Goal: Task Accomplishment & Management: Manage account settings

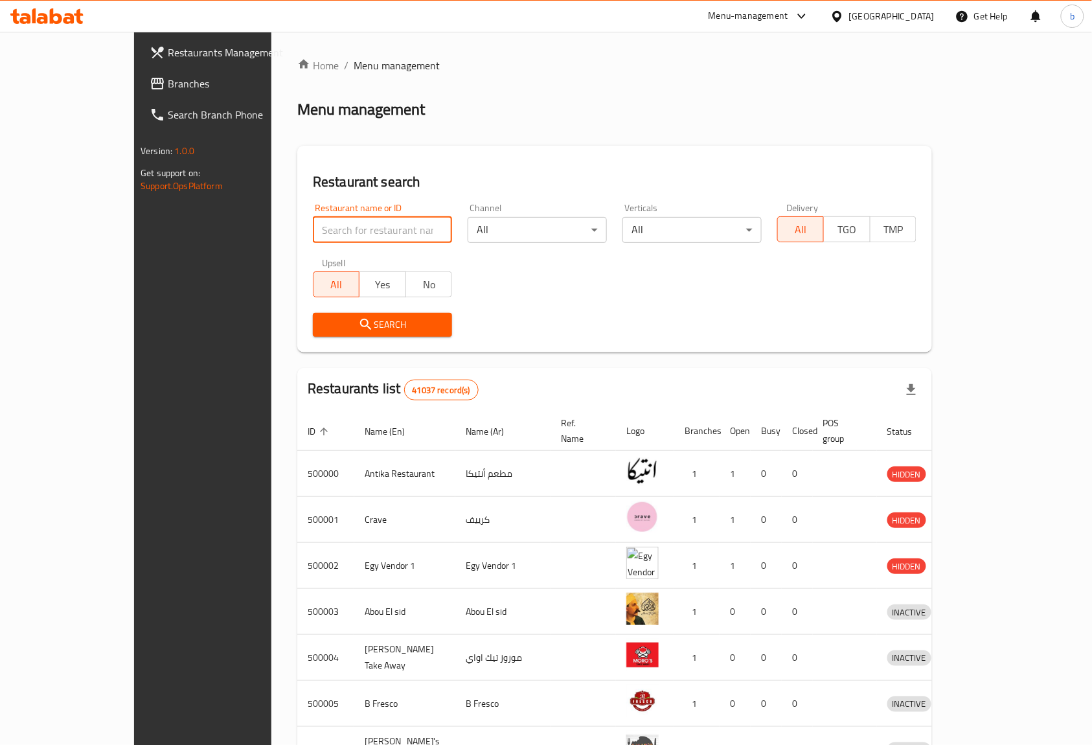
click at [335, 234] on input "search" at bounding box center [382, 230] width 139 height 26
paste input "777026"
type input "777026"
click at [916, 14] on div "Egypt" at bounding box center [891, 16] width 85 height 14
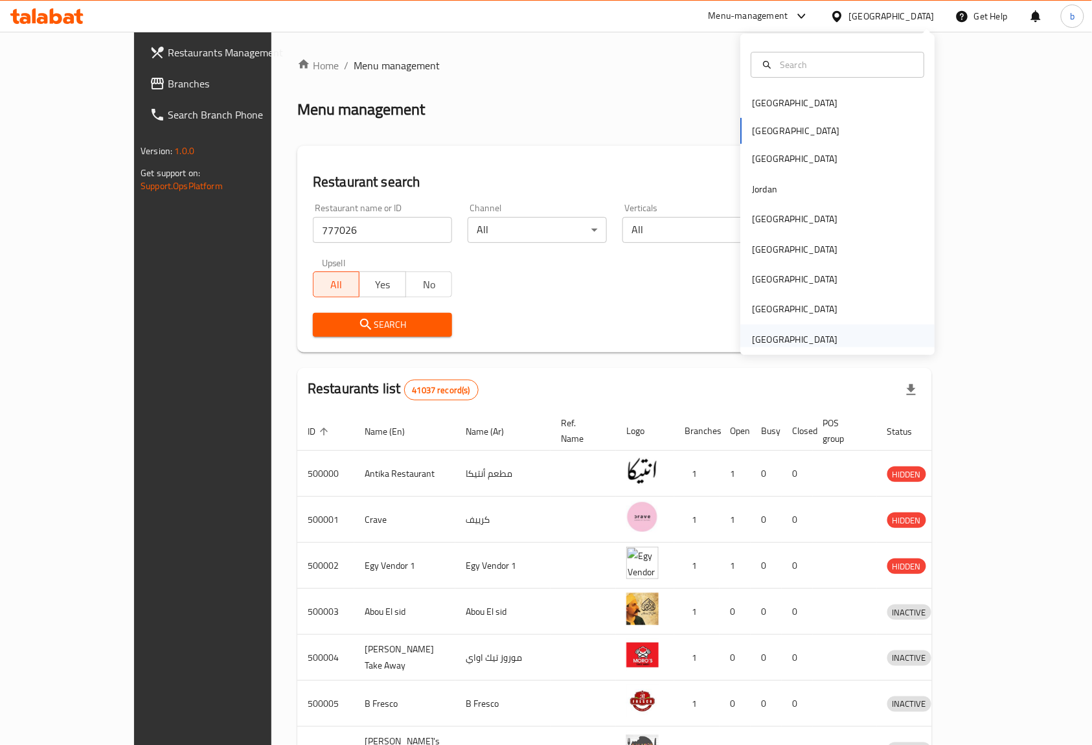
click at [808, 332] on div "[GEOGRAPHIC_DATA]" at bounding box center [794, 339] width 85 height 14
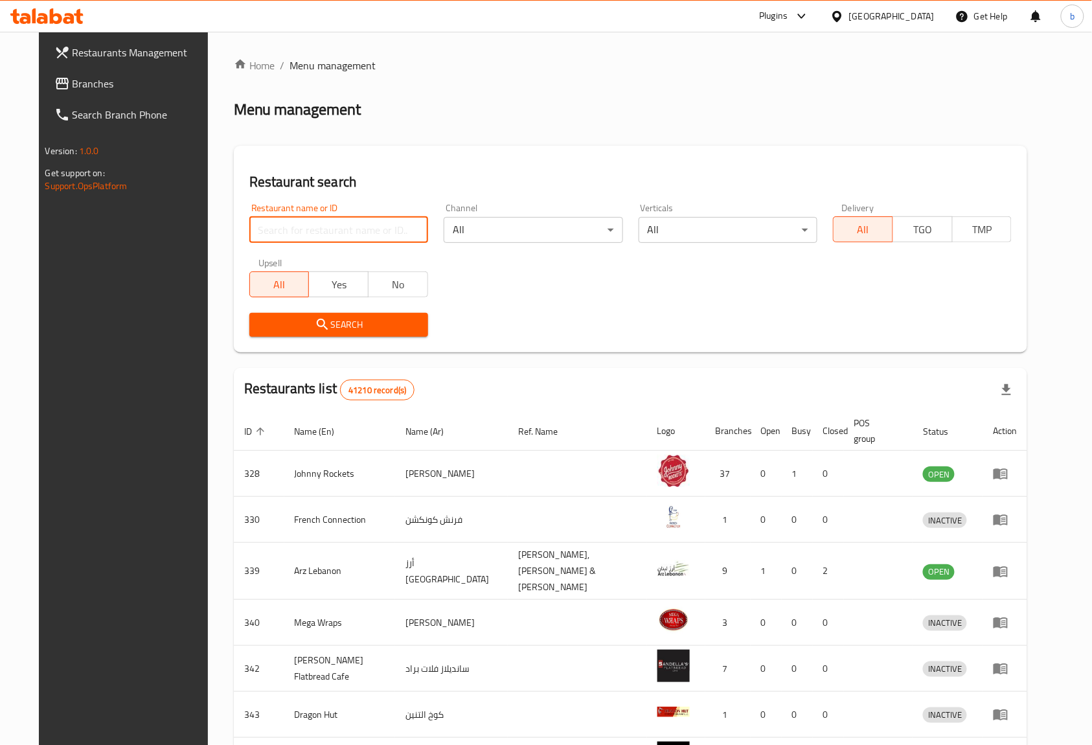
paste input "777026"
type input "777026"
click at [358, 329] on span "Search" at bounding box center [339, 325] width 158 height 16
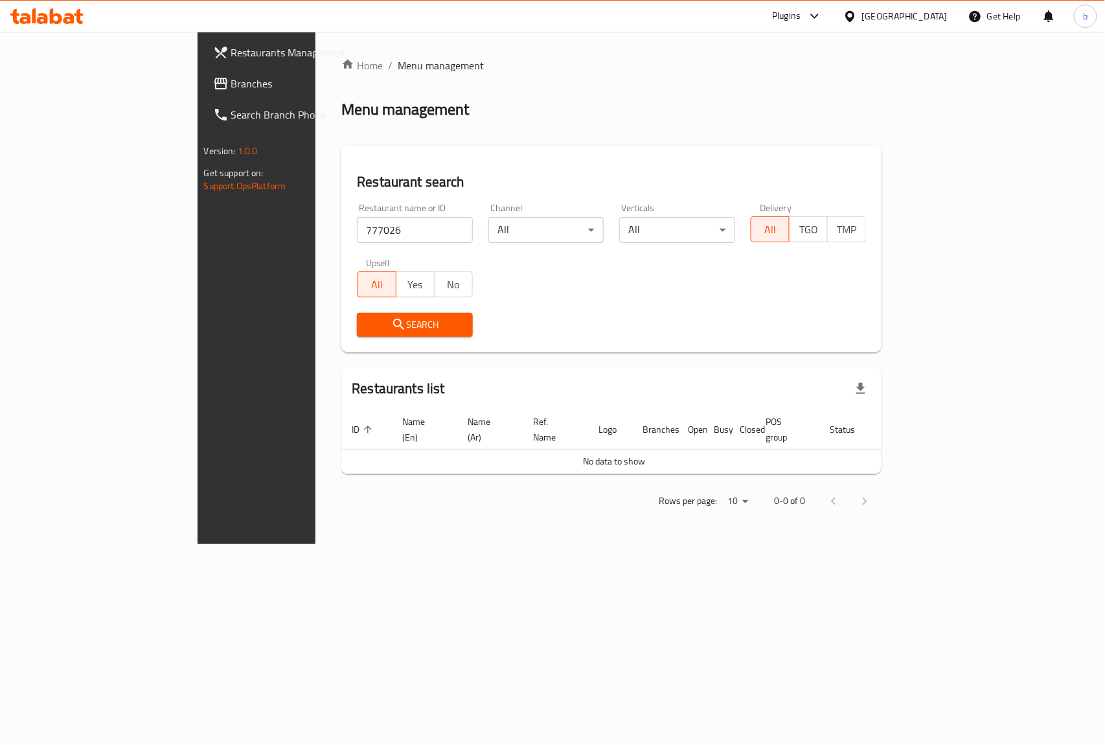
click at [231, 86] on span "Branches" at bounding box center [301, 84] width 141 height 16
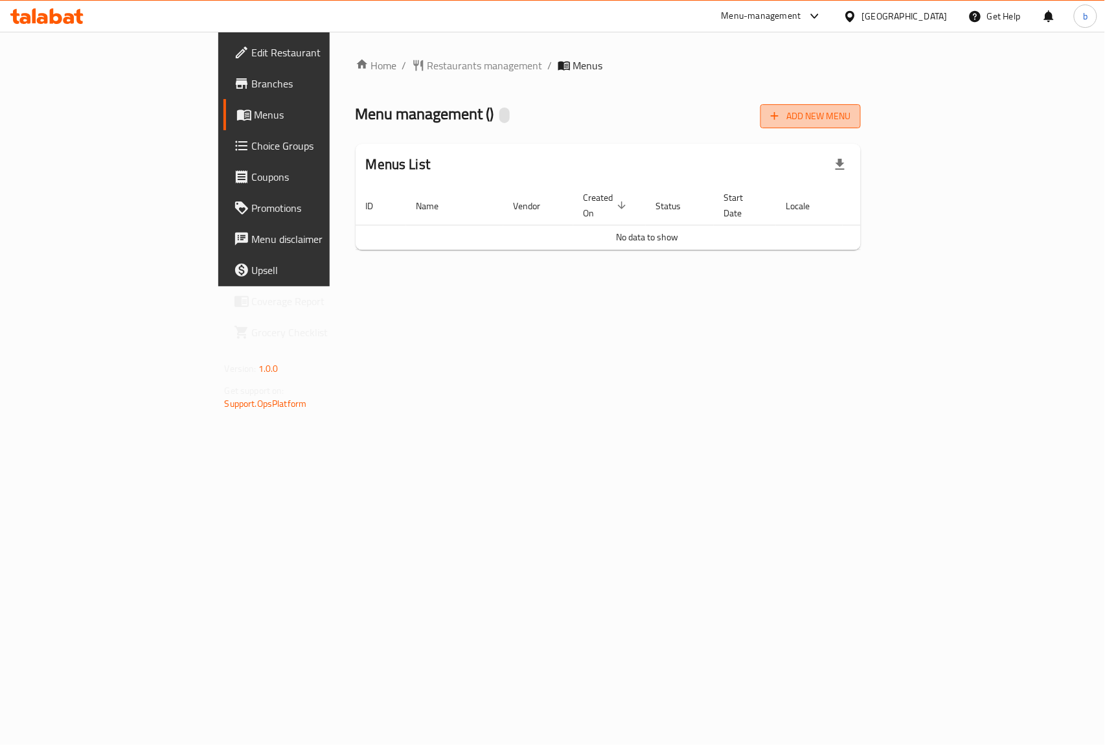
click at [850, 115] on span "Add New Menu" at bounding box center [811, 116] width 80 height 16
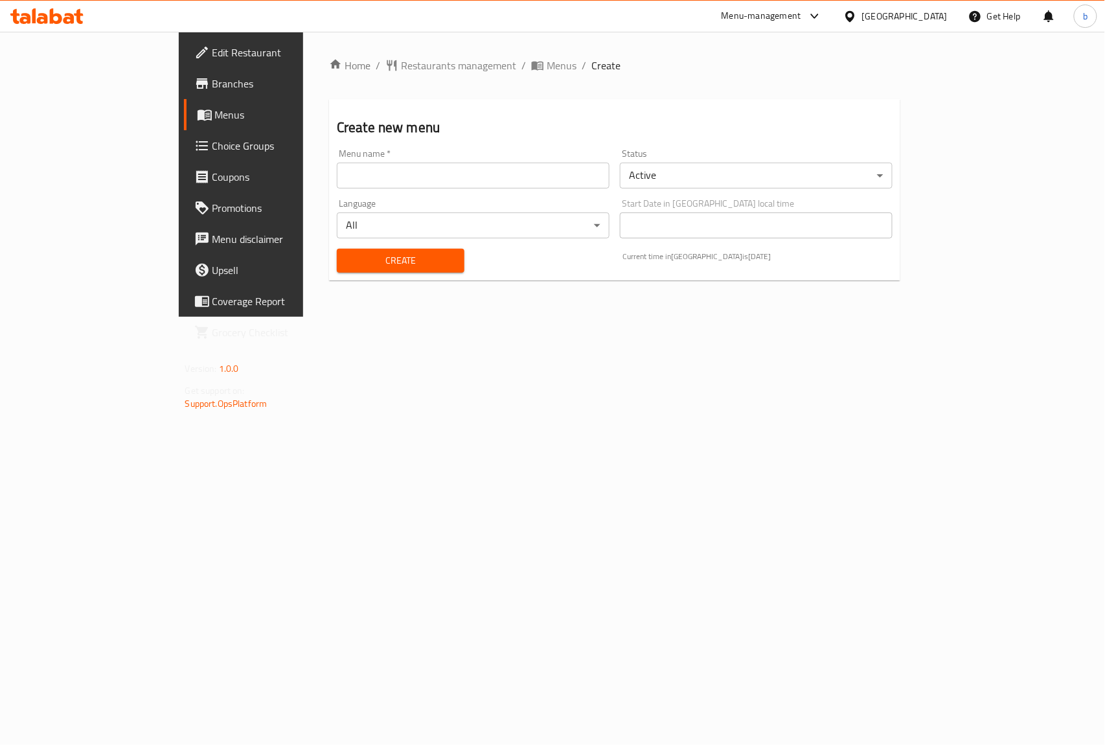
click at [337, 168] on input "text" at bounding box center [473, 176] width 273 height 26
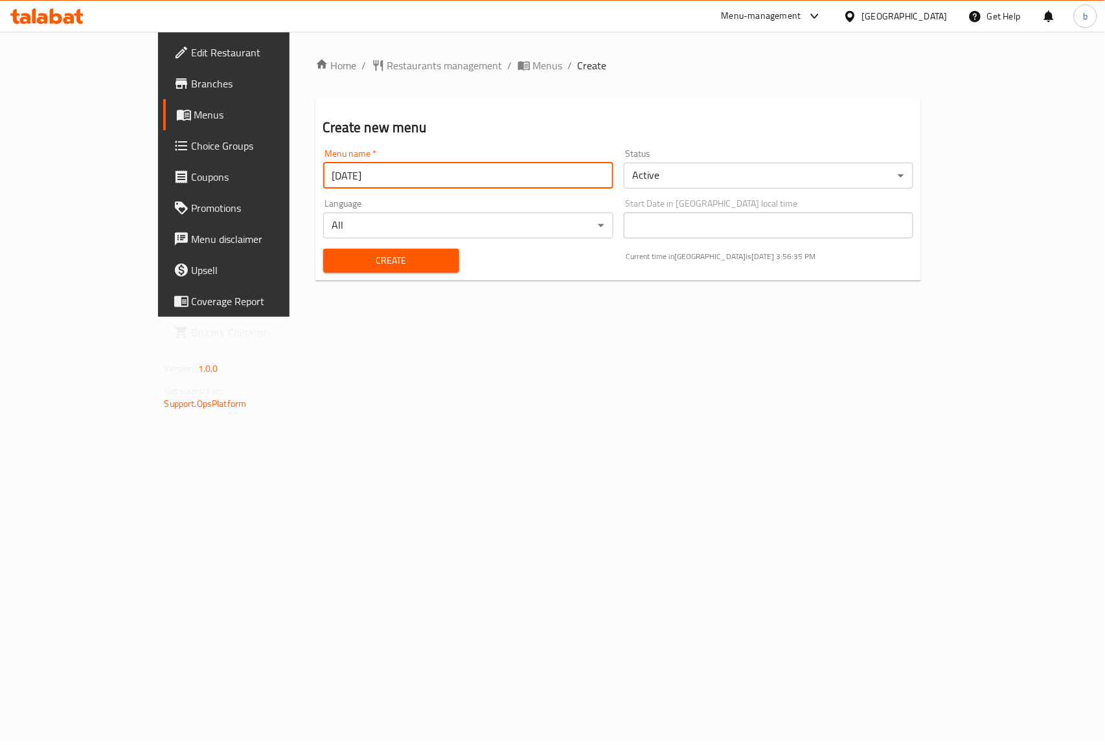
click at [323, 174] on input "[DATE]" at bounding box center [468, 176] width 290 height 26
click at [323, 172] on input "[DATE]" at bounding box center [468, 176] width 290 height 26
type input "[DATE]"
click at [351, 262] on span "Create" at bounding box center [391, 261] width 115 height 16
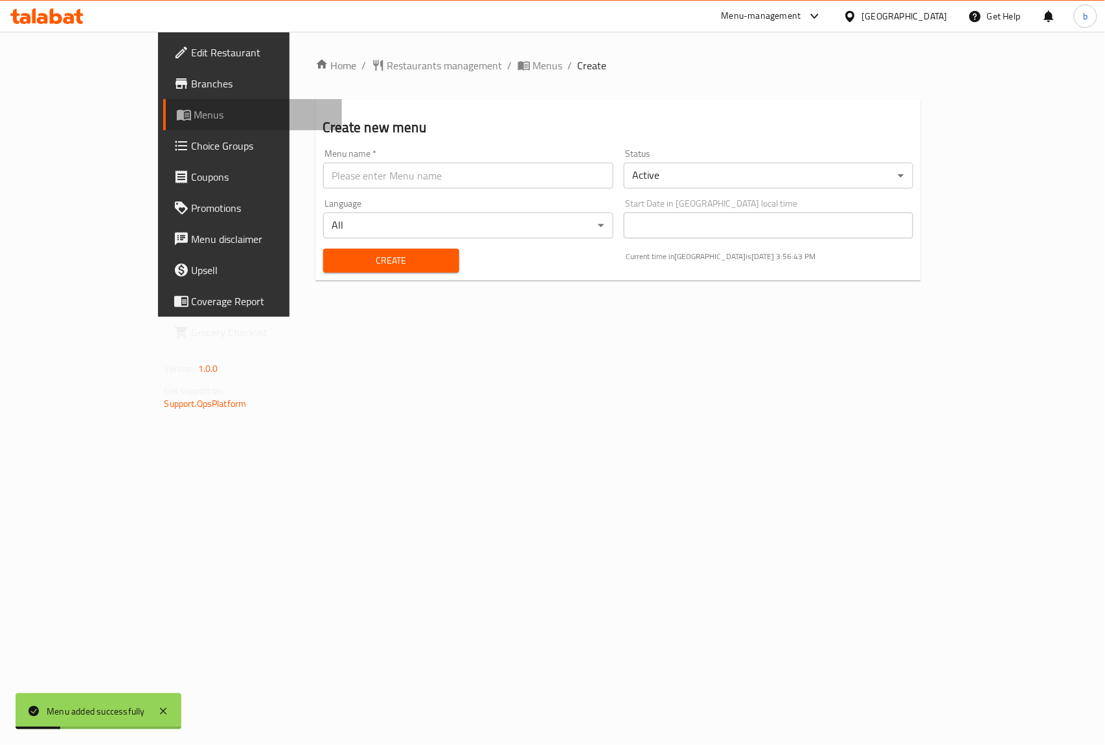
click at [194, 114] on span "Menus" at bounding box center [263, 115] width 138 height 16
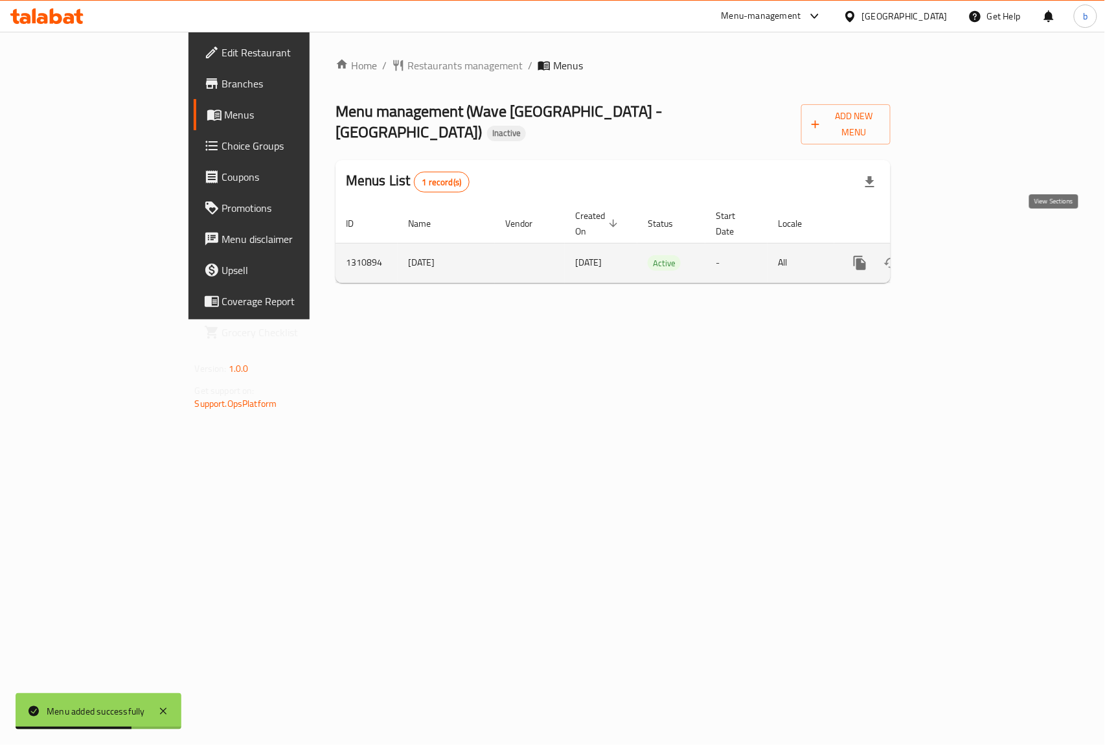
click at [961, 255] on icon "enhanced table" at bounding box center [954, 263] width 16 height 16
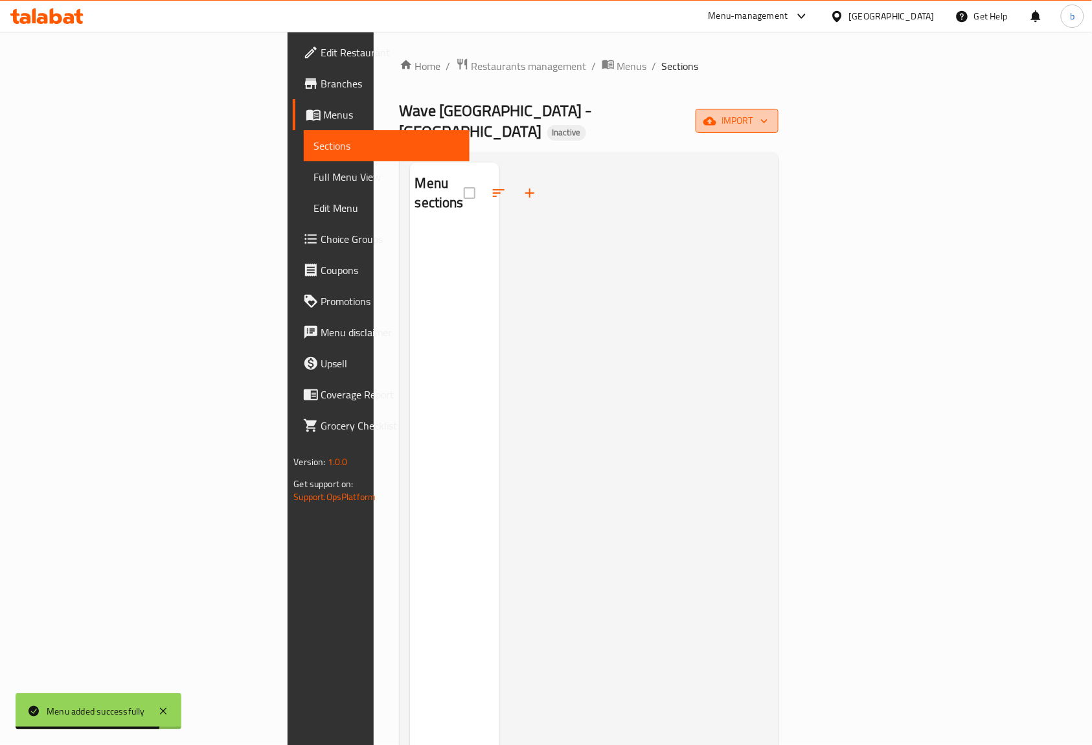
click at [768, 113] on span "import" at bounding box center [737, 121] width 62 height 16
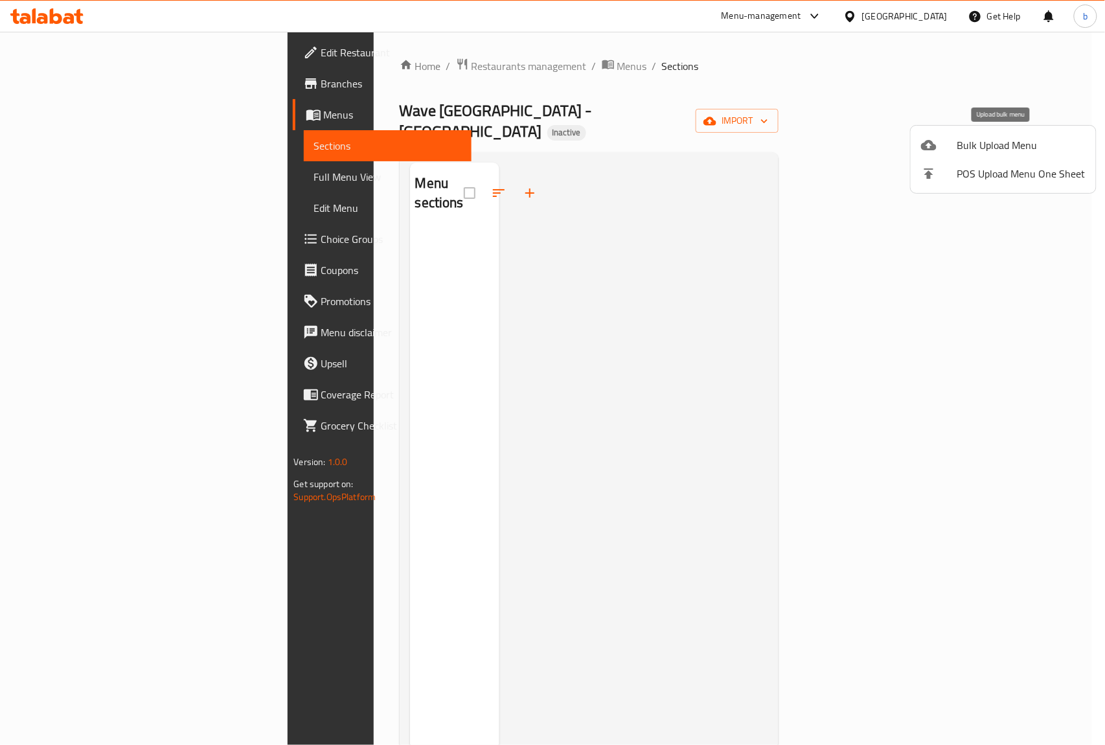
click at [1006, 148] on span "Bulk Upload Menu" at bounding box center [1021, 145] width 128 height 16
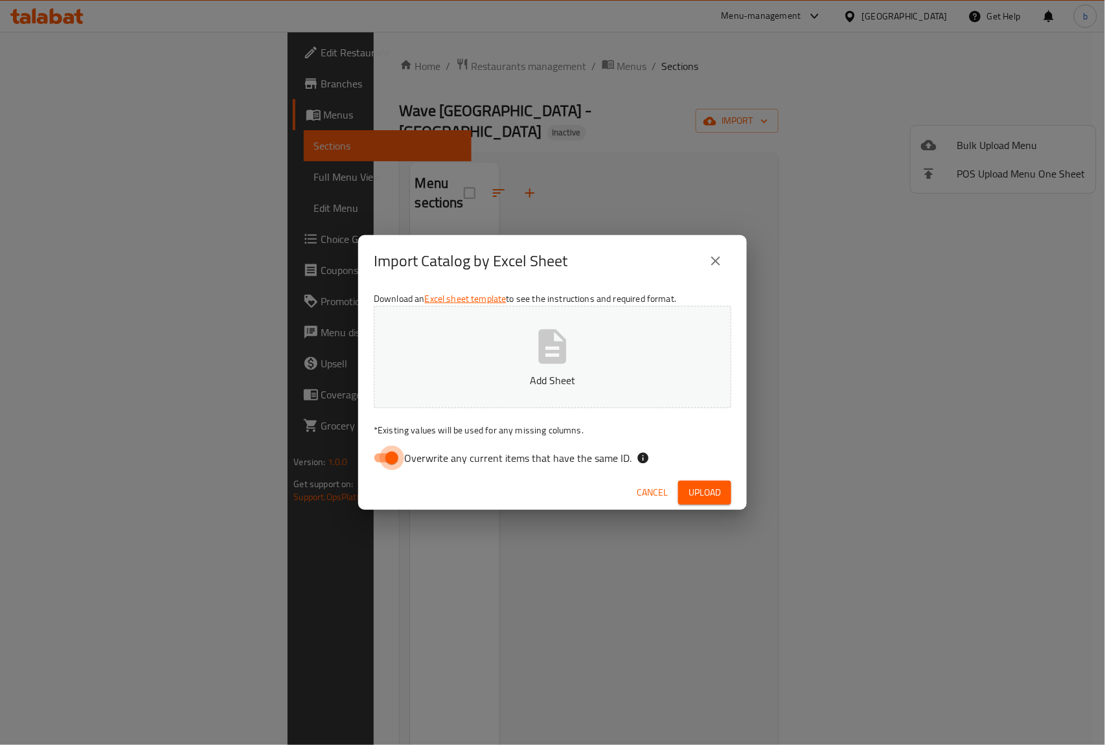
click at [394, 457] on input "Overwrite any current items that have the same ID." at bounding box center [392, 458] width 74 height 25
checkbox input "false"
click at [715, 484] on span "Upload" at bounding box center [704, 492] width 32 height 16
click at [560, 353] on icon "button" at bounding box center [553, 346] width 28 height 34
click at [706, 498] on span "Upload" at bounding box center [704, 492] width 32 height 16
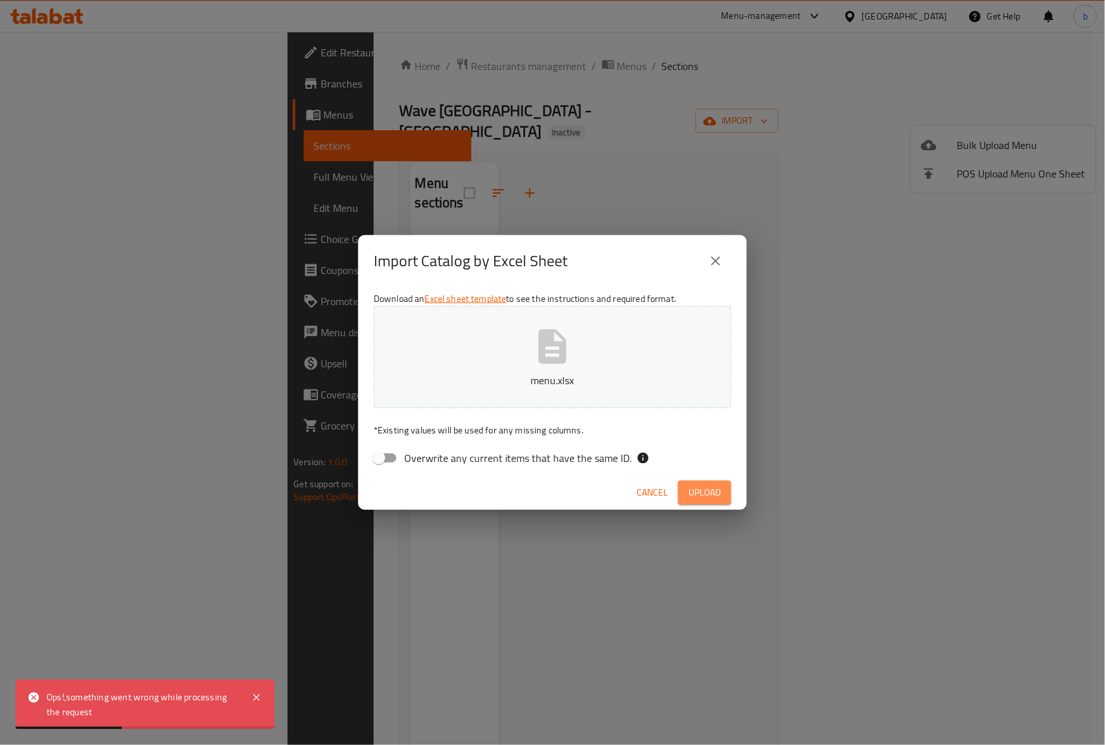
click at [706, 498] on span "Upload" at bounding box center [704, 492] width 32 height 16
click at [718, 259] on icon "close" at bounding box center [715, 260] width 9 height 9
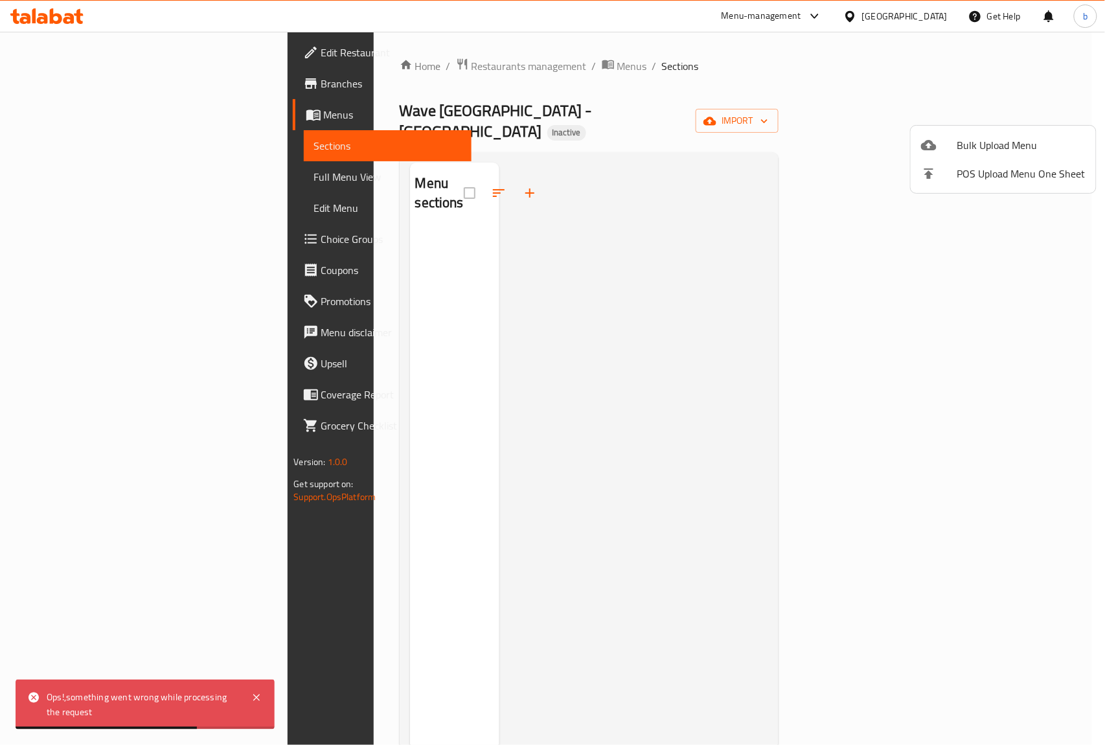
click at [687, 358] on div at bounding box center [552, 372] width 1105 height 745
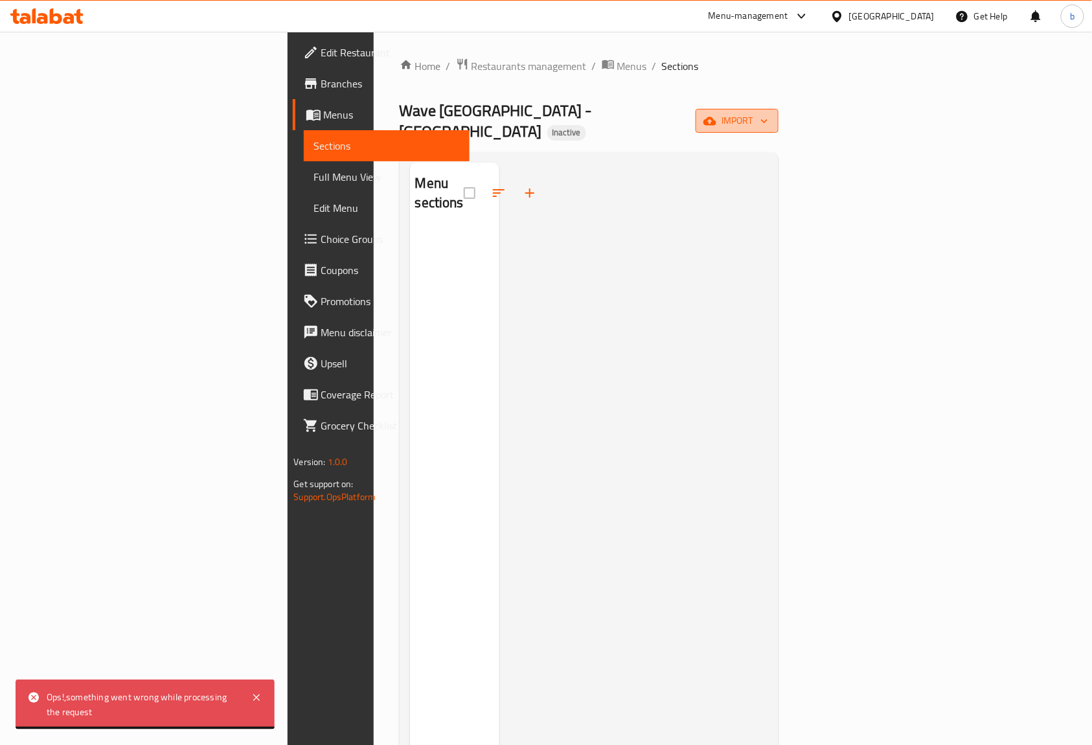
click at [768, 113] on span "import" at bounding box center [737, 121] width 62 height 16
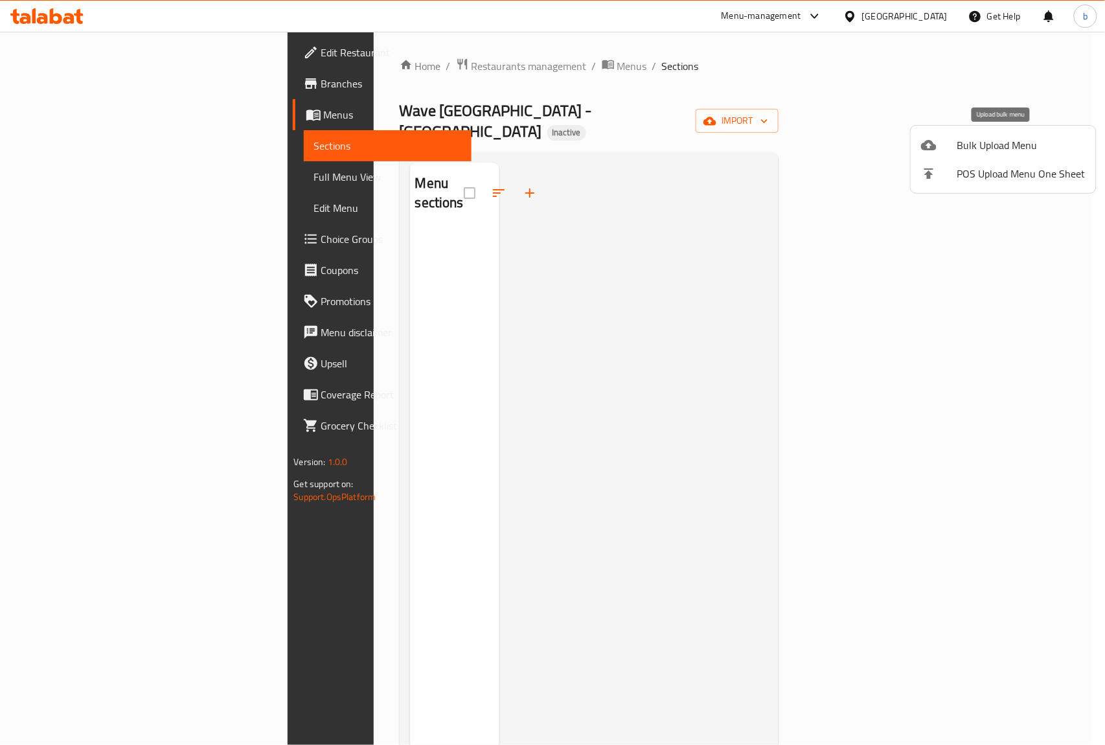
click at [988, 151] on span "Bulk Upload Menu" at bounding box center [1021, 145] width 128 height 16
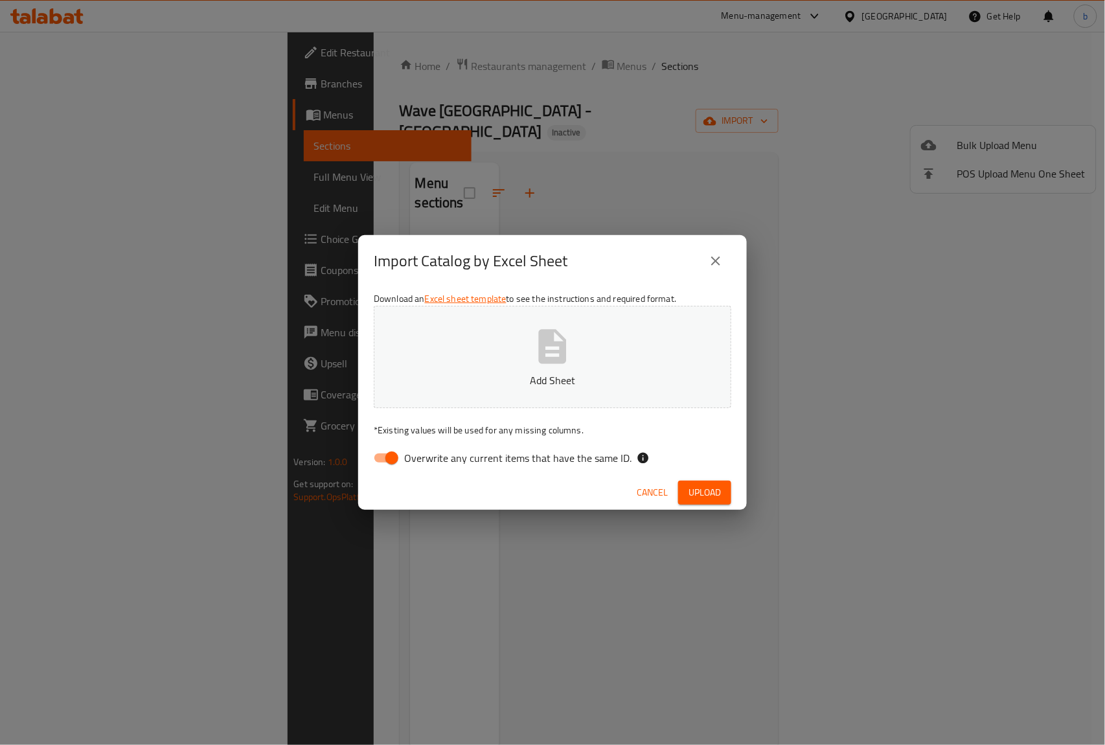
click at [396, 459] on input "Overwrite any current items that have the same ID." at bounding box center [392, 458] width 74 height 25
checkbox input "false"
click at [705, 498] on span "Upload" at bounding box center [704, 492] width 32 height 16
click at [716, 259] on icon "close" at bounding box center [716, 261] width 16 height 16
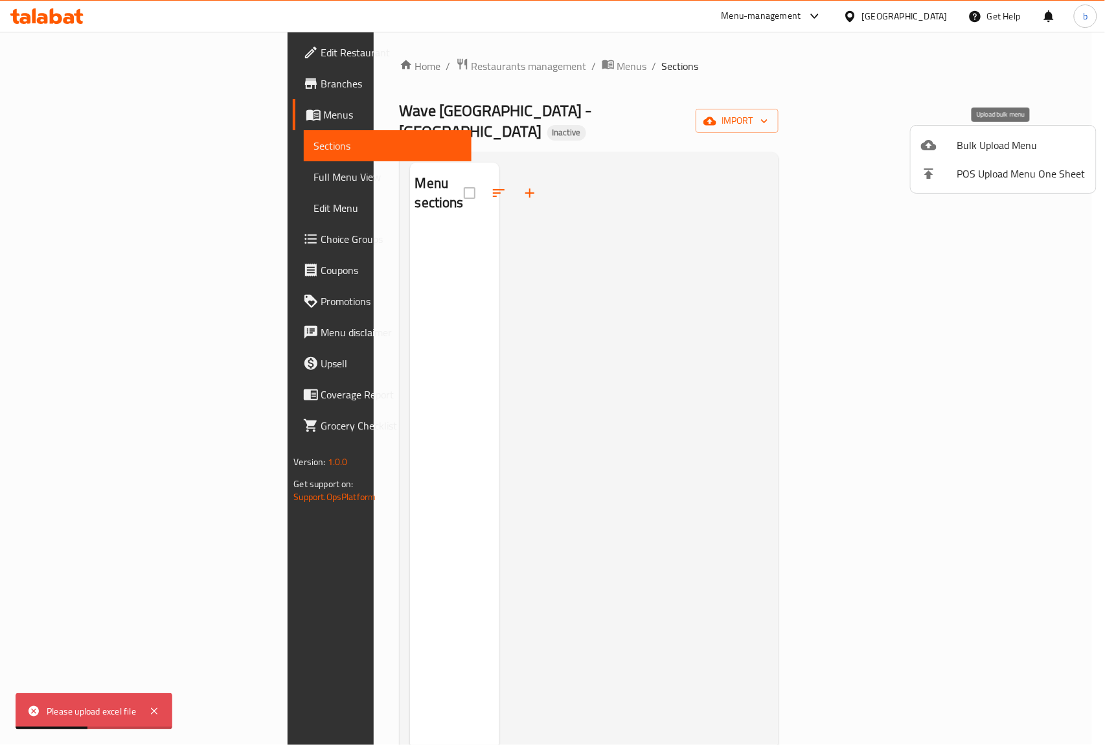
click at [998, 137] on span "Bulk Upload Menu" at bounding box center [1021, 145] width 128 height 16
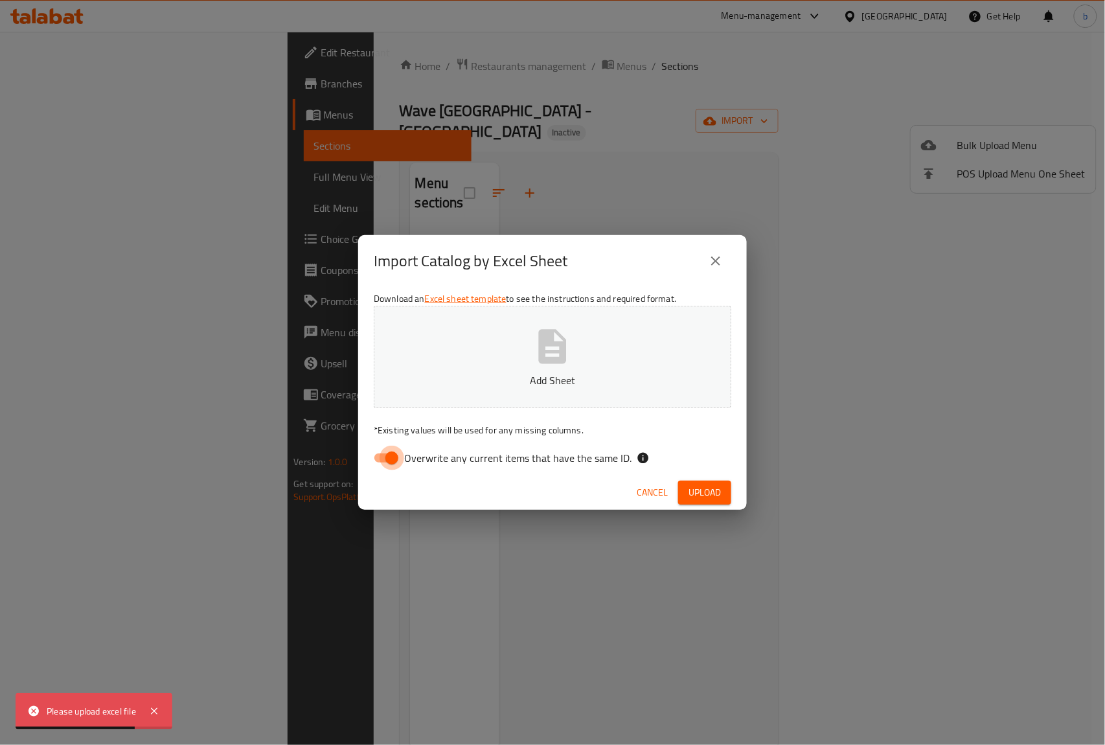
click at [396, 460] on input "Overwrite any current items that have the same ID." at bounding box center [392, 458] width 74 height 25
checkbox input "false"
click at [527, 367] on button "Add Sheet" at bounding box center [553, 357] width 358 height 102
click at [710, 490] on span "Upload" at bounding box center [704, 492] width 32 height 16
click at [703, 490] on span "Upload" at bounding box center [704, 492] width 32 height 16
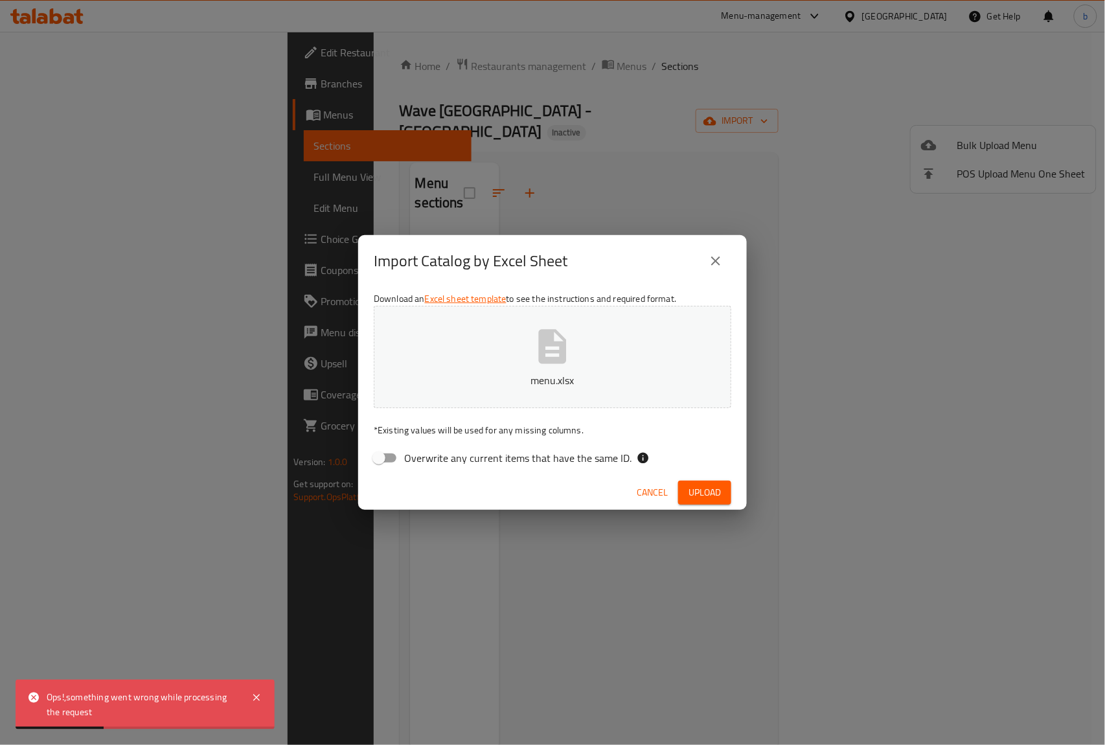
click at [910, 256] on div "Import Catalog by Excel Sheet Download an Excel sheet template to see the instr…" at bounding box center [552, 372] width 1105 height 745
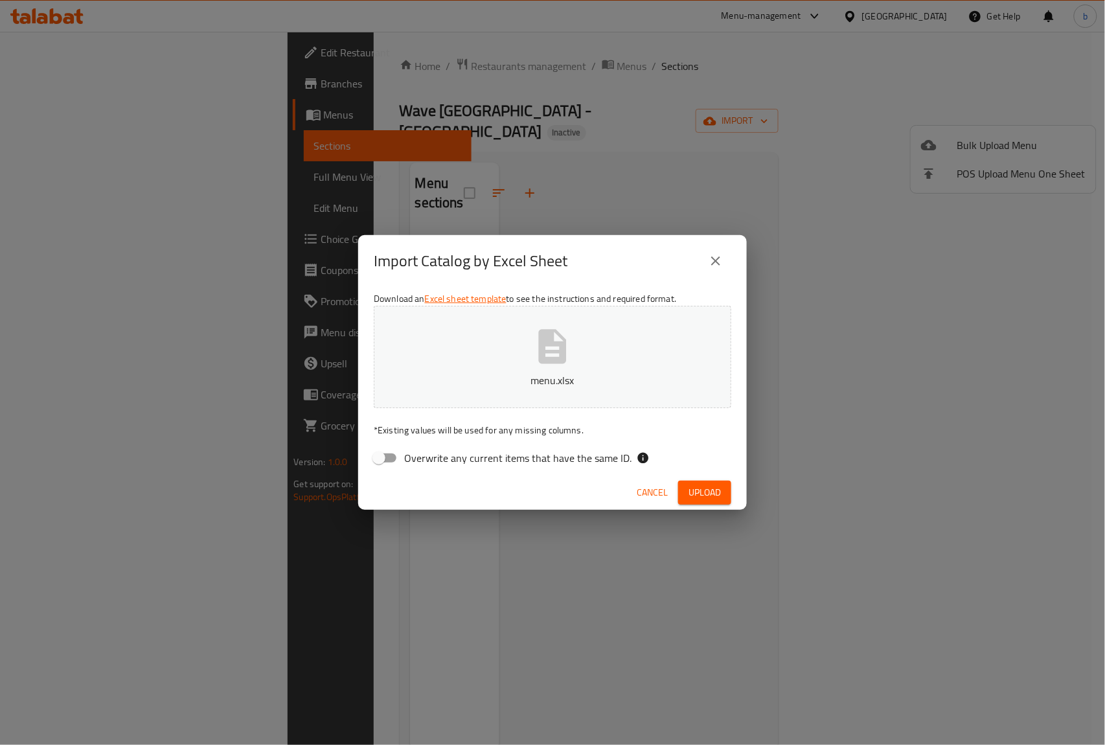
click at [662, 500] on span "Cancel" at bounding box center [652, 492] width 31 height 16
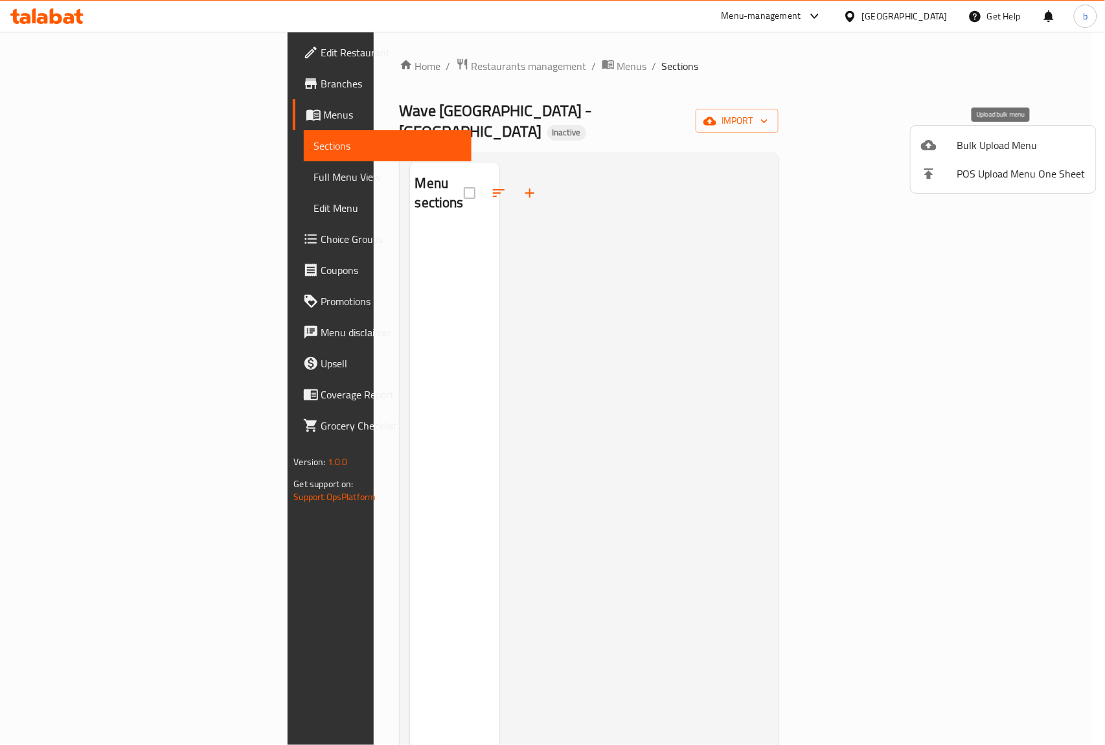
click at [1013, 150] on span "Bulk Upload Menu" at bounding box center [1021, 145] width 128 height 16
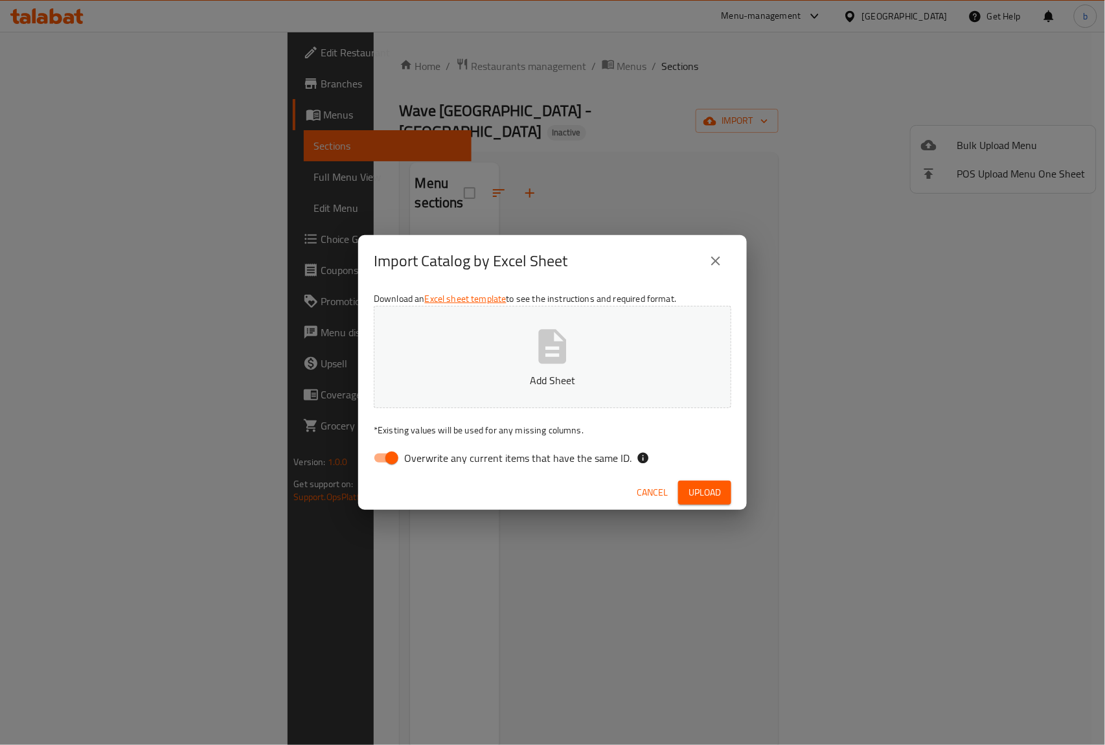
click at [389, 456] on input "Overwrite any current items that have the same ID." at bounding box center [392, 458] width 74 height 25
checkbox input "false"
click at [516, 374] on p "Add Sheet" at bounding box center [552, 380] width 317 height 16
click at [488, 339] on button "Add Sheet" at bounding box center [553, 357] width 358 height 102
click at [703, 495] on span "Upload" at bounding box center [704, 492] width 32 height 16
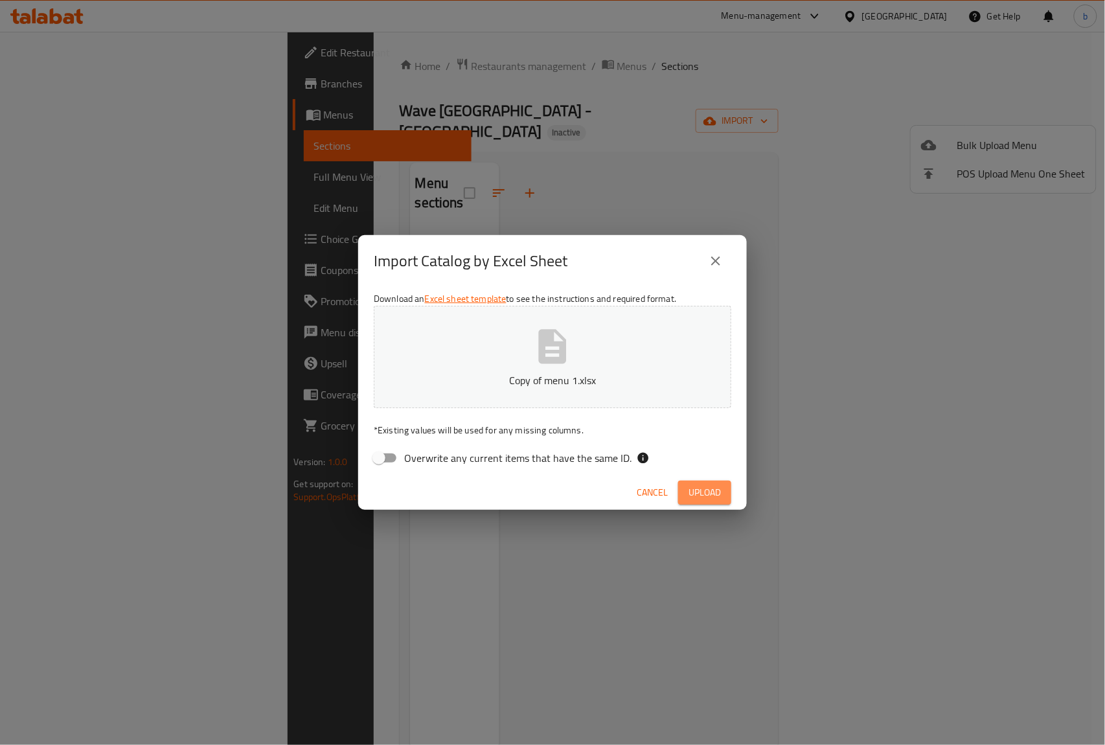
click at [702, 494] on span "Upload" at bounding box center [704, 492] width 32 height 16
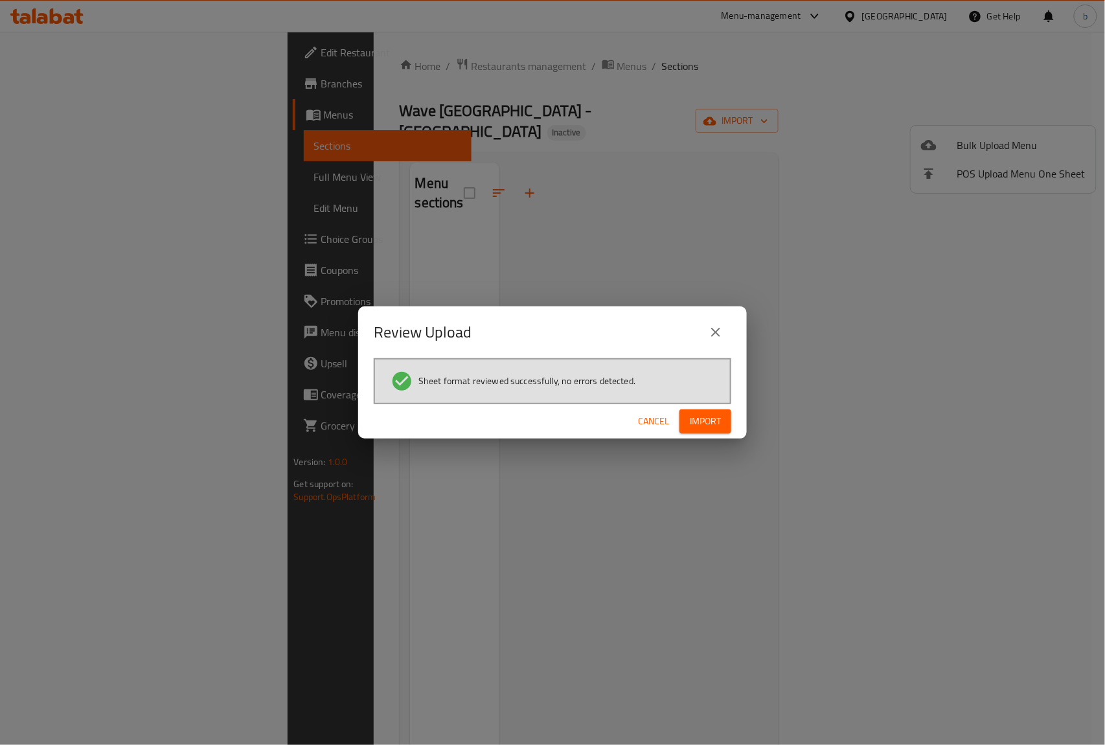
click at [714, 416] on span "Import" at bounding box center [705, 421] width 31 height 16
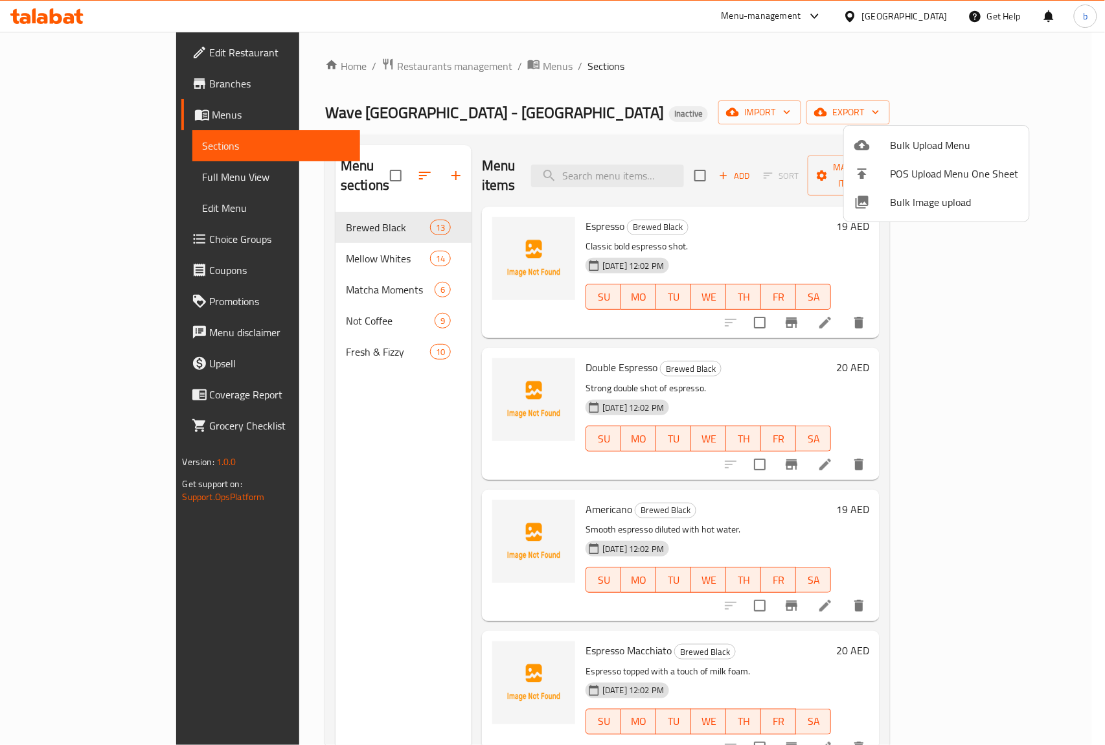
click at [676, 91] on div at bounding box center [552, 372] width 1105 height 745
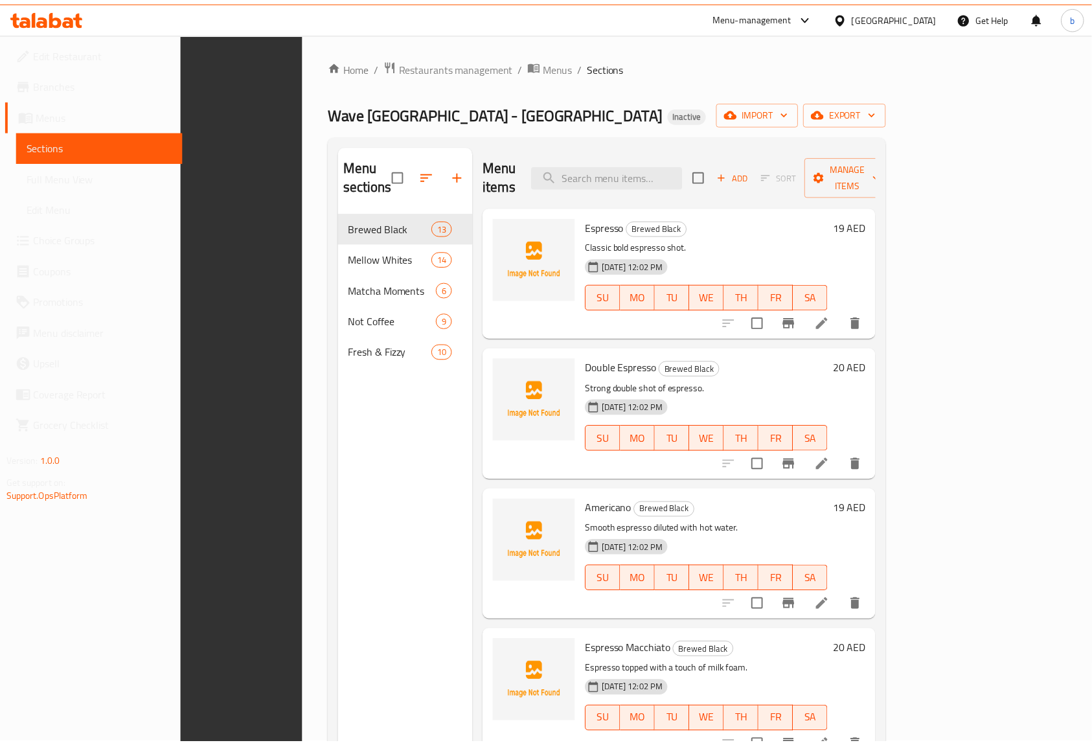
scroll to position [182, 0]
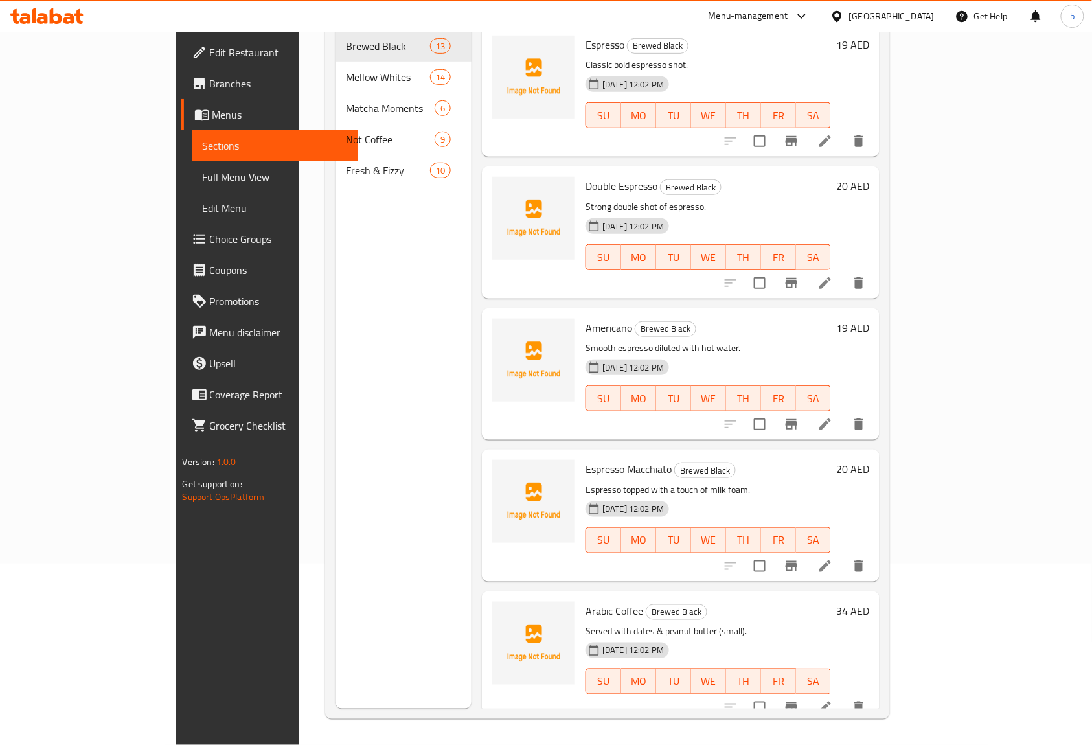
click at [203, 174] on span "Full Menu View" at bounding box center [276, 177] width 146 height 16
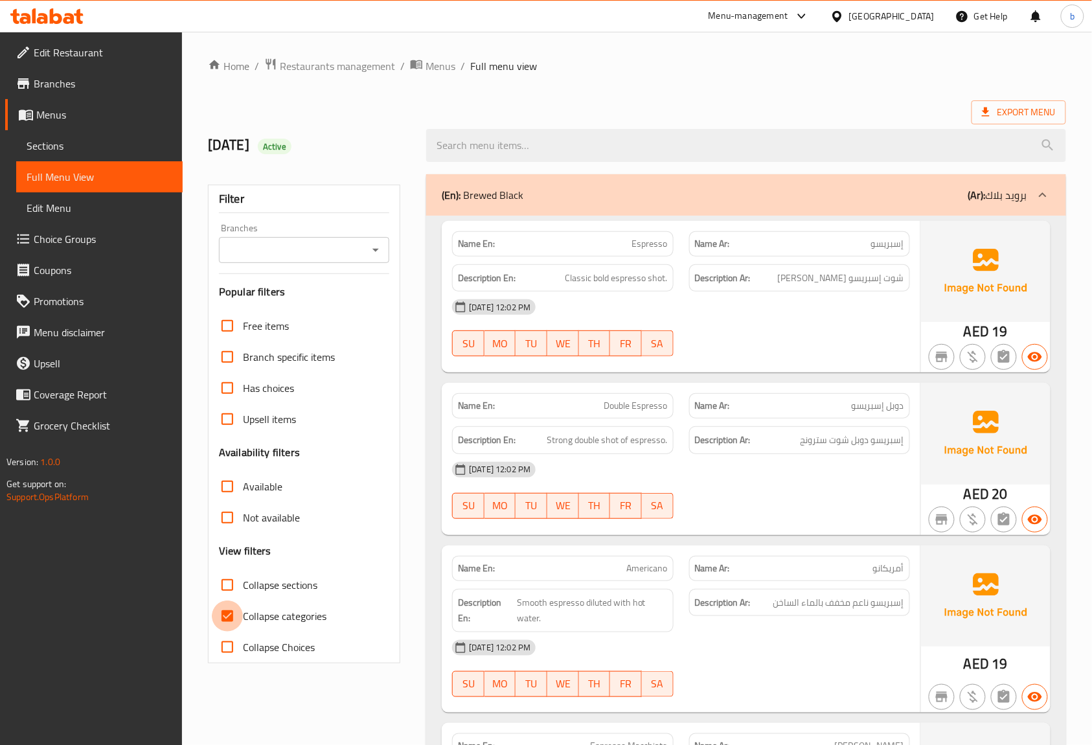
click at [231, 613] on input "Collapse categories" at bounding box center [227, 615] width 31 height 31
checkbox input "false"
click at [73, 54] on span "Edit Restaurant" at bounding box center [103, 53] width 139 height 16
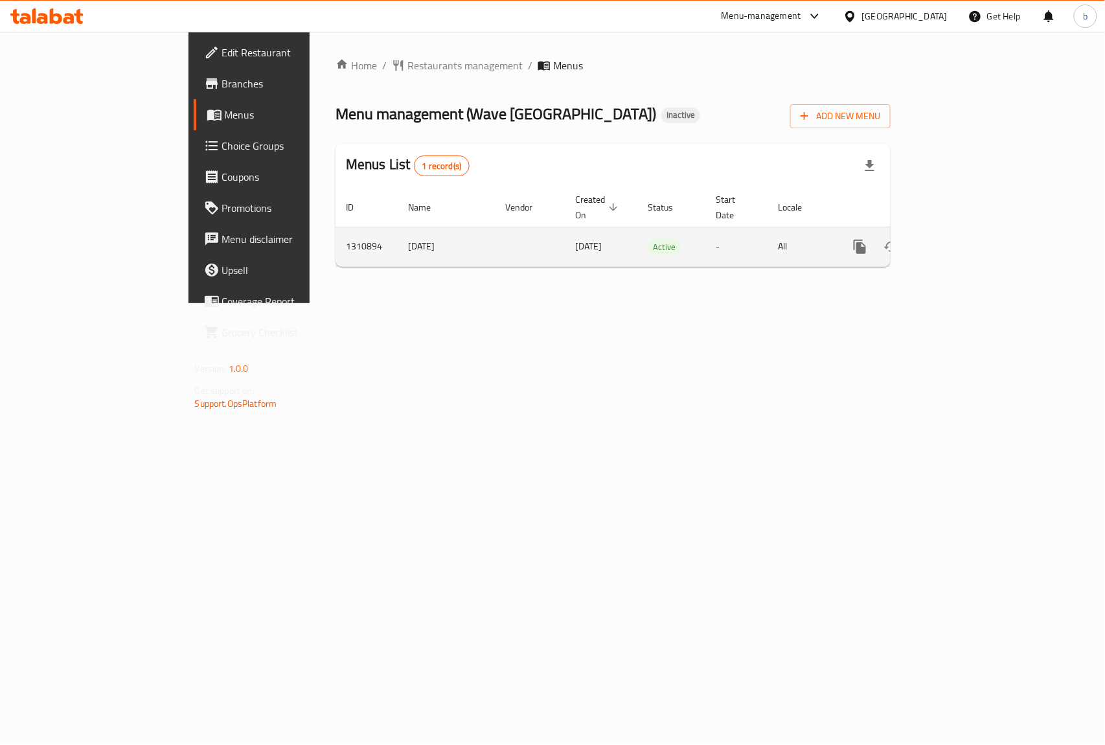
click at [961, 239] on icon "enhanced table" at bounding box center [954, 247] width 16 height 16
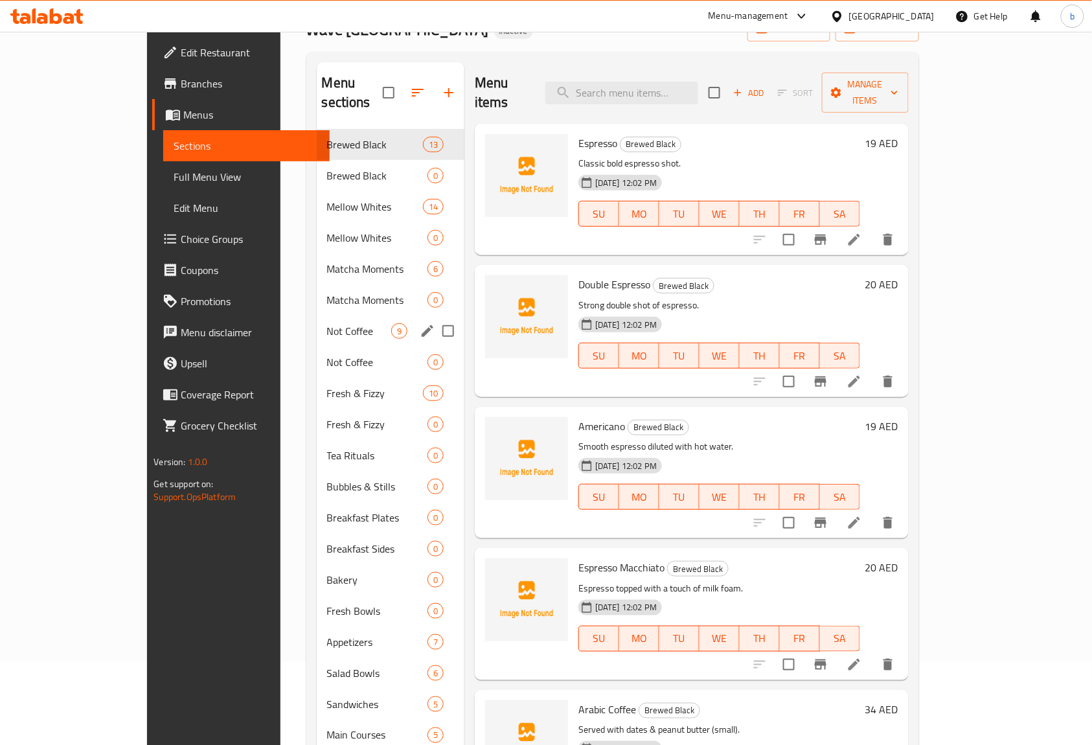
scroll to position [205, 0]
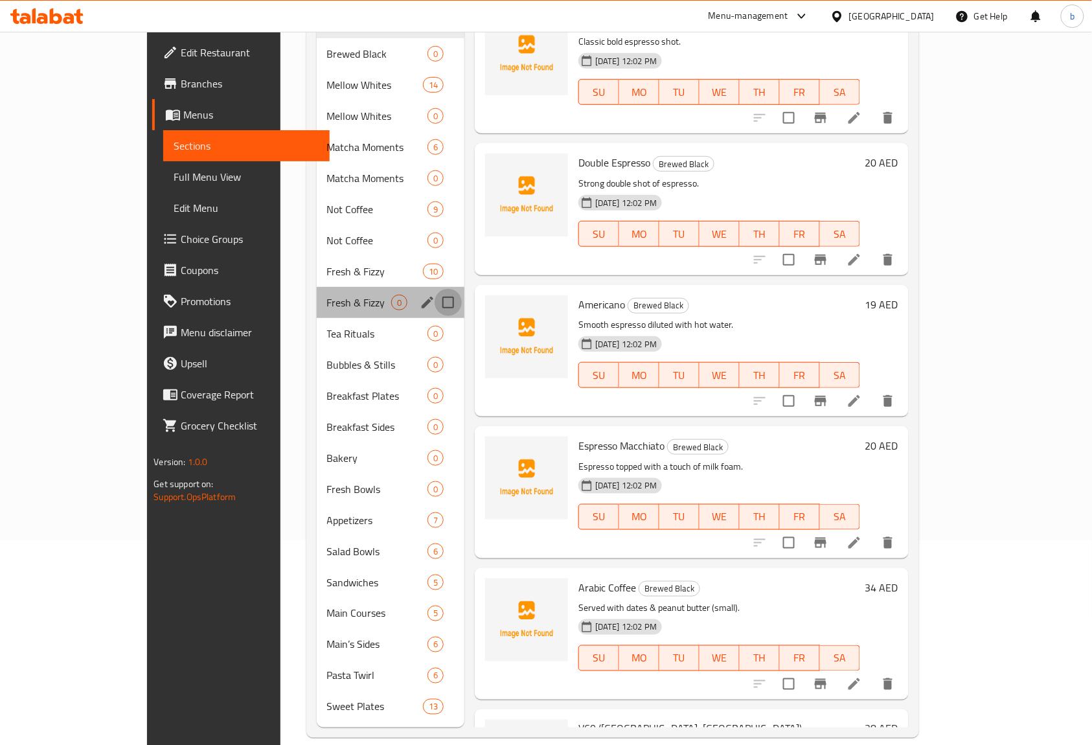
click at [435, 289] on input "Menu sections" at bounding box center [448, 302] width 27 height 27
checkbox input "true"
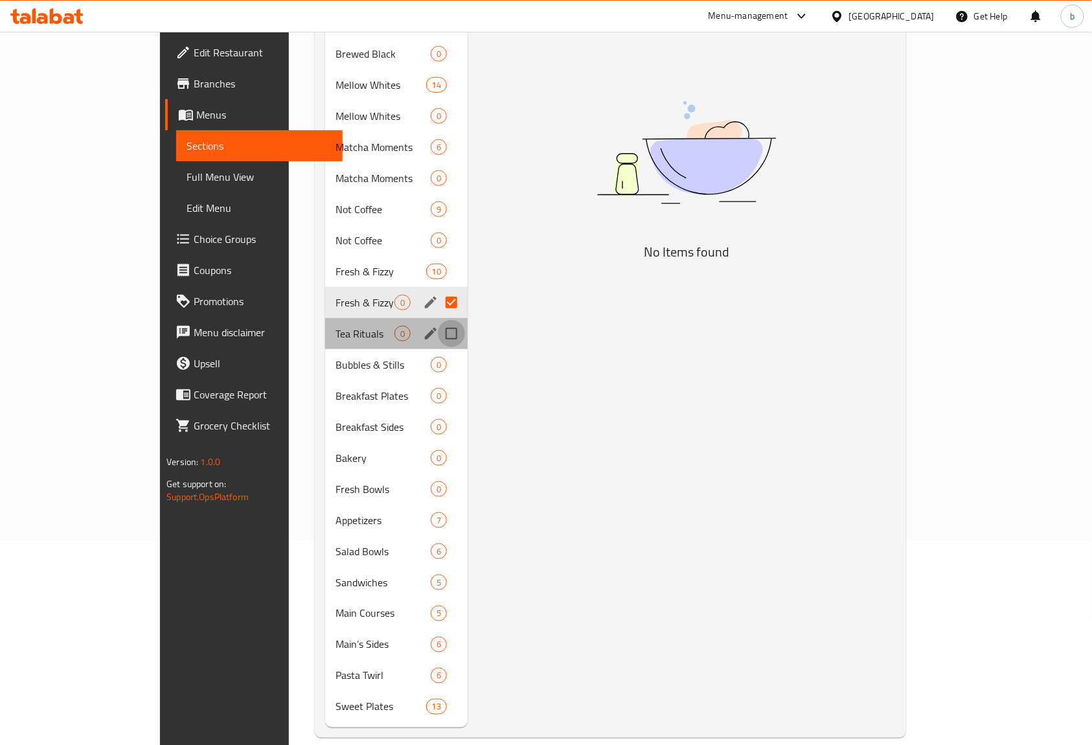
click at [438, 320] on input "Menu sections" at bounding box center [451, 333] width 27 height 27
checkbox input "true"
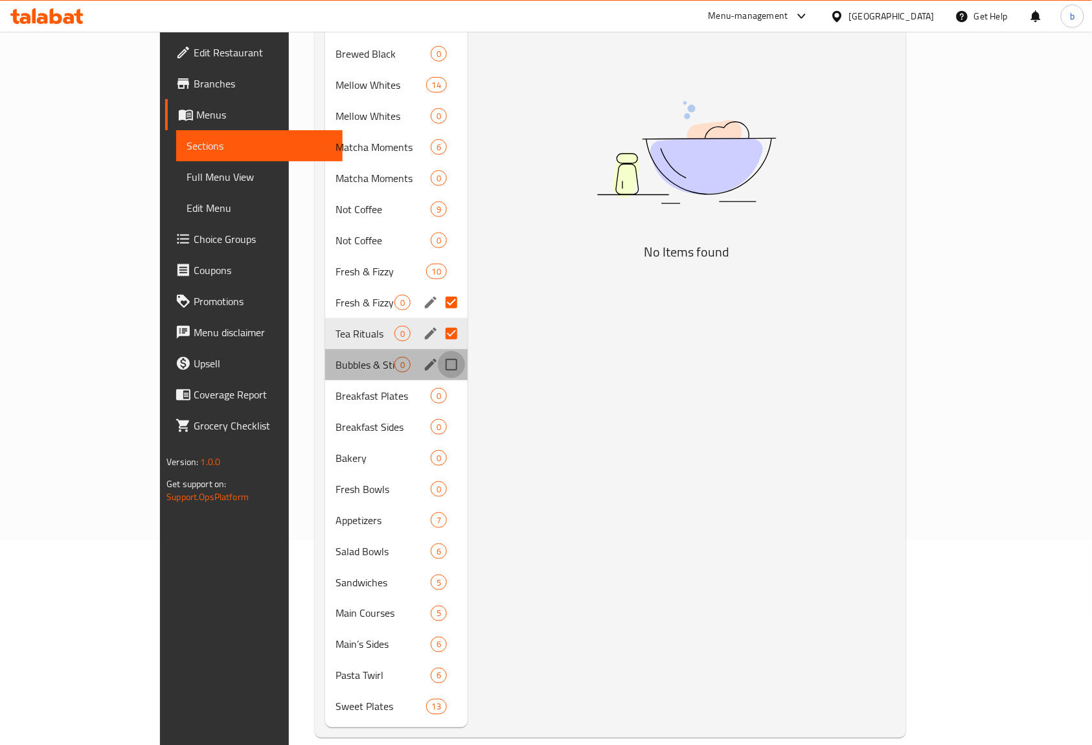
click at [438, 351] on input "Menu sections" at bounding box center [451, 364] width 27 height 27
checkbox input "true"
click at [438, 382] on input "Menu sections" at bounding box center [451, 395] width 27 height 27
checkbox input "true"
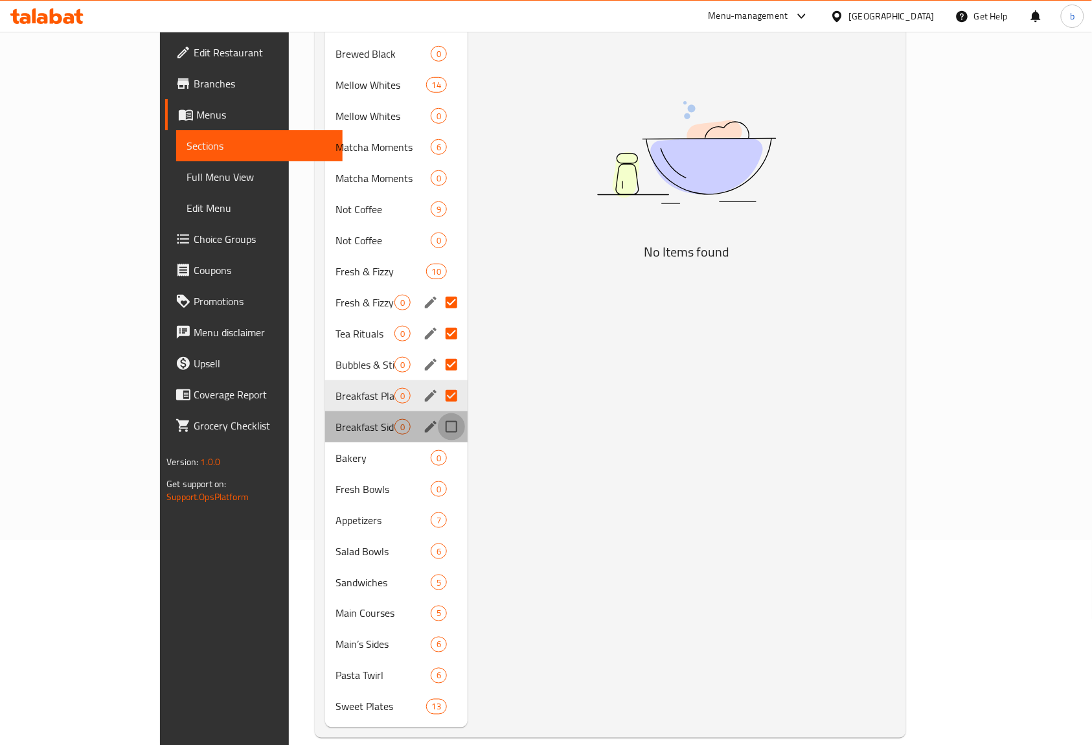
click at [438, 413] on input "Menu sections" at bounding box center [451, 426] width 27 height 27
checkbox input "true"
click at [438, 444] on input "Menu sections" at bounding box center [451, 457] width 27 height 27
checkbox input "true"
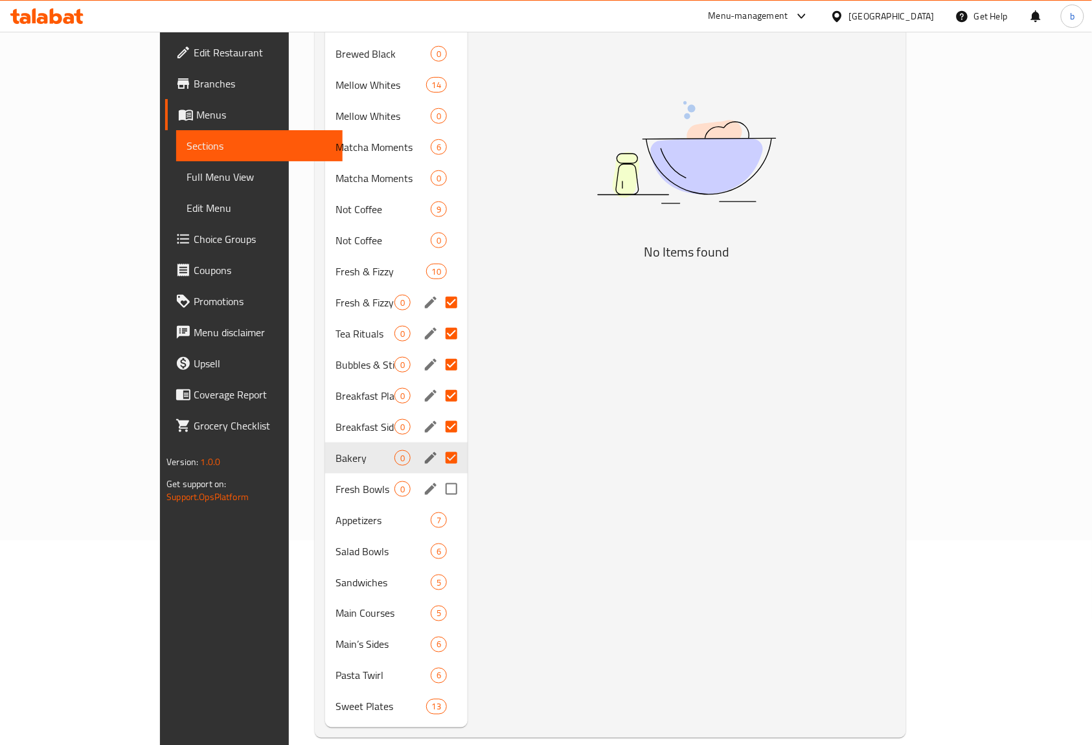
click at [412, 473] on div "Fresh Bowls 0" at bounding box center [396, 488] width 142 height 31
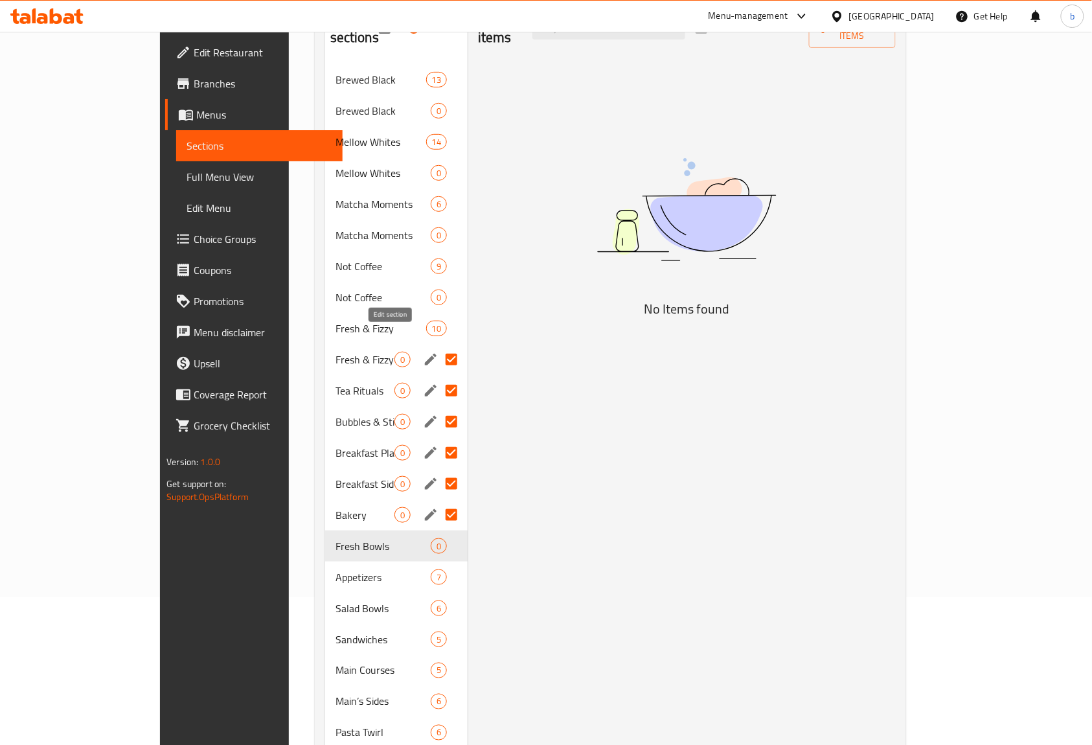
scroll to position [118, 0]
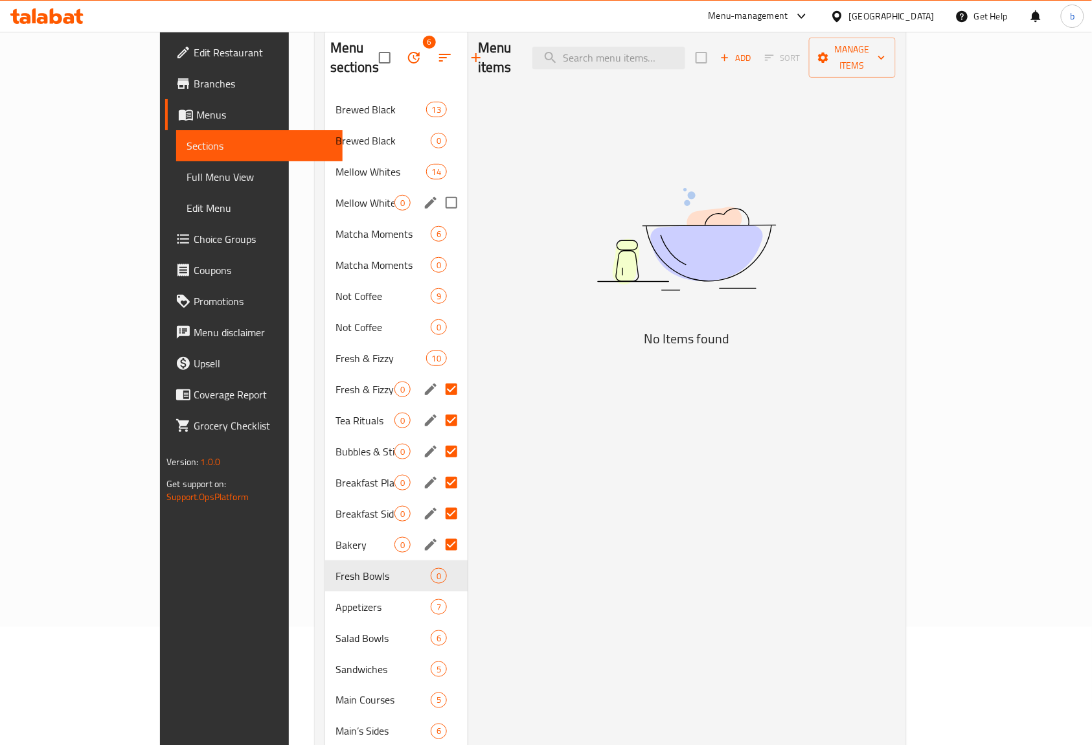
click at [438, 189] on input "Menu sections" at bounding box center [451, 202] width 27 height 27
checkbox input "true"
click at [438, 563] on input "Menu sections" at bounding box center [451, 575] width 27 height 27
checkbox input "true"
click at [438, 252] on input "Menu sections" at bounding box center [451, 264] width 27 height 27
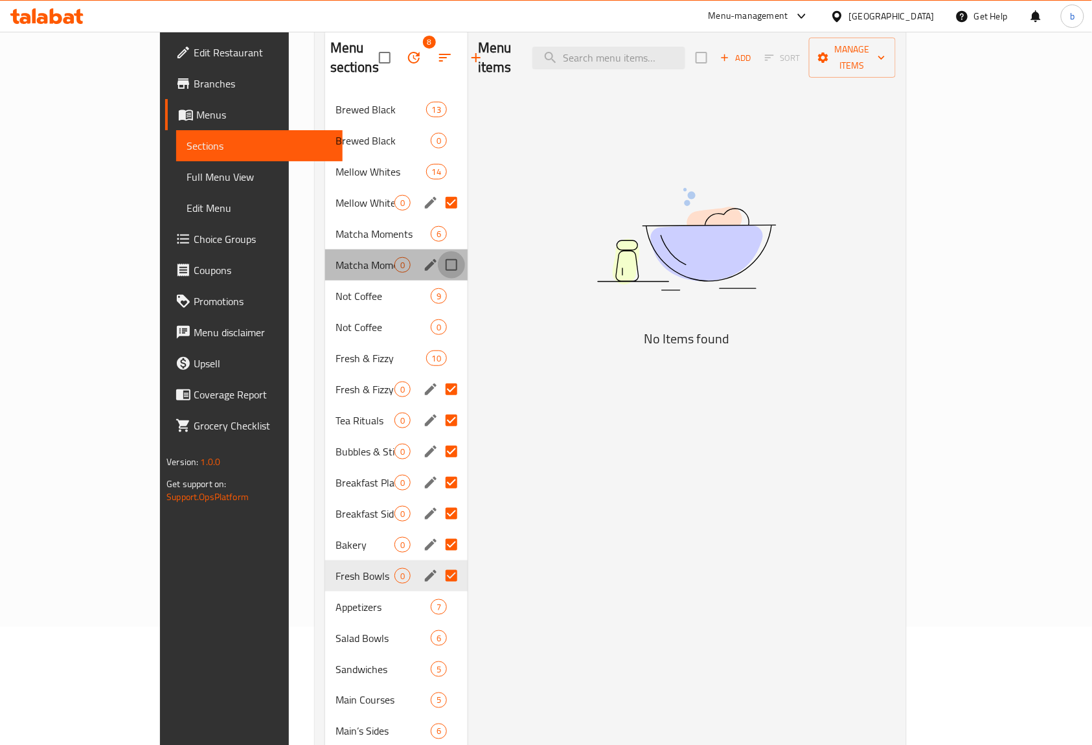
checkbox input "true"
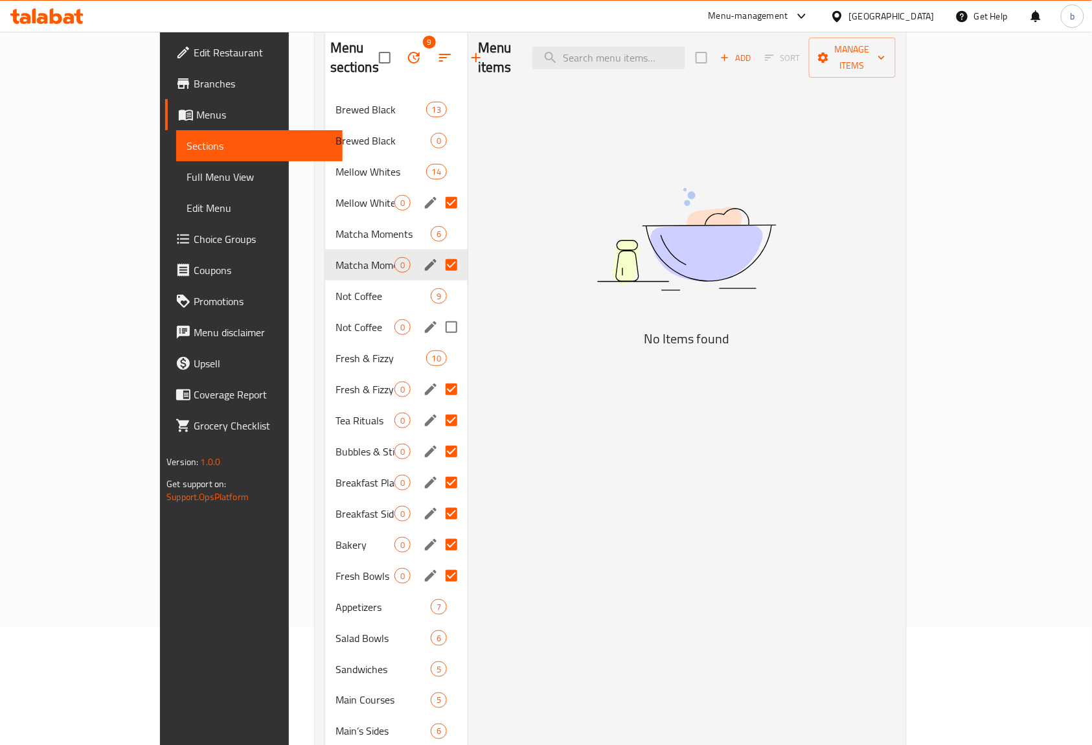
click at [438, 313] on input "Menu sections" at bounding box center [451, 326] width 27 height 27
checkbox input "true"
click at [426, 125] on div "Brewed Black 0" at bounding box center [396, 140] width 142 height 31
click at [438, 127] on input "Menu sections" at bounding box center [451, 140] width 27 height 27
checkbox input "true"
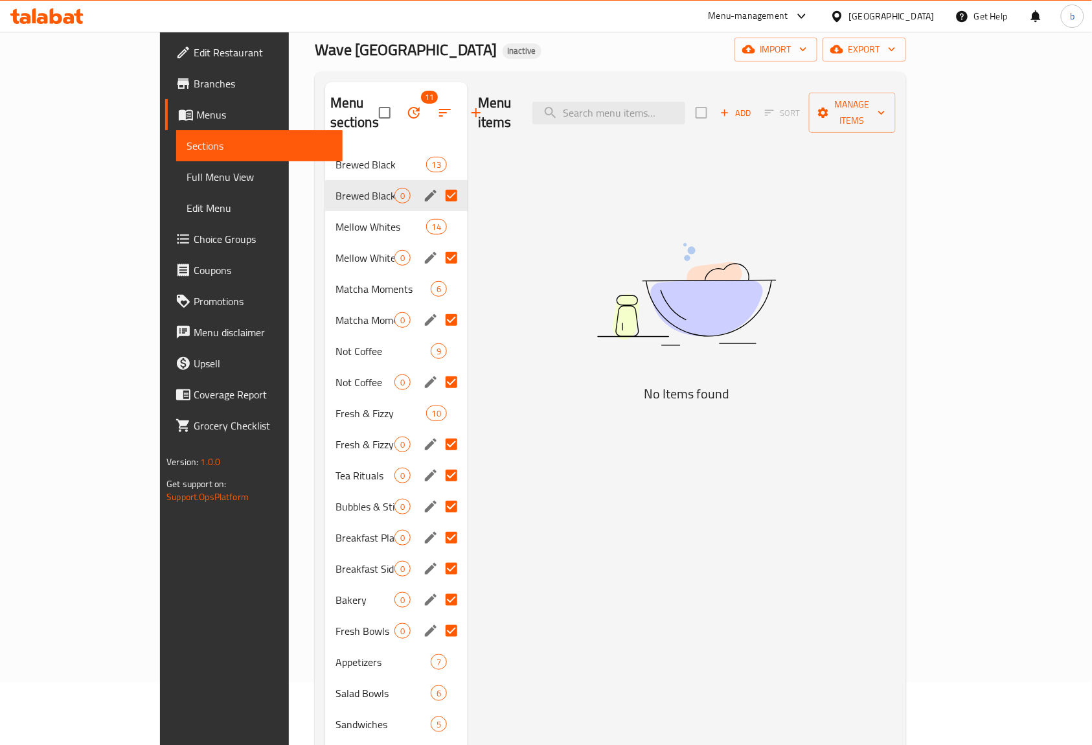
scroll to position [32, 0]
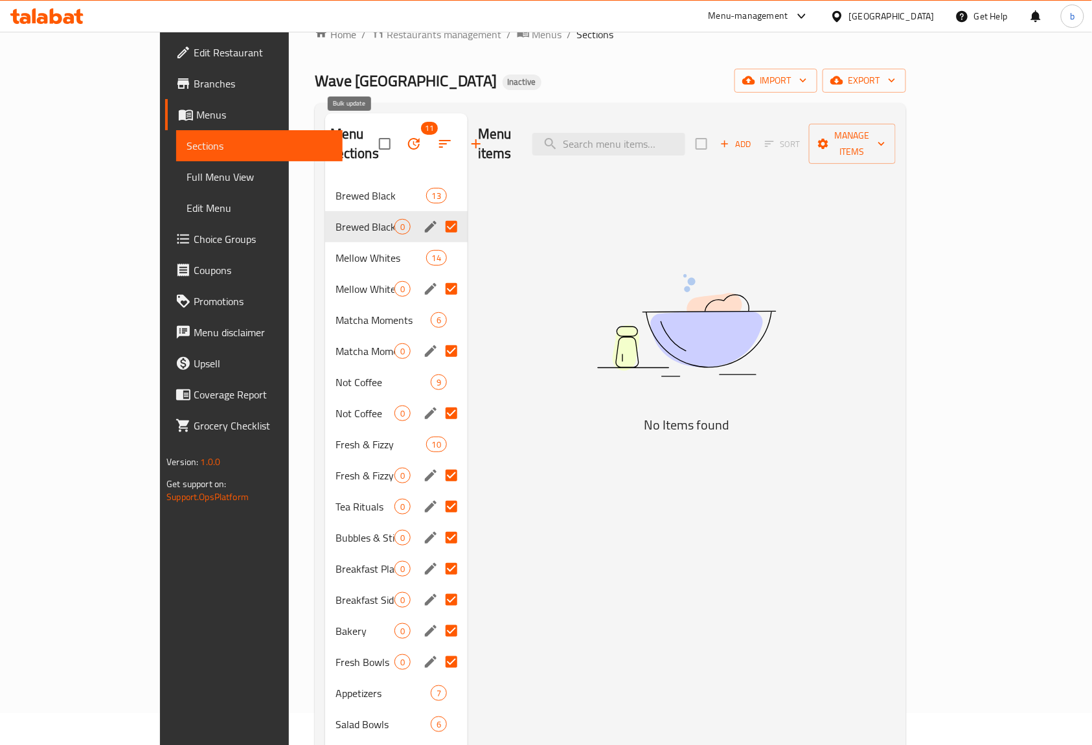
click at [406, 136] on icon "button" at bounding box center [414, 144] width 16 height 16
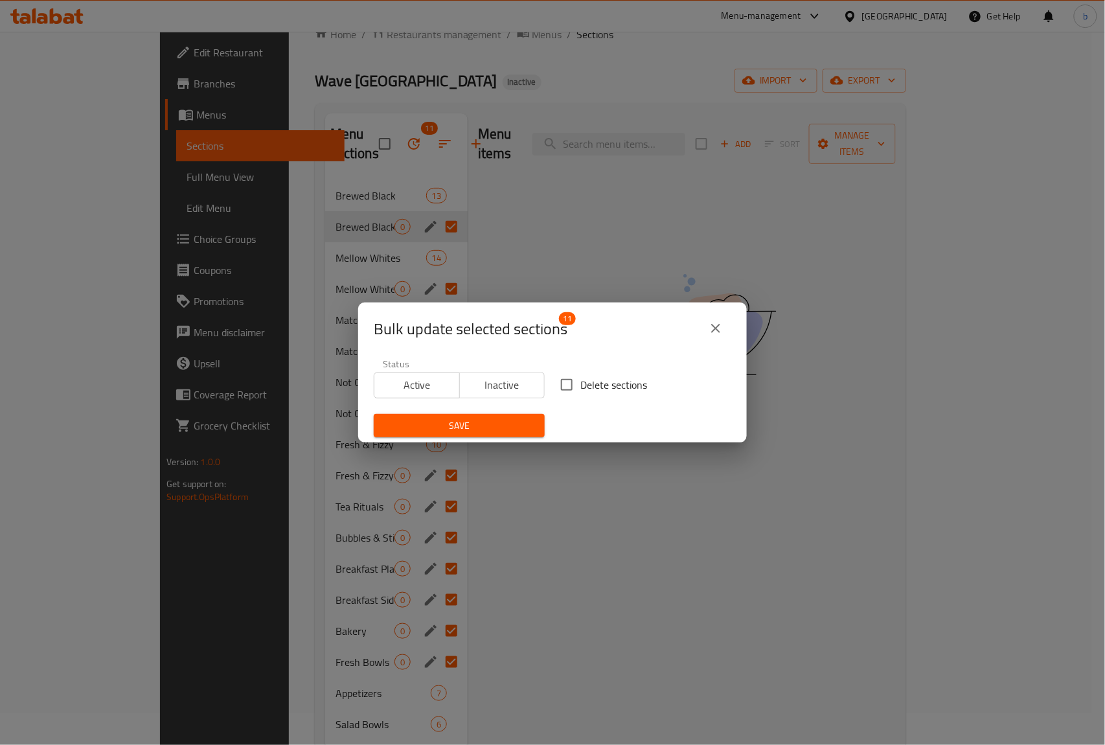
click at [557, 379] on input "Delete sections" at bounding box center [566, 384] width 27 height 27
checkbox input "true"
click at [710, 324] on icon "close" at bounding box center [716, 329] width 16 height 16
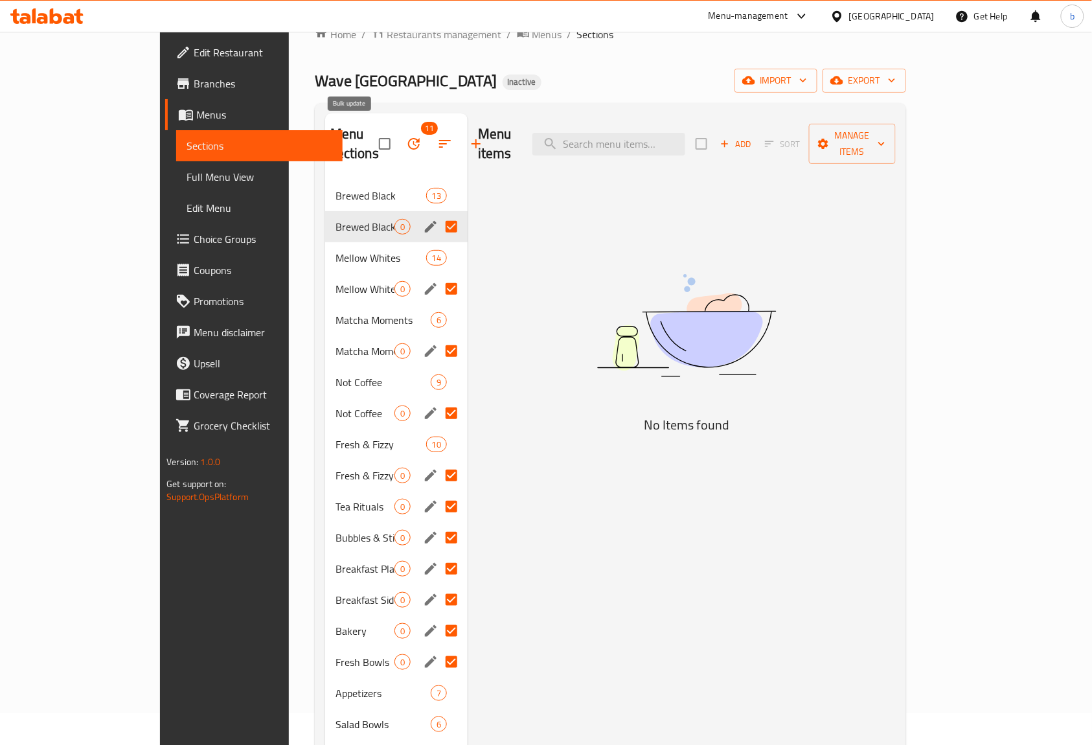
click at [406, 136] on icon "button" at bounding box center [414, 144] width 16 height 16
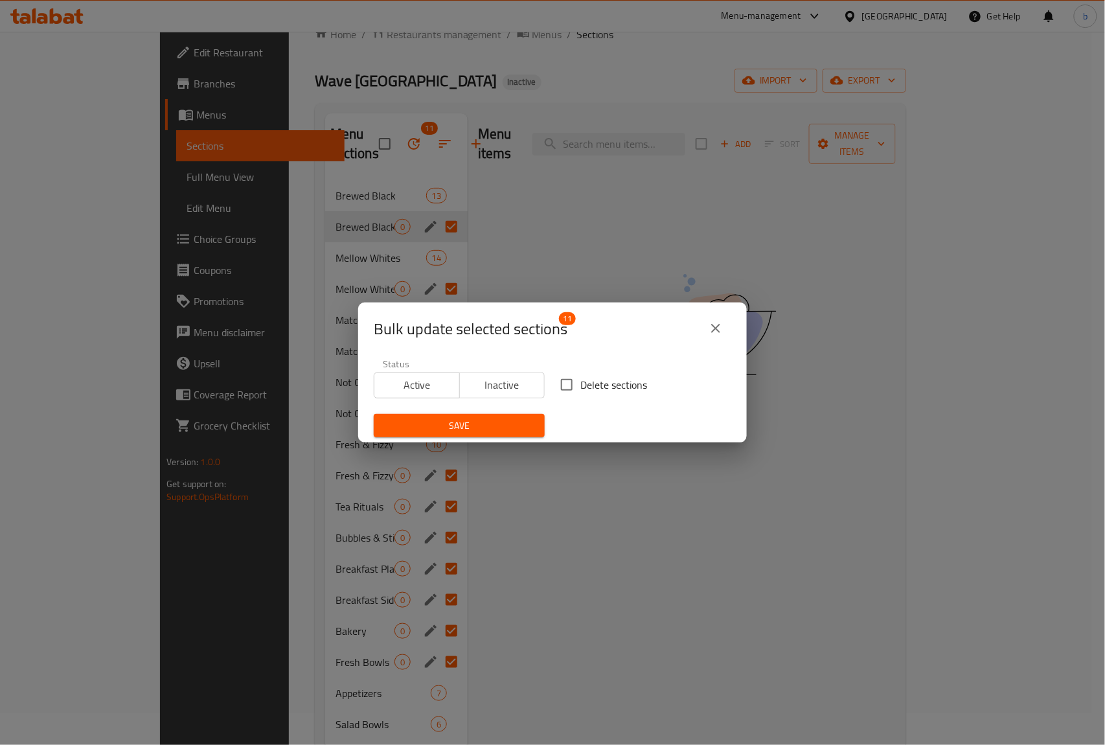
click at [580, 379] on span "Delete sections" at bounding box center [613, 385] width 67 height 16
click at [574, 379] on input "Delete sections" at bounding box center [566, 384] width 27 height 27
checkbox input "true"
click at [527, 420] on span "Save" at bounding box center [459, 426] width 150 height 16
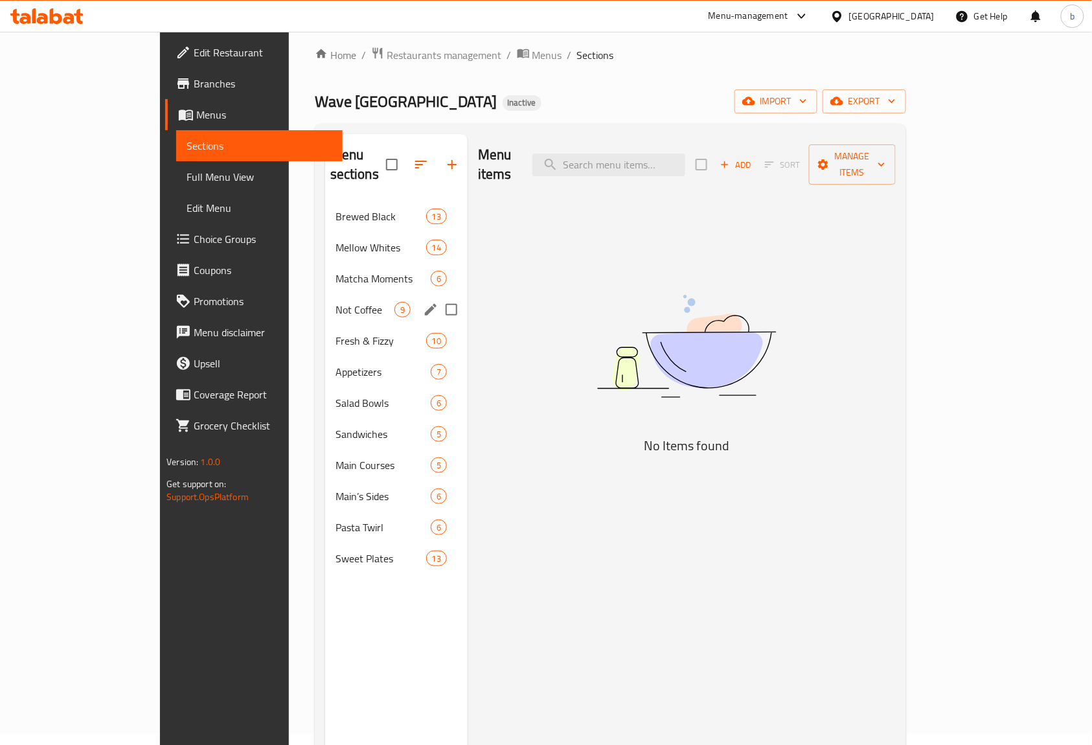
scroll to position [0, 0]
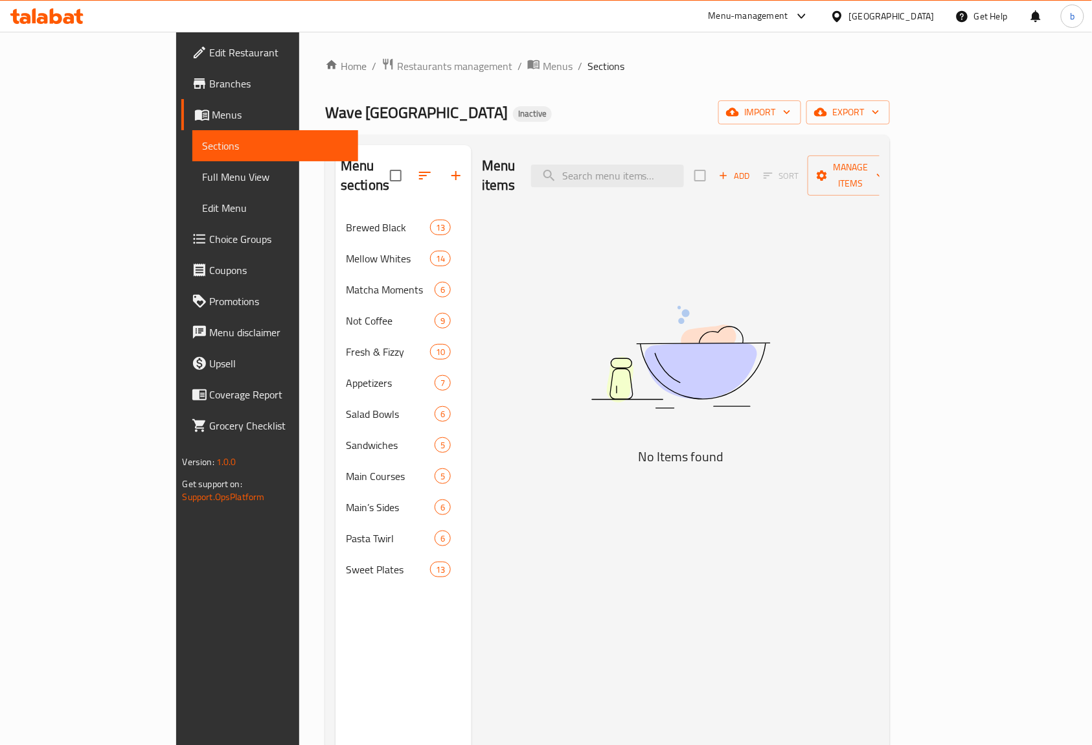
click at [538, 265] on div "Menu items Add Sort Manage items No Items found" at bounding box center [675, 517] width 408 height 745
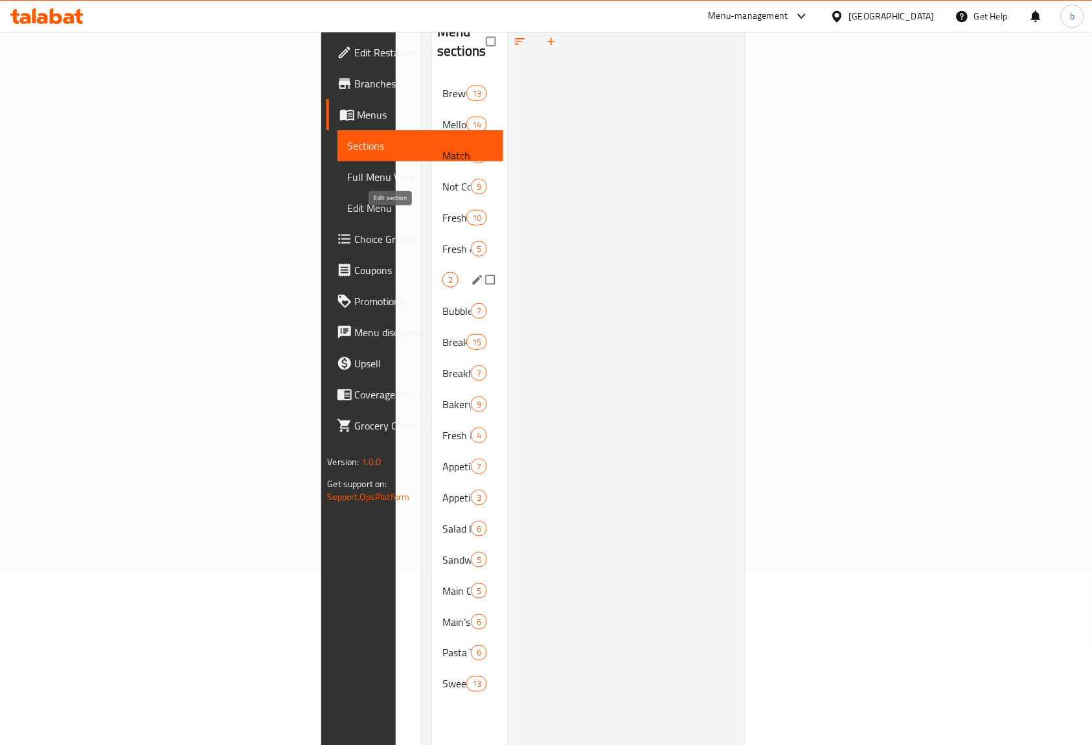
scroll to position [86, 0]
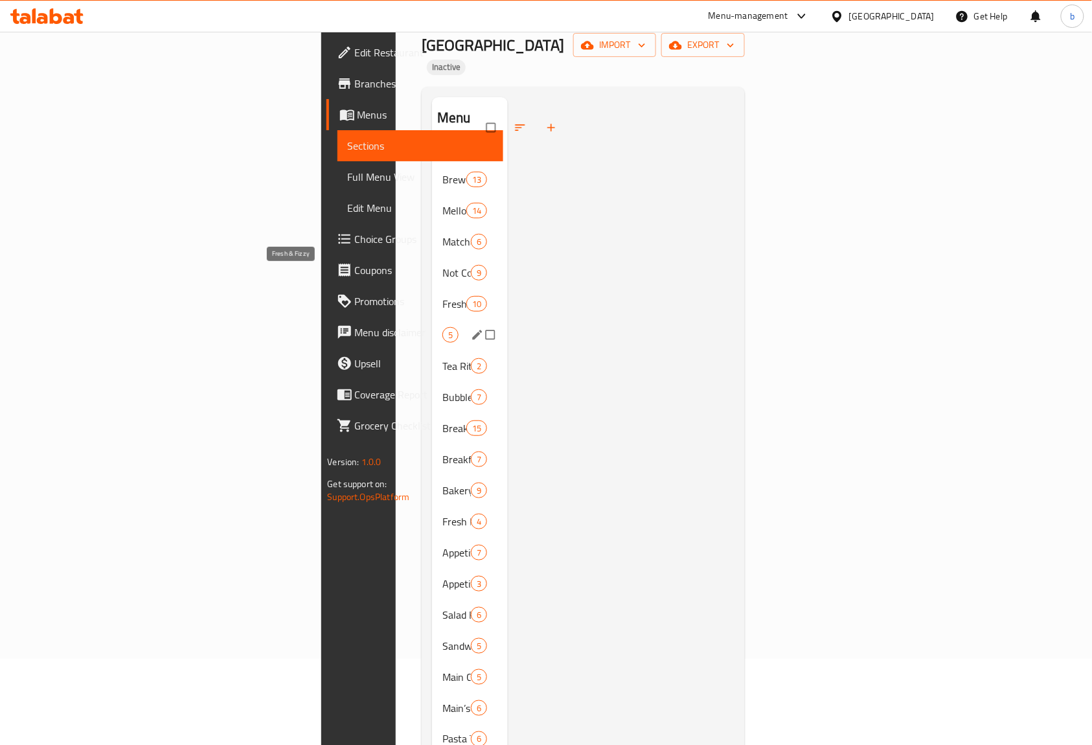
click at [442, 327] on span "Fresh & Fizzy" at bounding box center [442, 335] width 0 height 16
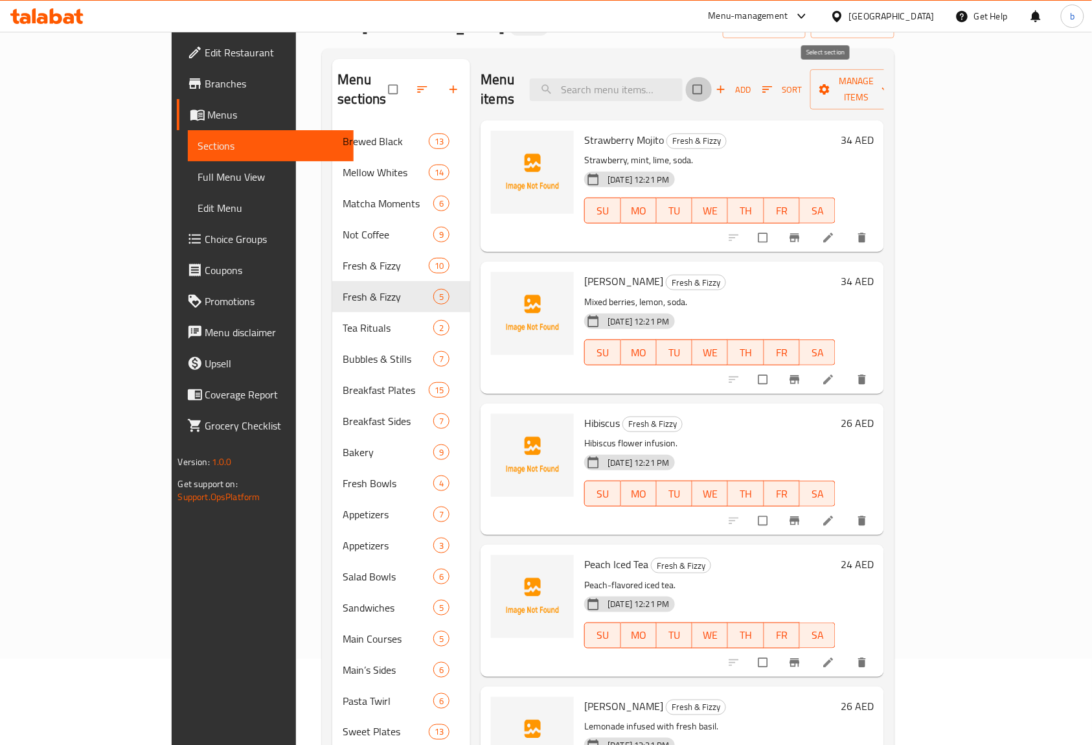
click at [712, 83] on input "checkbox" at bounding box center [698, 89] width 27 height 25
checkbox input "true"
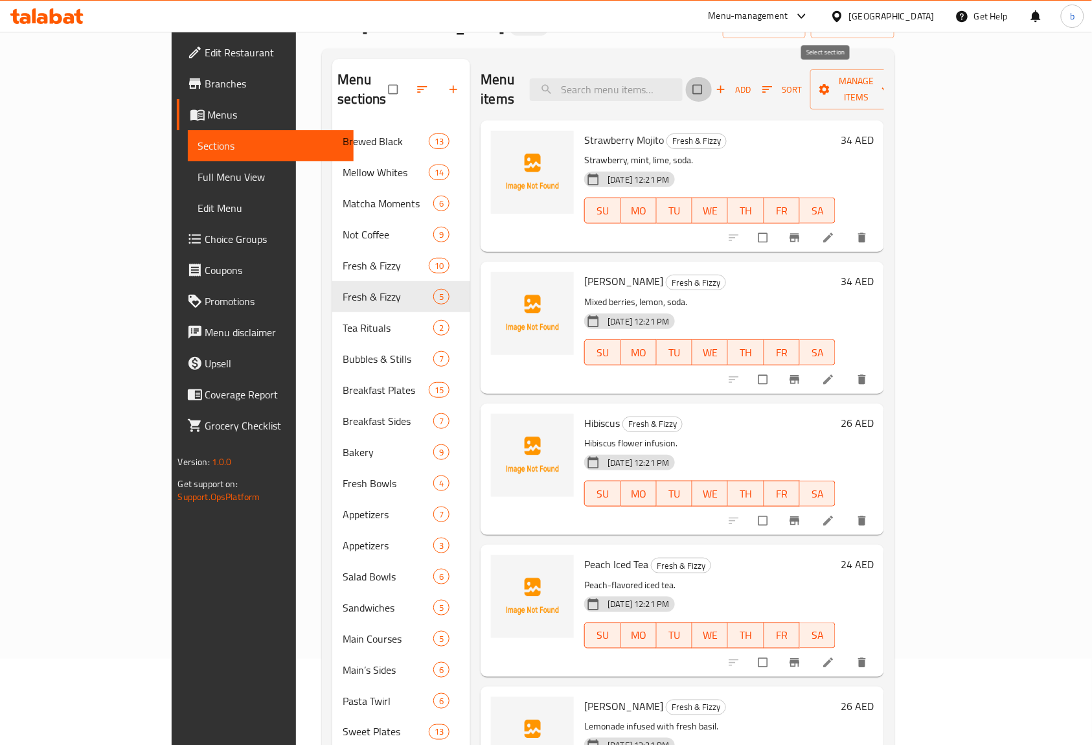
checkbox input "true"
click at [892, 81] on span "Manage items" at bounding box center [856, 89] width 71 height 32
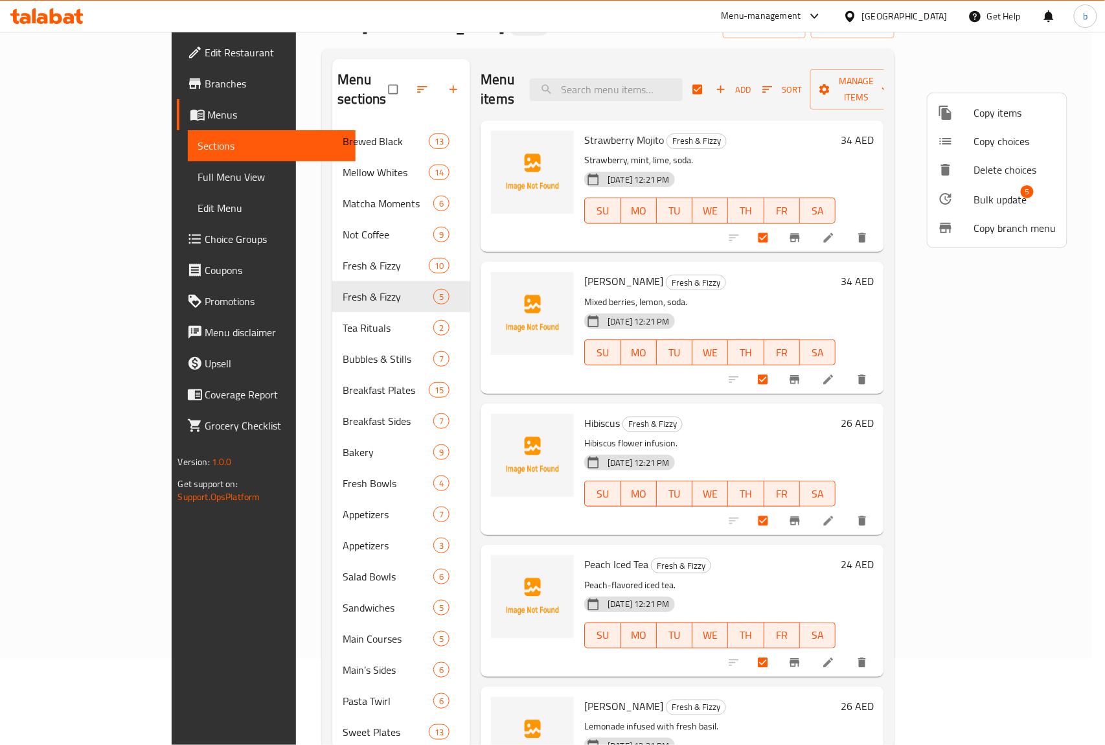
click at [990, 201] on span "Bulk update" at bounding box center [1000, 200] width 53 height 16
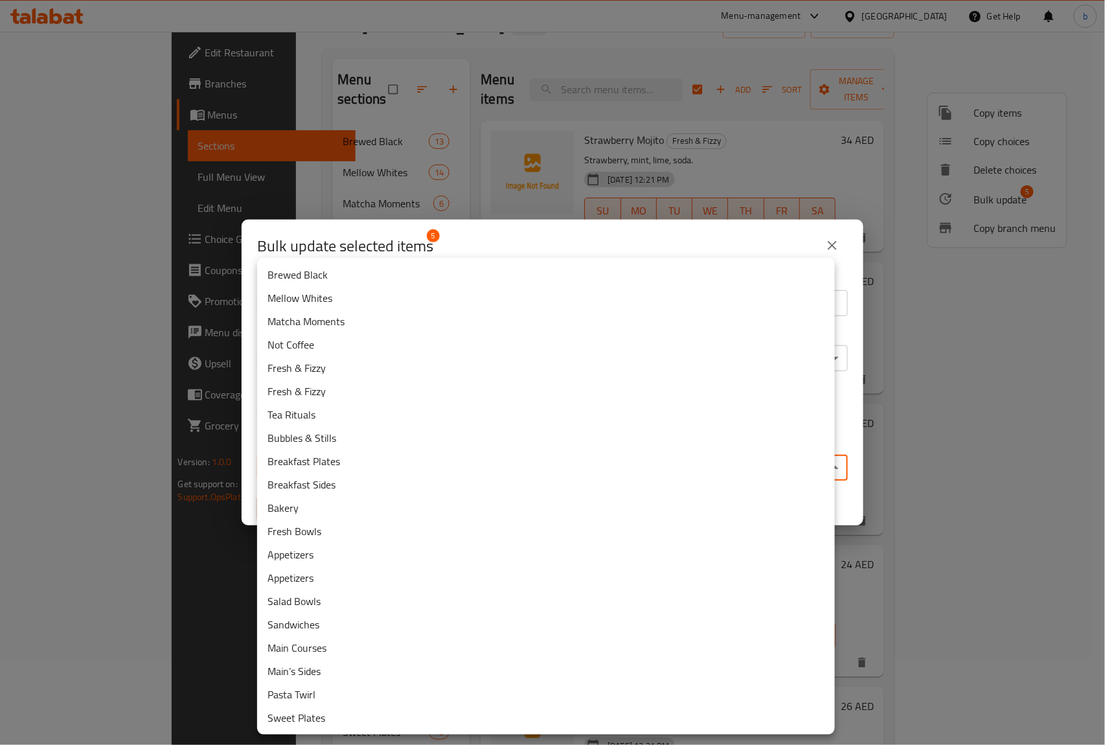
click at [459, 470] on body "​ Menu-management United Arab Emirates Get Help b Edit Restaurant Branches Menu…" at bounding box center [552, 302] width 1105 height 713
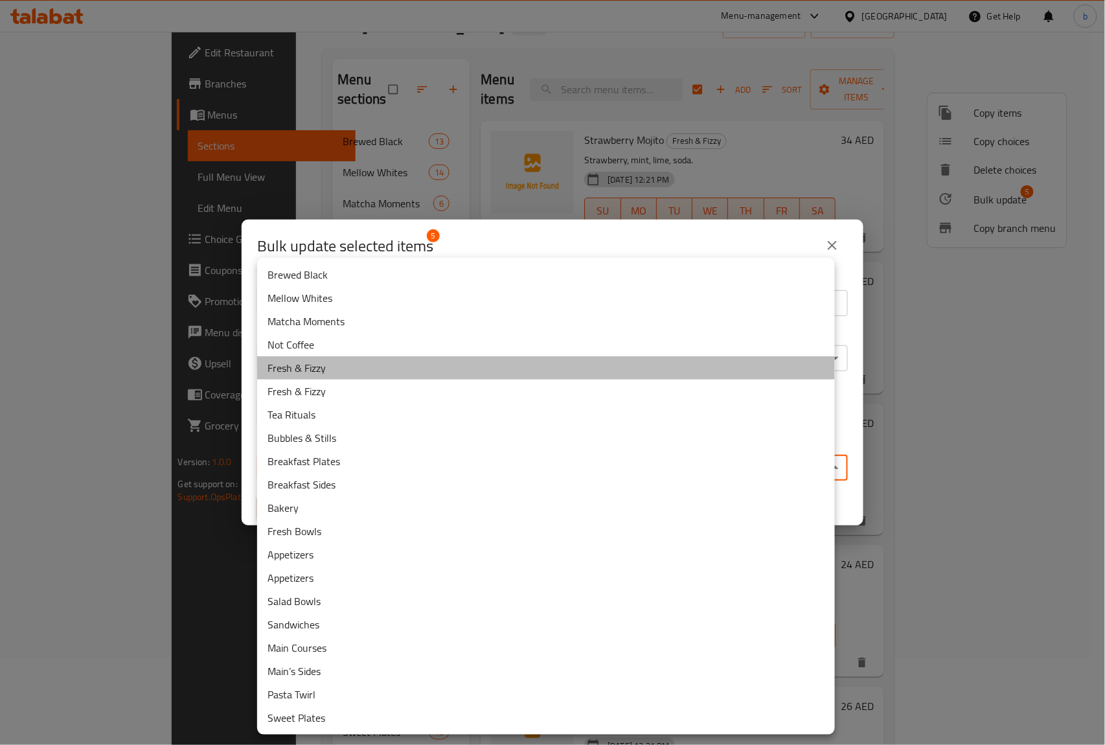
click at [313, 365] on li "Fresh & Fizzy" at bounding box center [546, 367] width 578 height 23
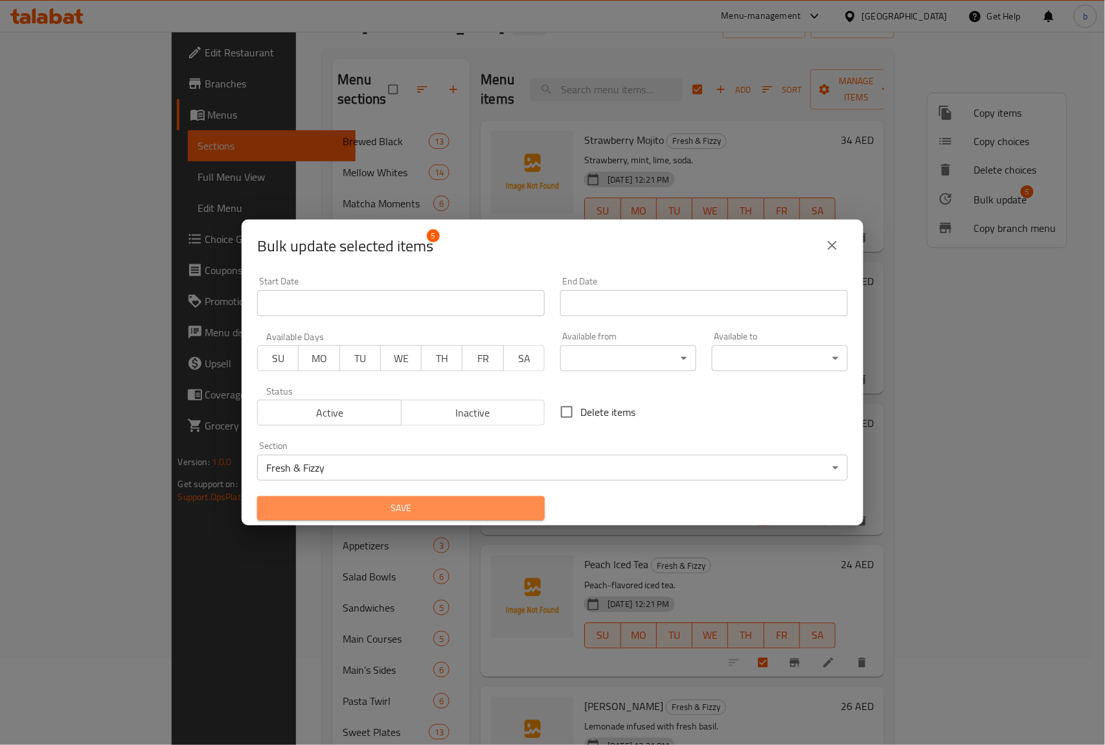
click at [470, 508] on span "Save" at bounding box center [400, 508] width 267 height 16
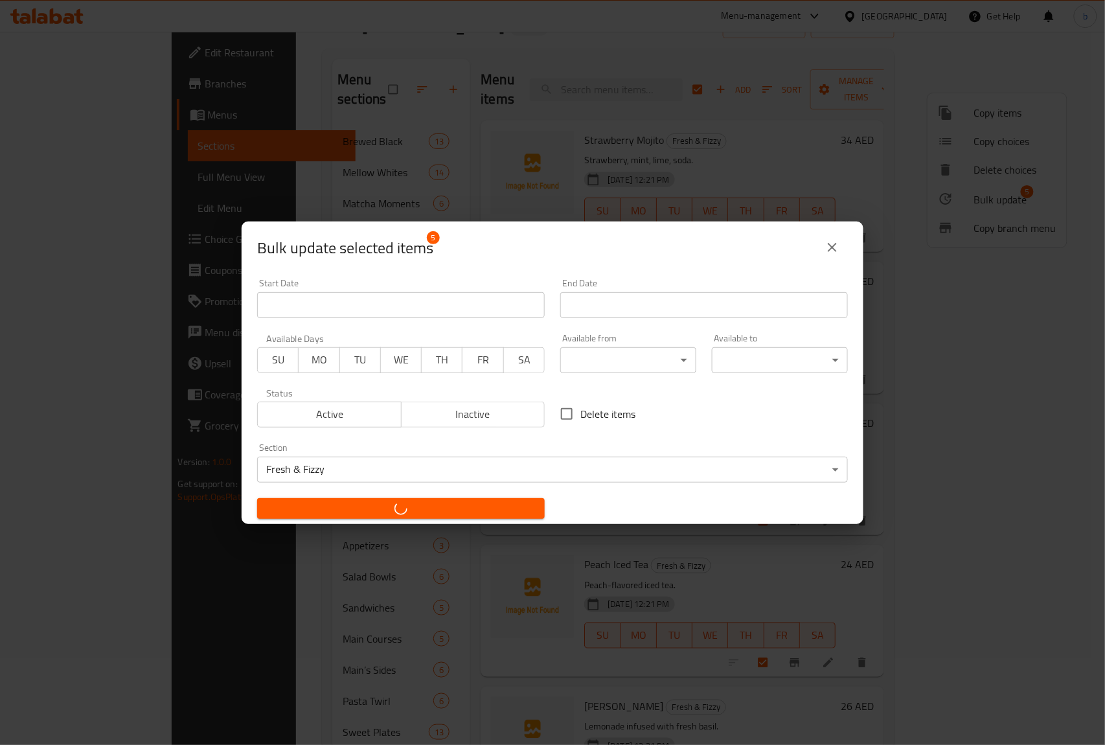
checkbox input "false"
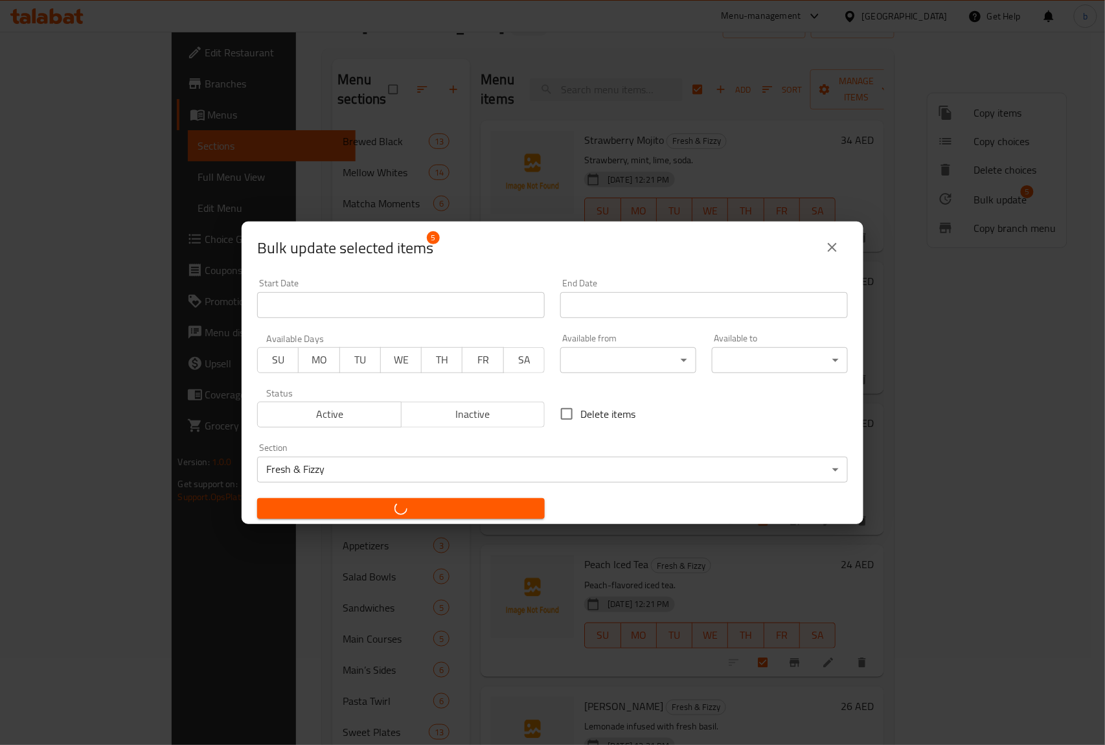
checkbox input "false"
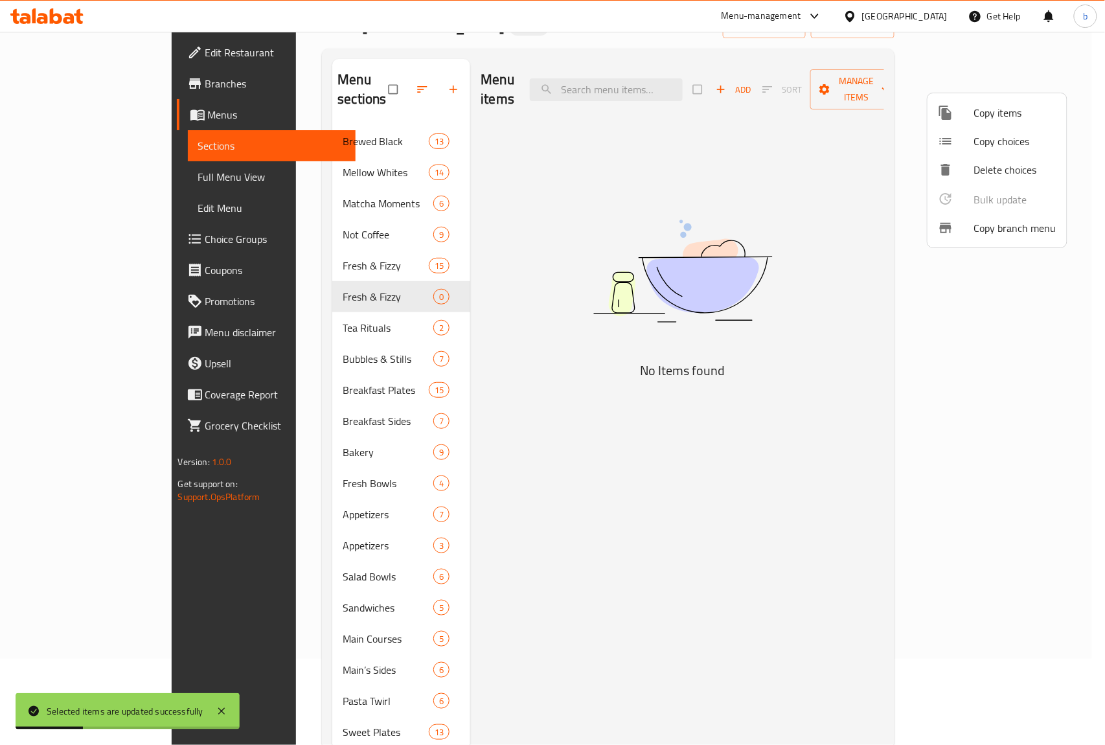
drag, startPoint x: 295, startPoint y: 282, endPoint x: 367, endPoint y: 275, distance: 71.6
click at [367, 275] on div at bounding box center [552, 372] width 1105 height 745
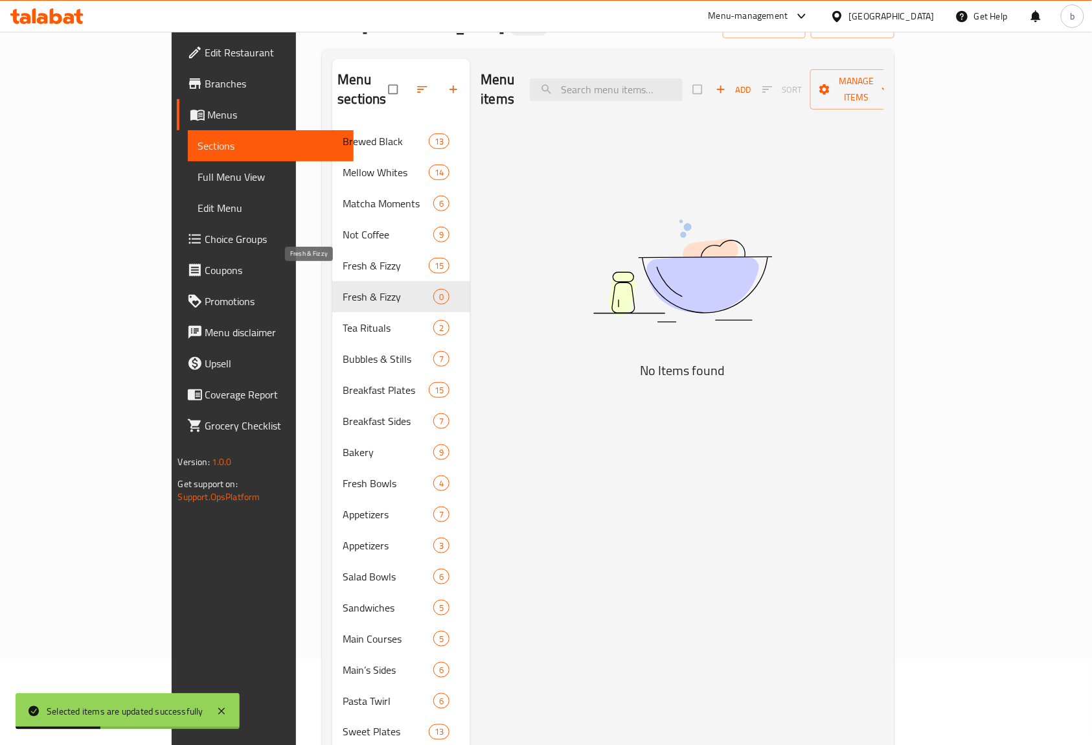
click at [377, 289] on span "Fresh & Fizzy" at bounding box center [388, 297] width 91 height 16
click at [381, 79] on input "checkbox" at bounding box center [394, 89] width 27 height 25
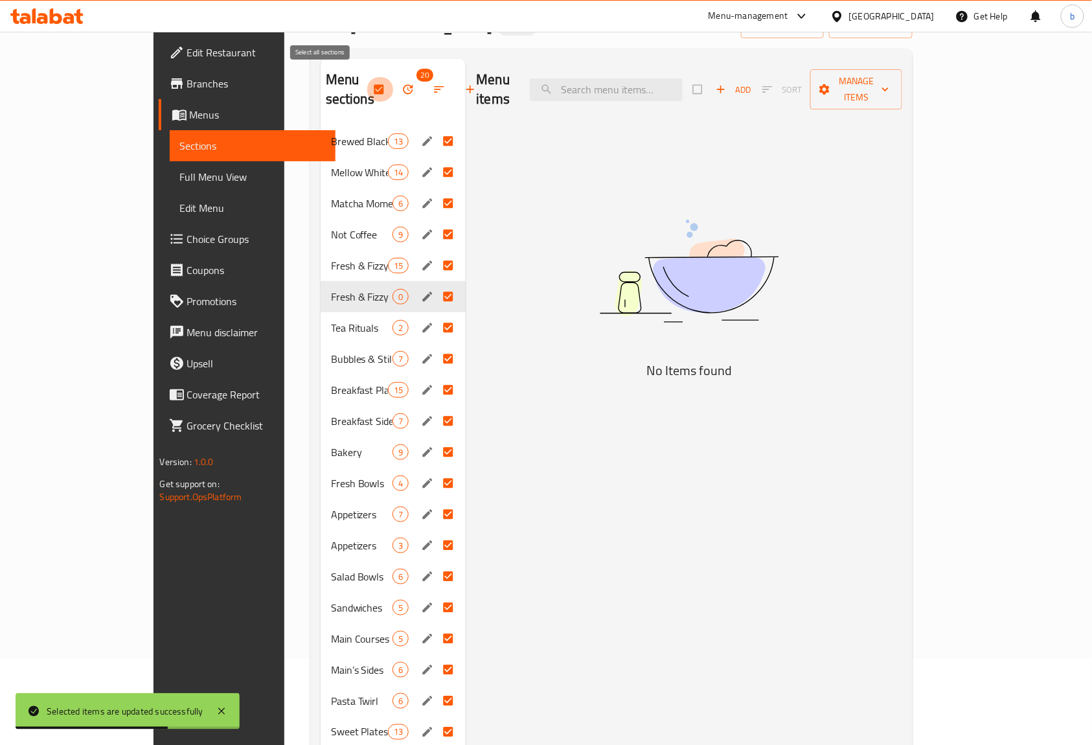
click at [367, 77] on input "checkbox" at bounding box center [380, 89] width 27 height 25
checkbox input "false"
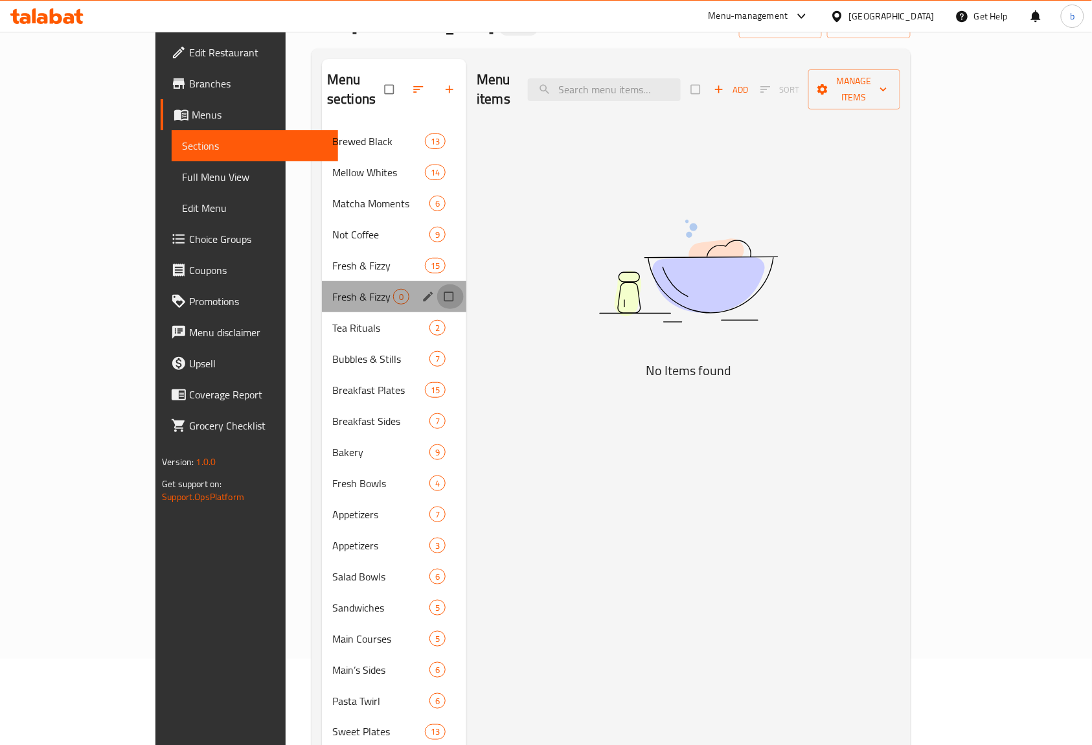
click at [437, 284] on input "Menu sections" at bounding box center [450, 296] width 27 height 25
checkbox input "true"
click at [403, 83] on icon "button" at bounding box center [409, 89] width 13 height 13
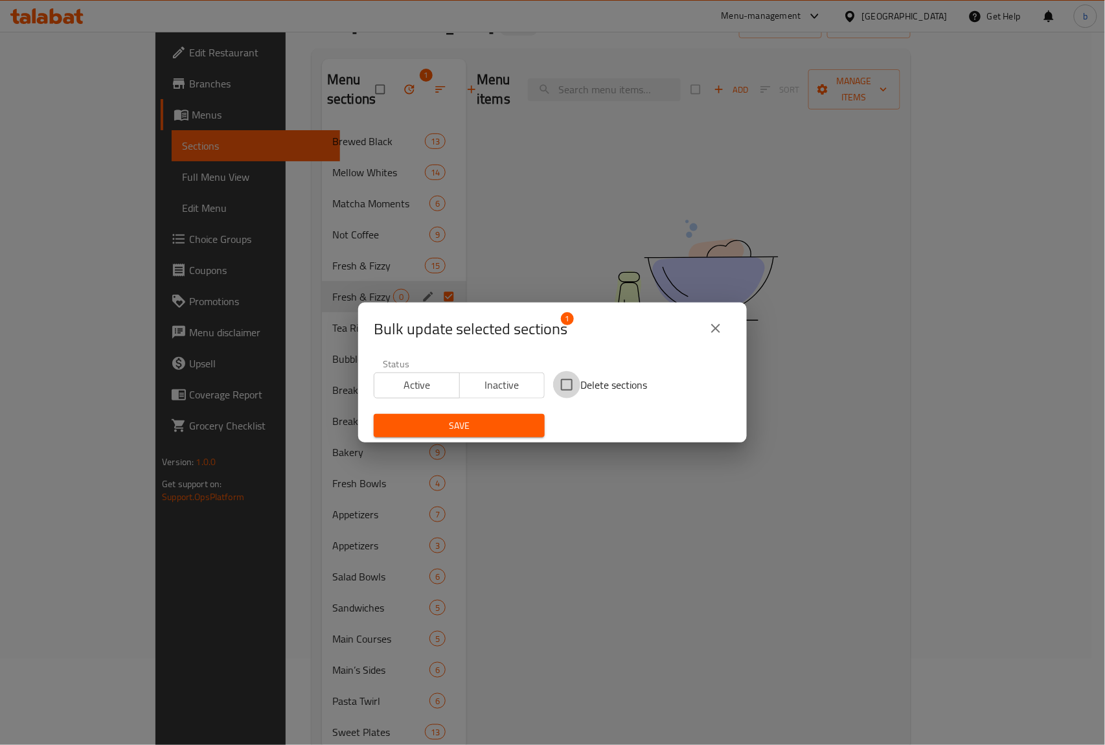
click at [554, 385] on input "Delete sections" at bounding box center [566, 384] width 27 height 27
checkbox input "true"
click at [496, 426] on span "Save" at bounding box center [459, 426] width 150 height 16
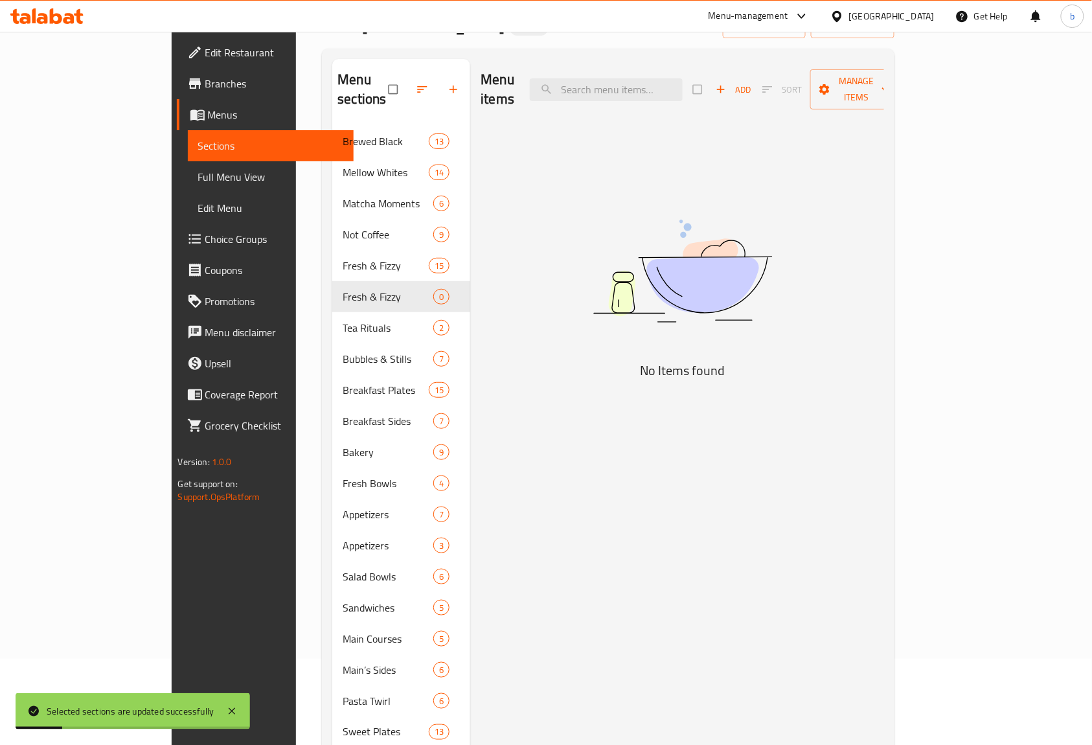
click at [470, 294] on div "Menu items Add Sort Manage items No Items found" at bounding box center [677, 431] width 414 height 745
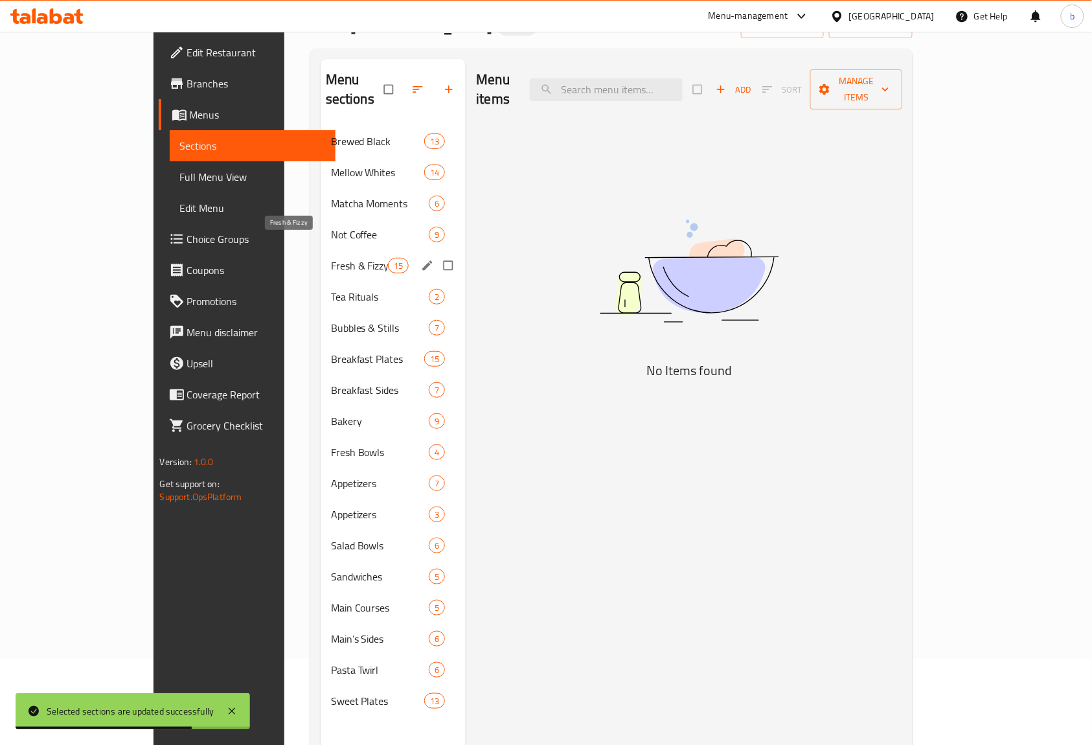
click at [331, 258] on span "Fresh & Fizzy" at bounding box center [359, 266] width 57 height 16
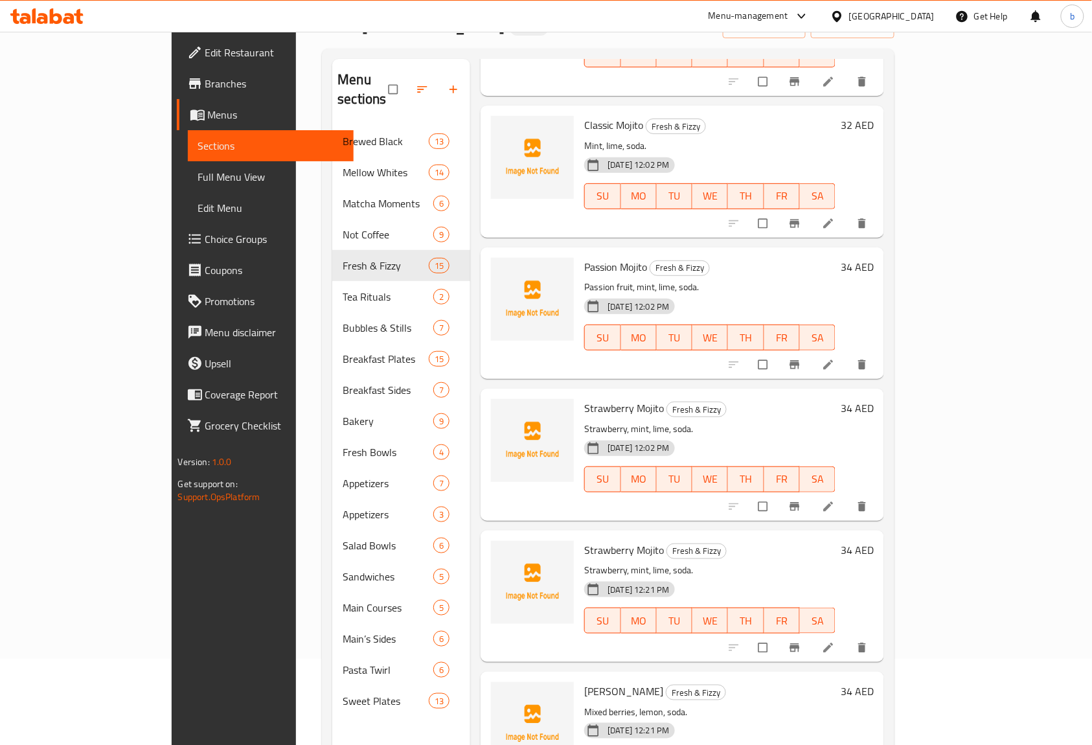
scroll to position [1036, 0]
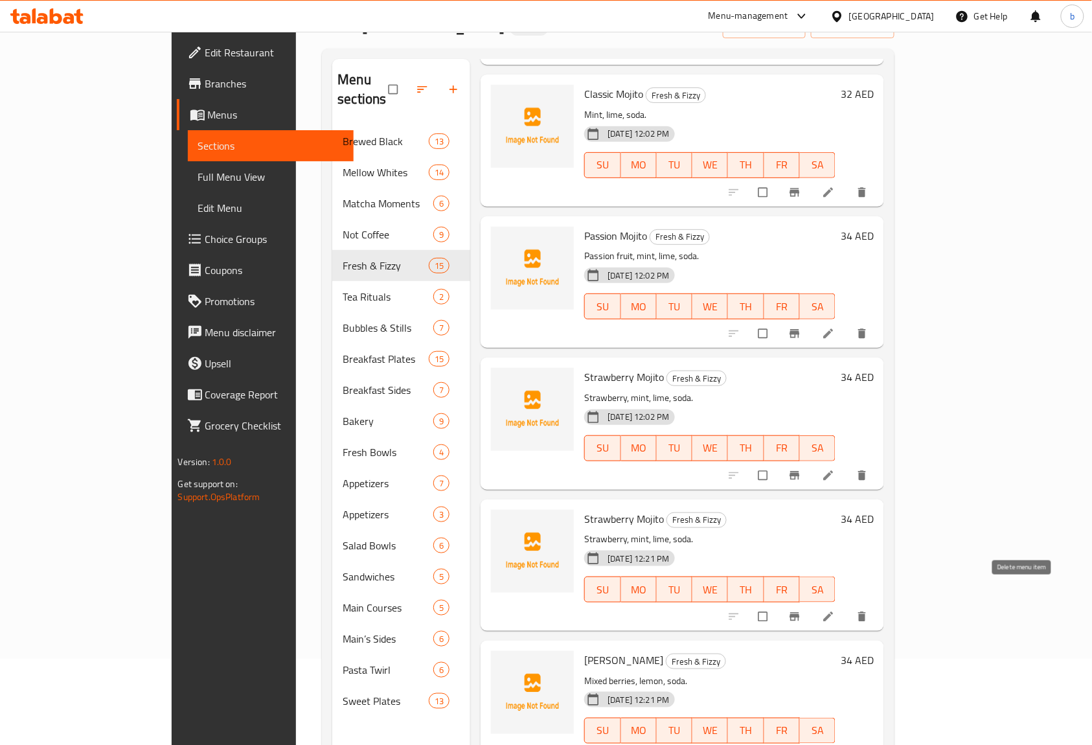
click at [867, 612] on icon "delete" at bounding box center [863, 617] width 8 height 10
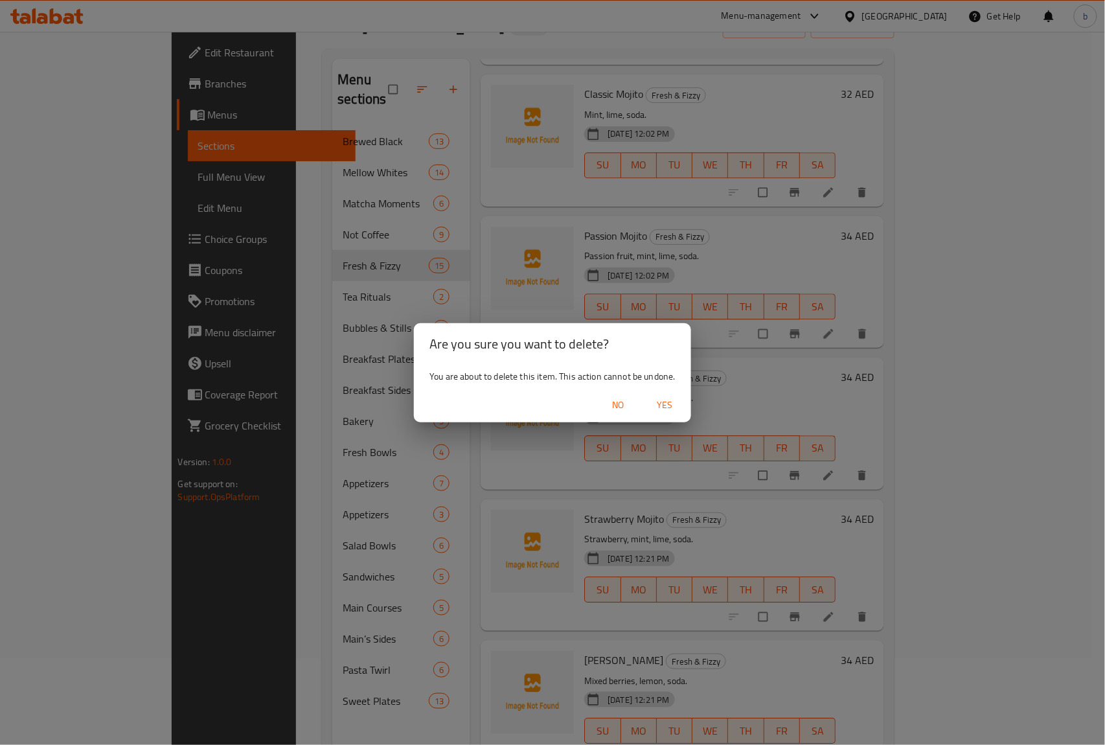
click at [659, 402] on span "Yes" at bounding box center [665, 405] width 31 height 16
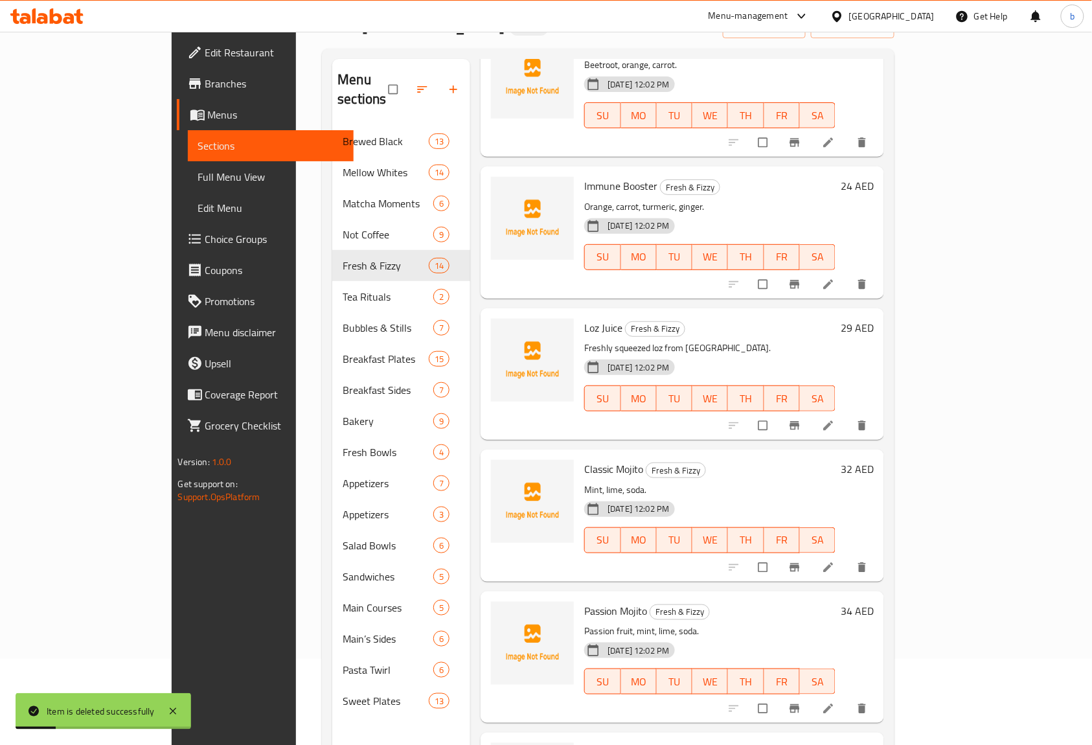
scroll to position [518, 0]
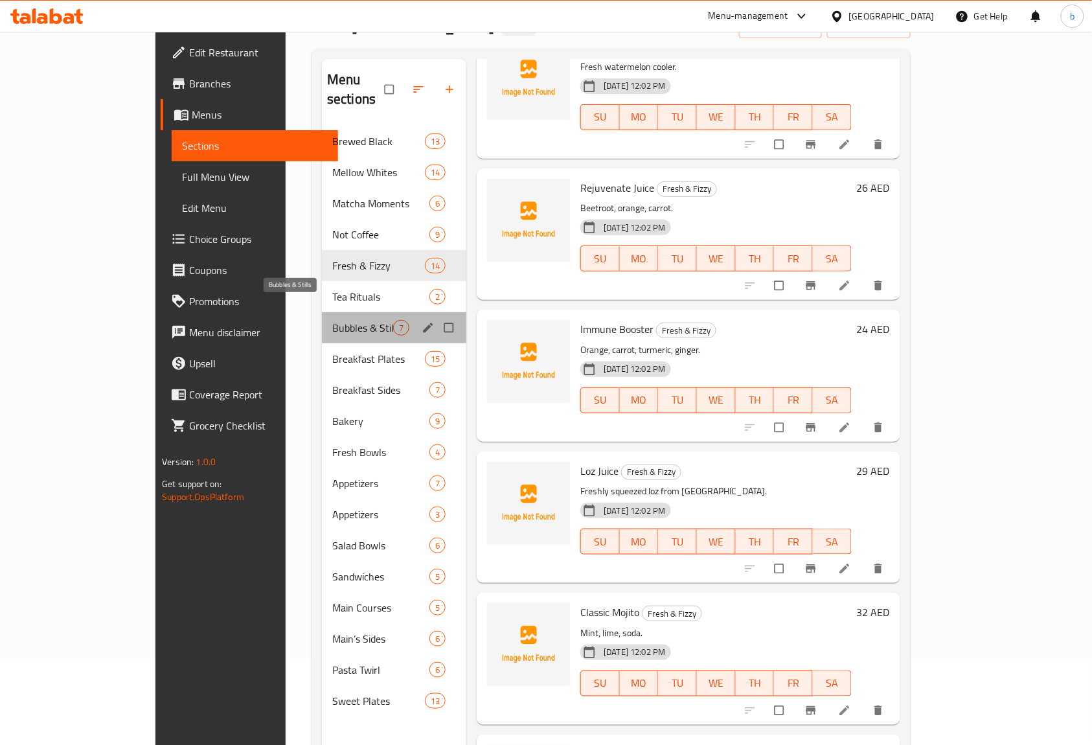
click at [332, 320] on span "Bubbles & Stills" at bounding box center [362, 328] width 61 height 16
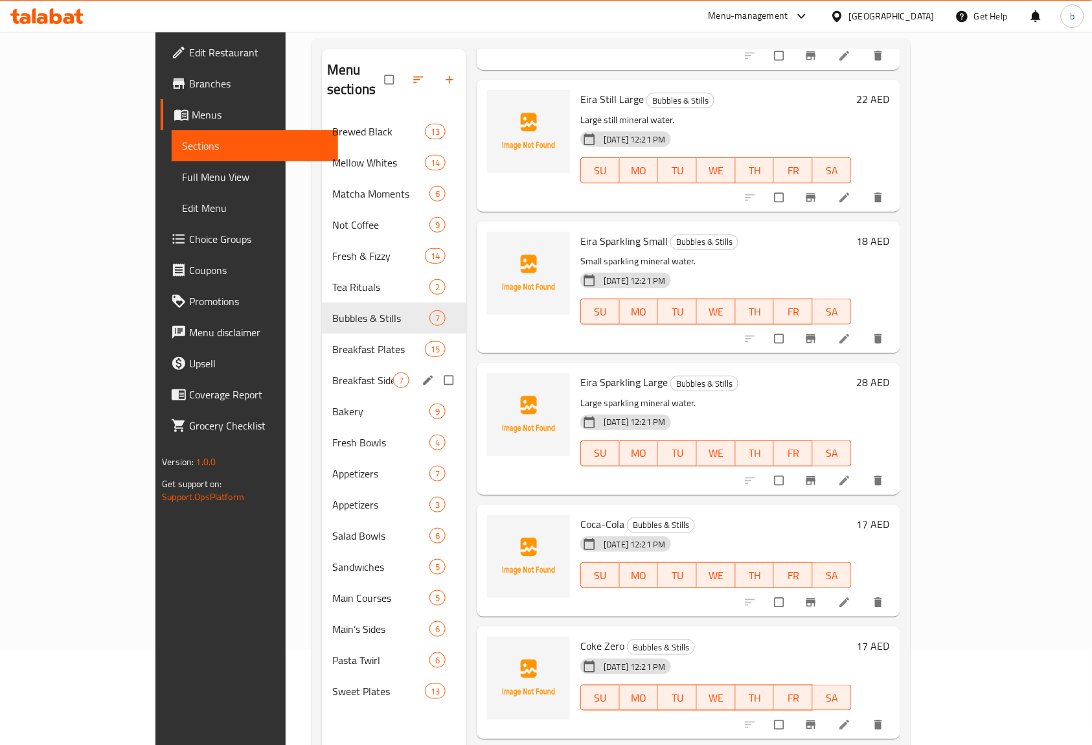
scroll to position [182, 0]
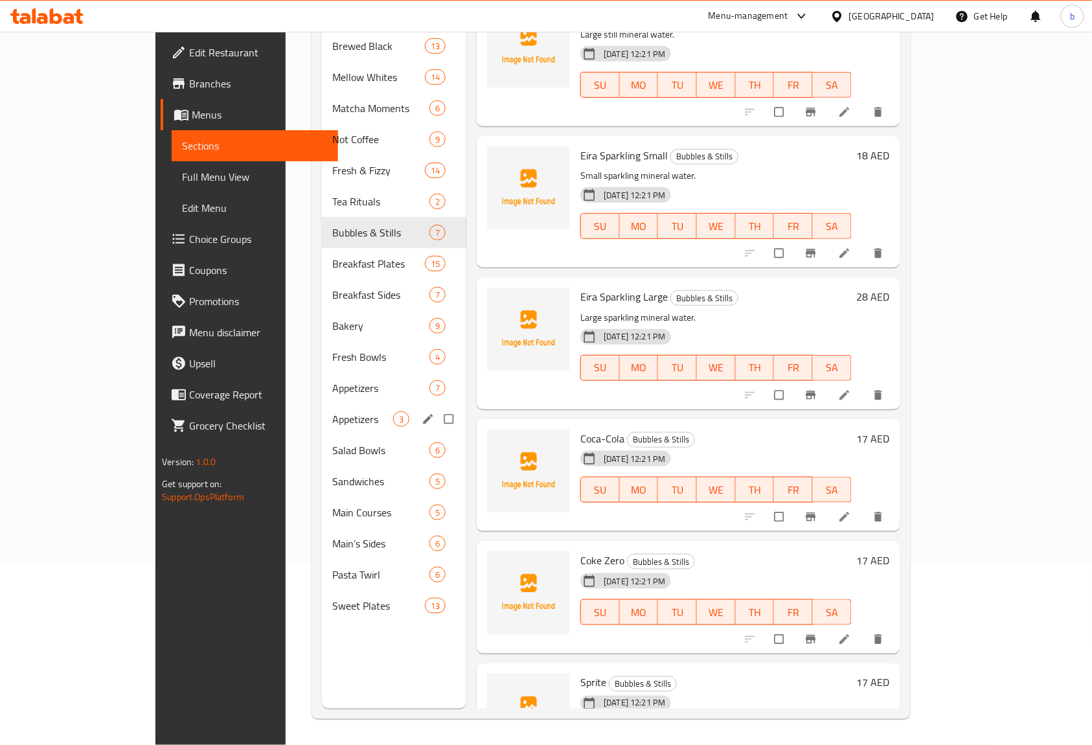
click at [437, 407] on input "Menu sections" at bounding box center [450, 419] width 27 height 25
checkbox input "true"
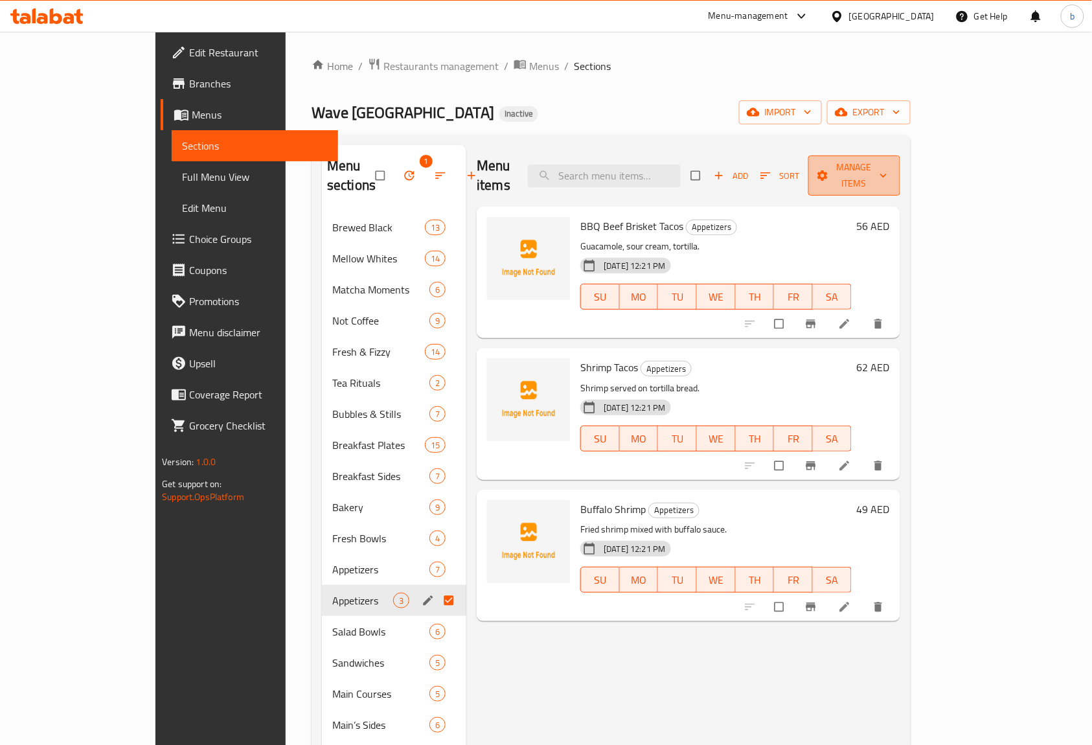
click at [890, 165] on span "Manage items" at bounding box center [854, 175] width 71 height 32
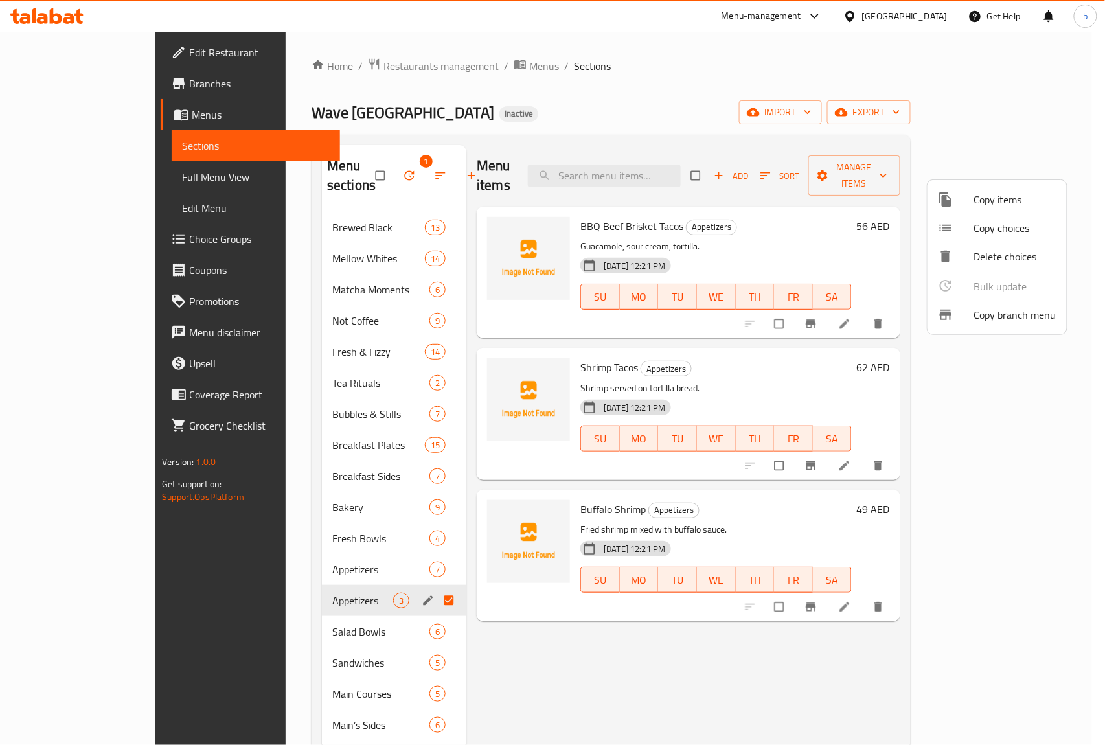
click at [861, 218] on div at bounding box center [552, 372] width 1105 height 745
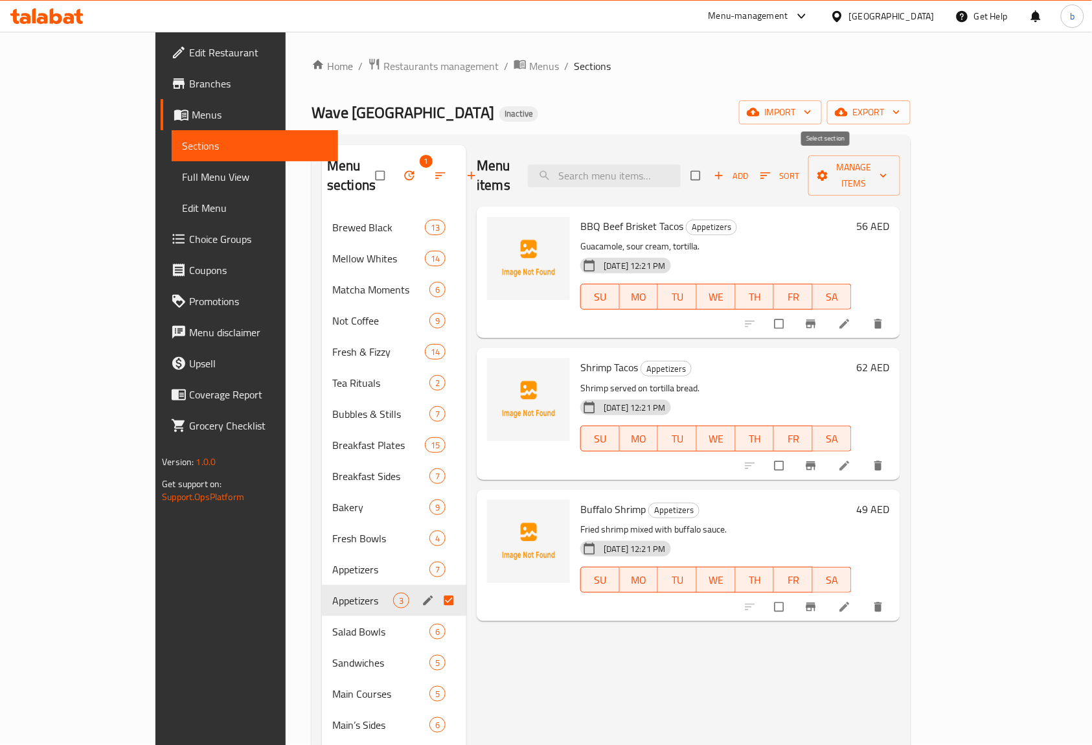
click at [710, 168] on input "checkbox" at bounding box center [696, 175] width 27 height 25
checkbox input "true"
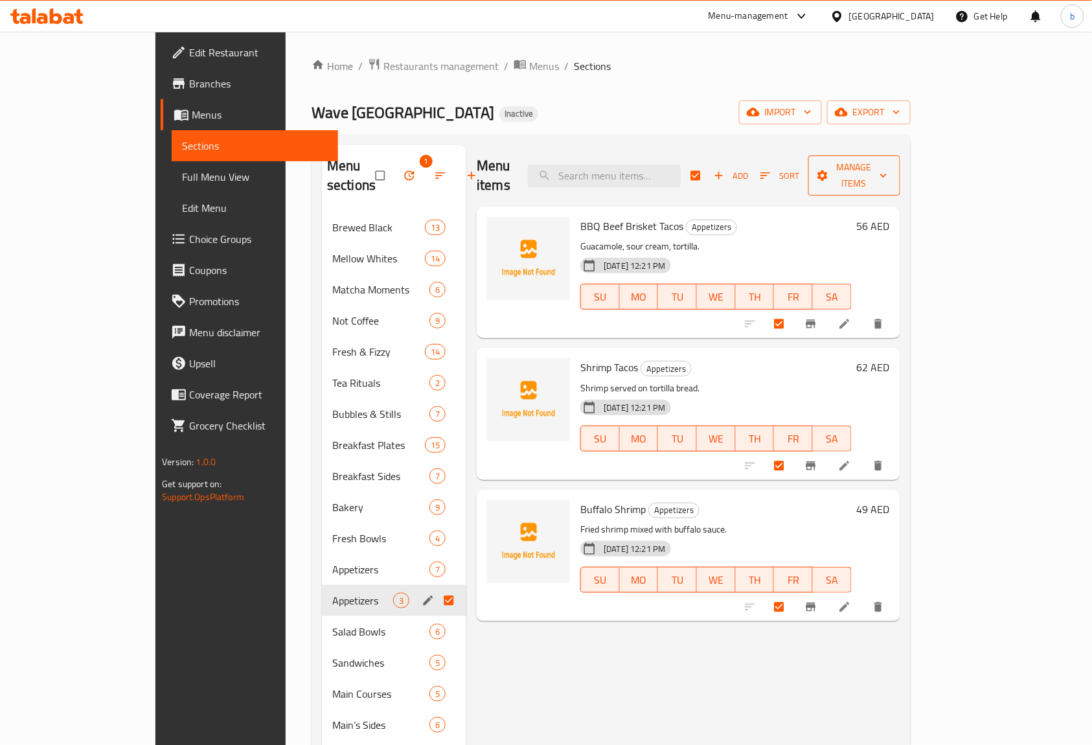
click at [890, 169] on span "Manage items" at bounding box center [854, 175] width 71 height 32
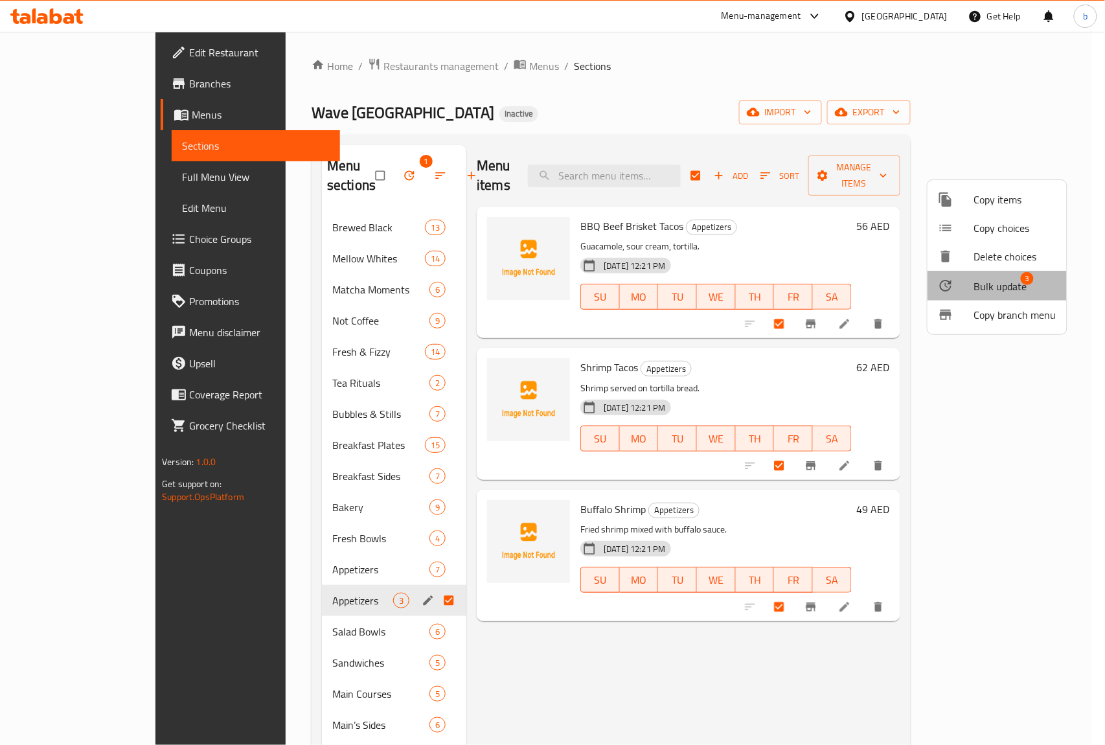
click at [1012, 293] on span "Bulk update" at bounding box center [1000, 286] width 53 height 16
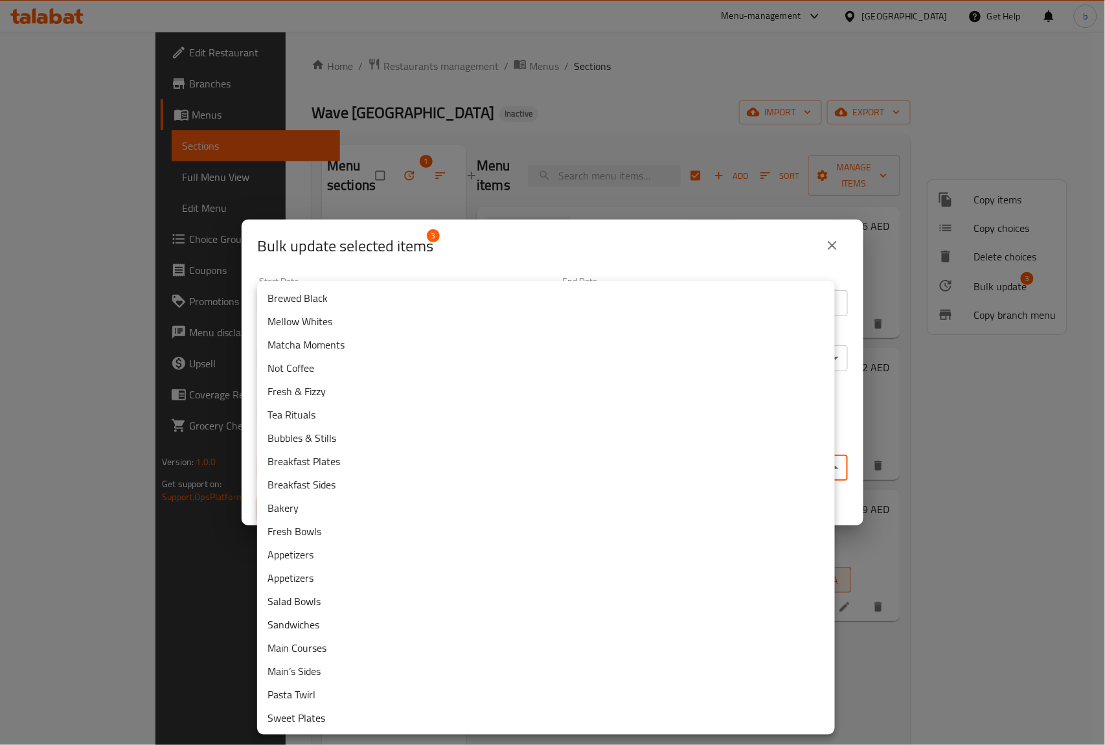
click at [361, 471] on body "​ Menu-management United Arab Emirates Get Help b Edit Restaurant Branches Menu…" at bounding box center [552, 388] width 1105 height 713
click at [328, 554] on li "Appetizers" at bounding box center [546, 554] width 578 height 23
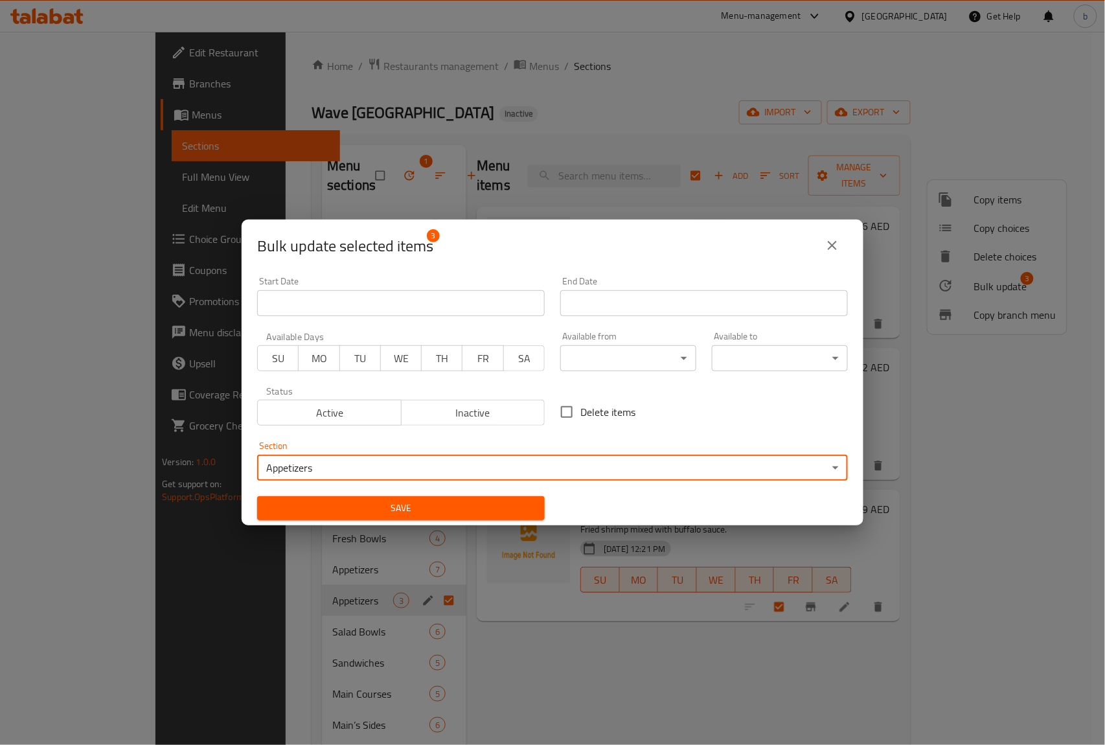
click at [415, 496] on button "Save" at bounding box center [401, 508] width 288 height 24
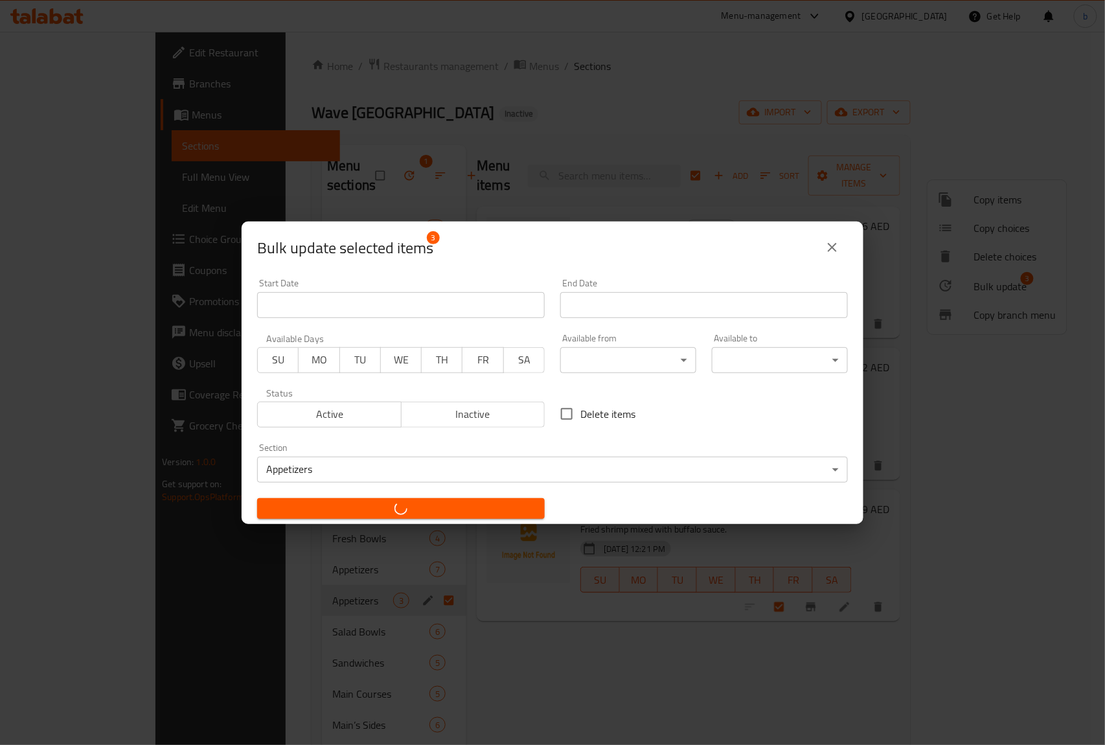
checkbox input "false"
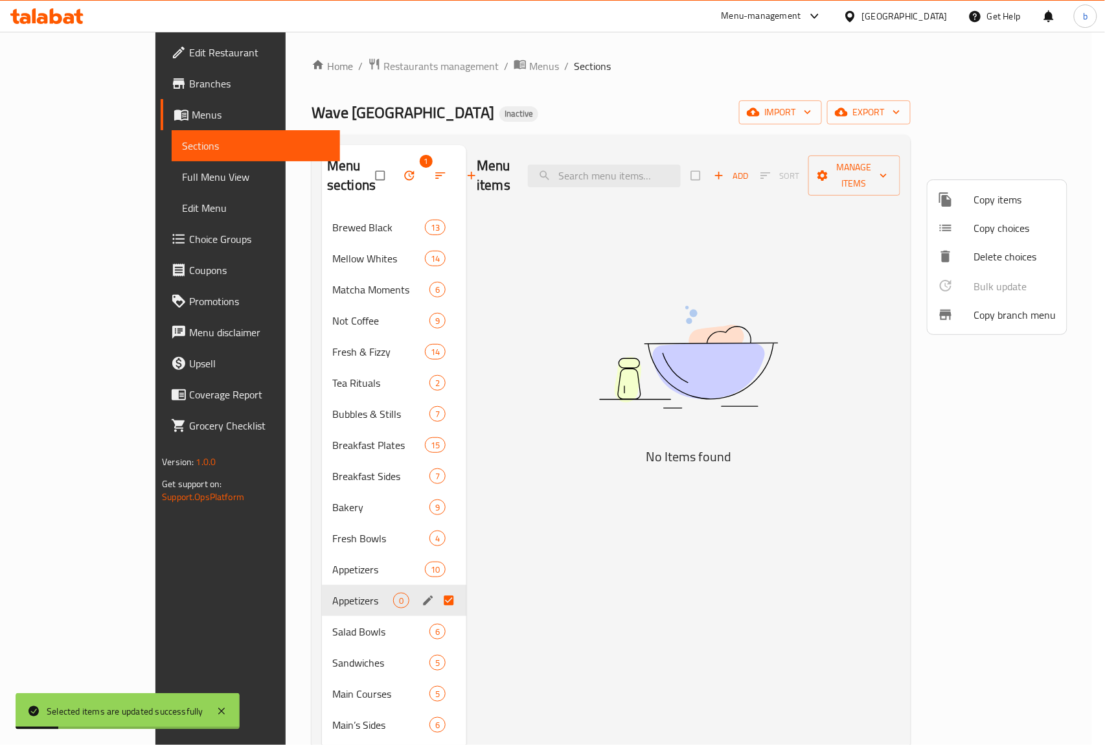
click at [369, 547] on div at bounding box center [552, 372] width 1105 height 745
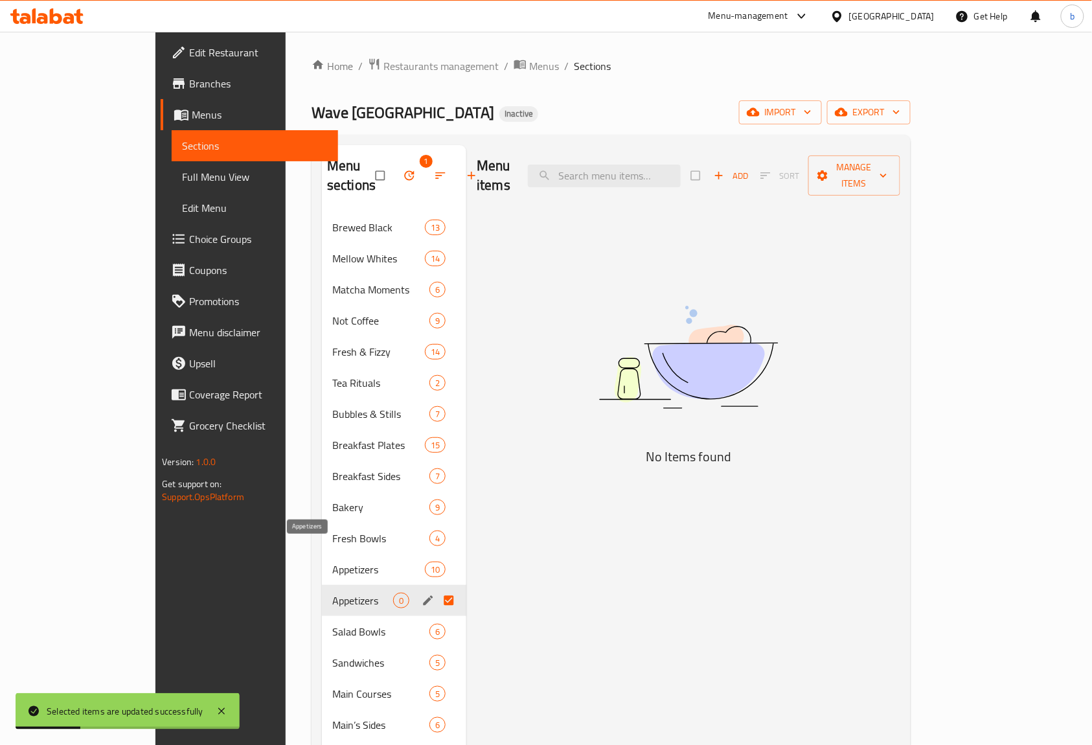
click at [377, 562] on span "Appetizers" at bounding box center [378, 570] width 93 height 16
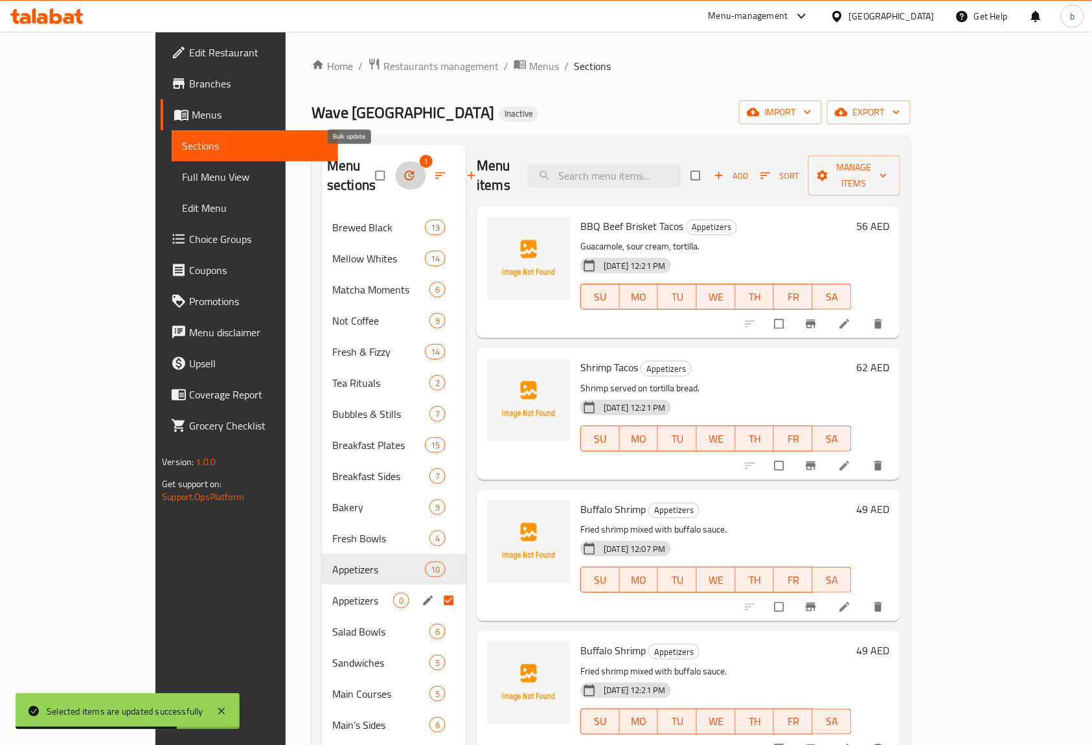
click at [395, 161] on button "button" at bounding box center [410, 175] width 31 height 28
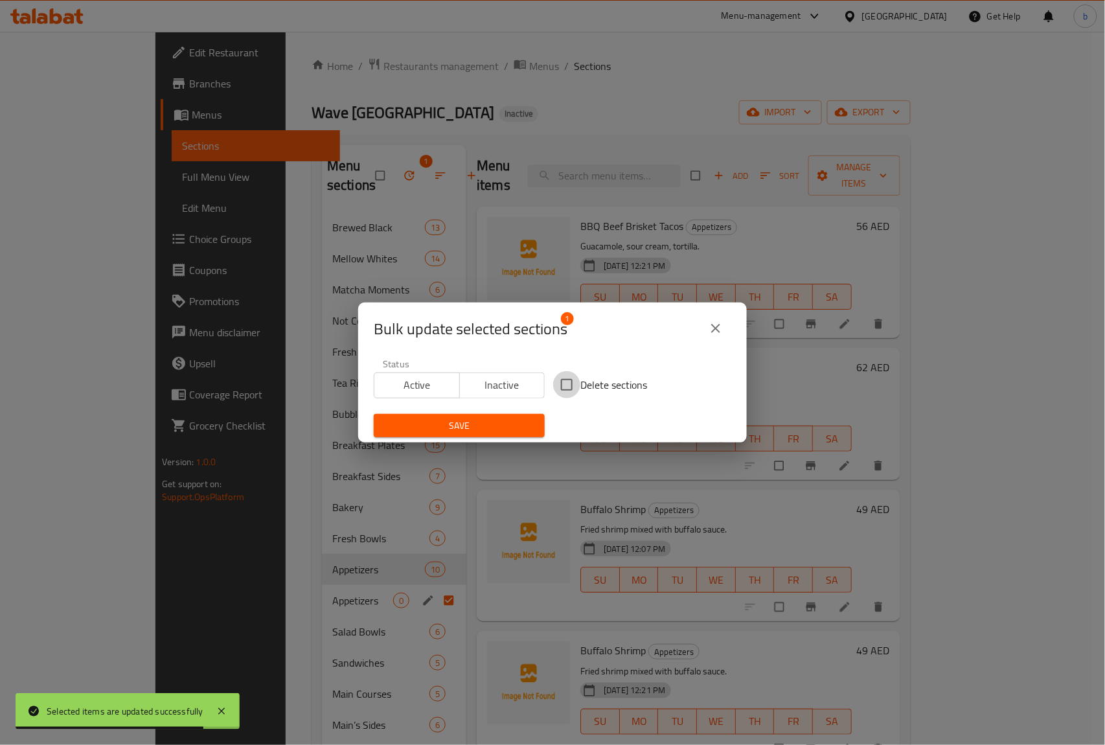
click at [563, 380] on input "Delete sections" at bounding box center [566, 384] width 27 height 27
checkbox input "true"
click at [503, 418] on span "Save" at bounding box center [459, 426] width 150 height 16
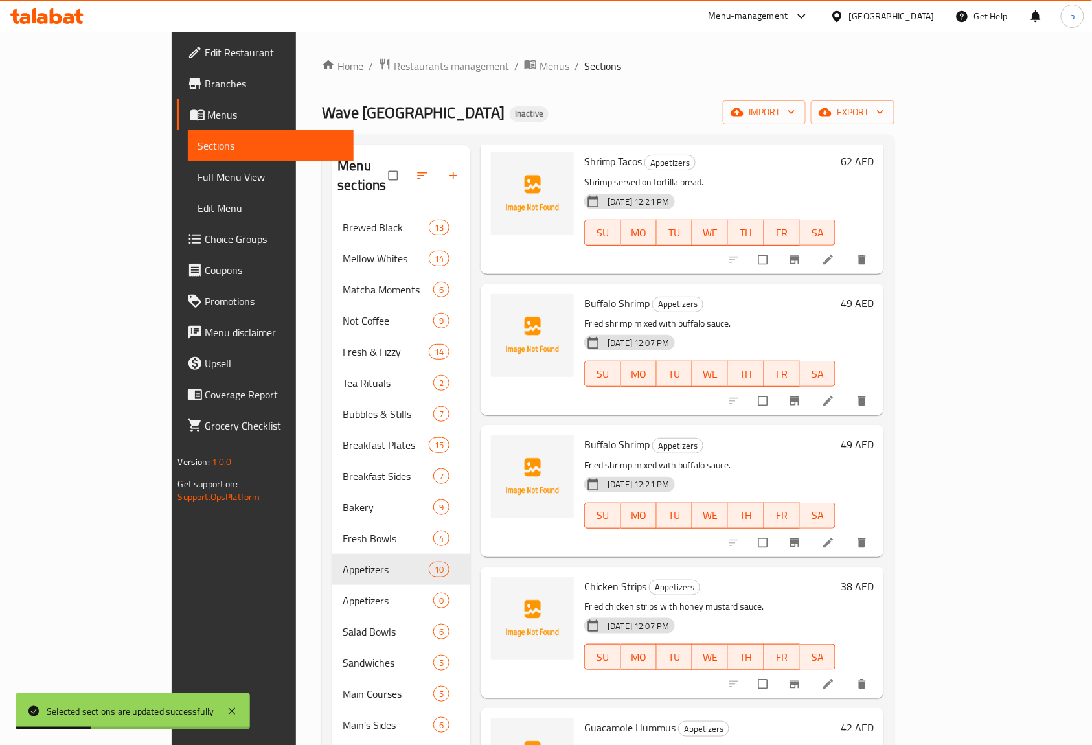
scroll to position [172, 0]
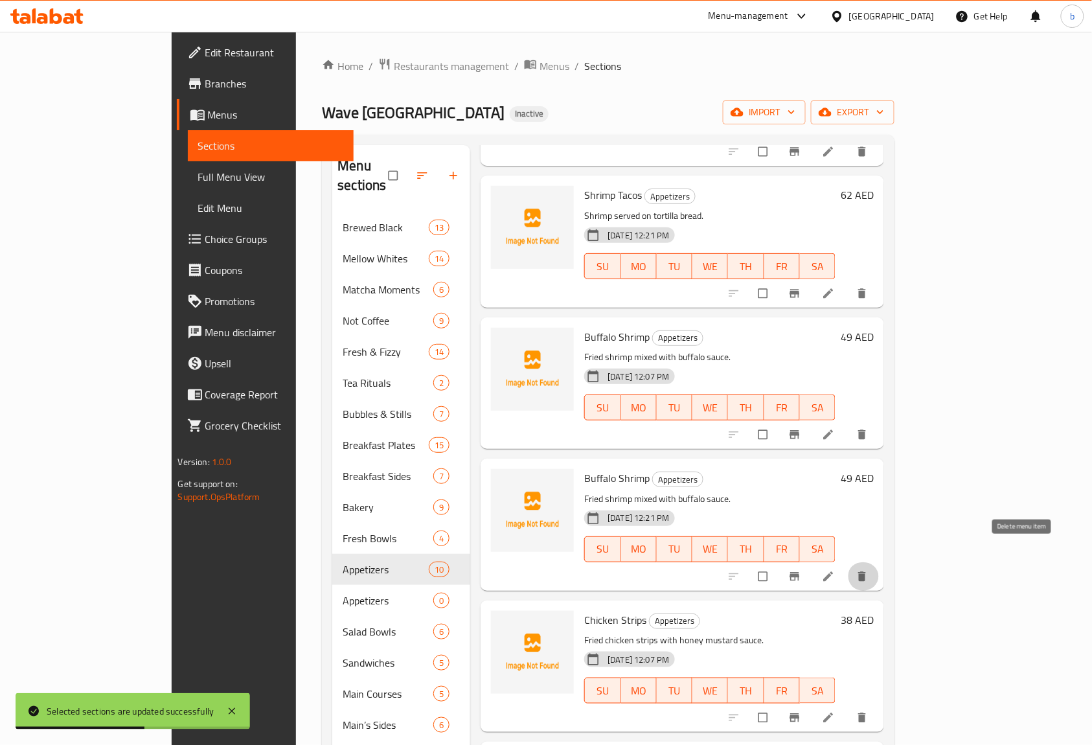
click at [867, 571] on icon "delete" at bounding box center [863, 576] width 8 height 10
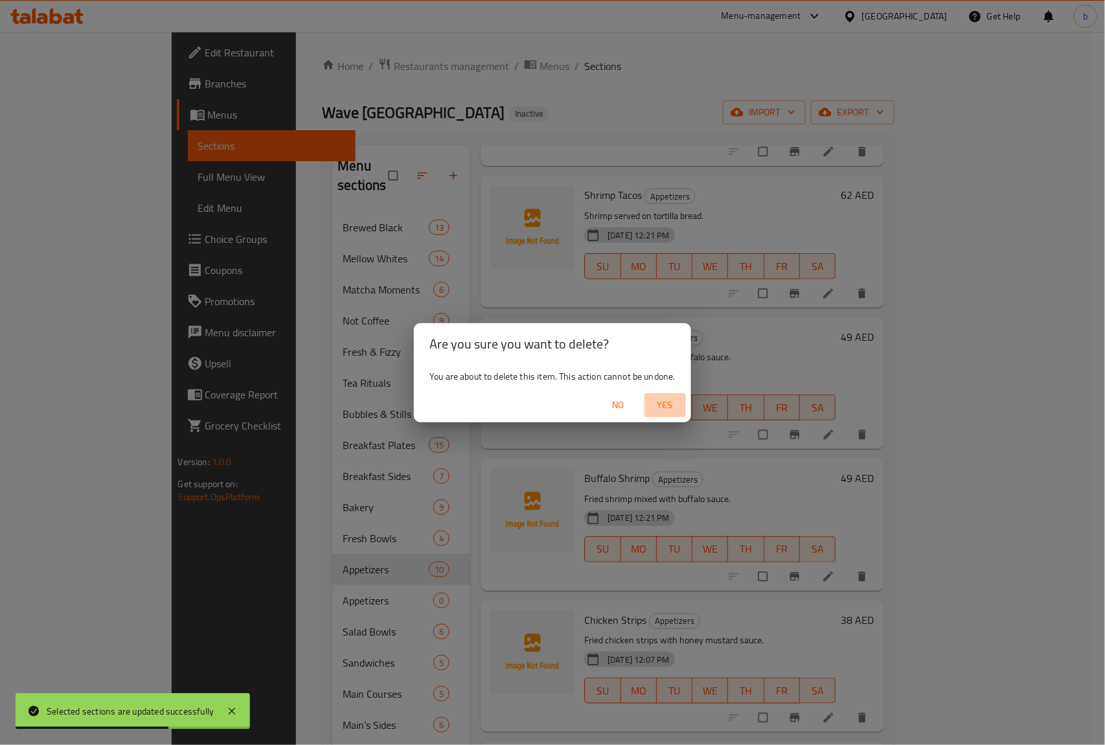
click at [659, 399] on span "Yes" at bounding box center [665, 405] width 31 height 16
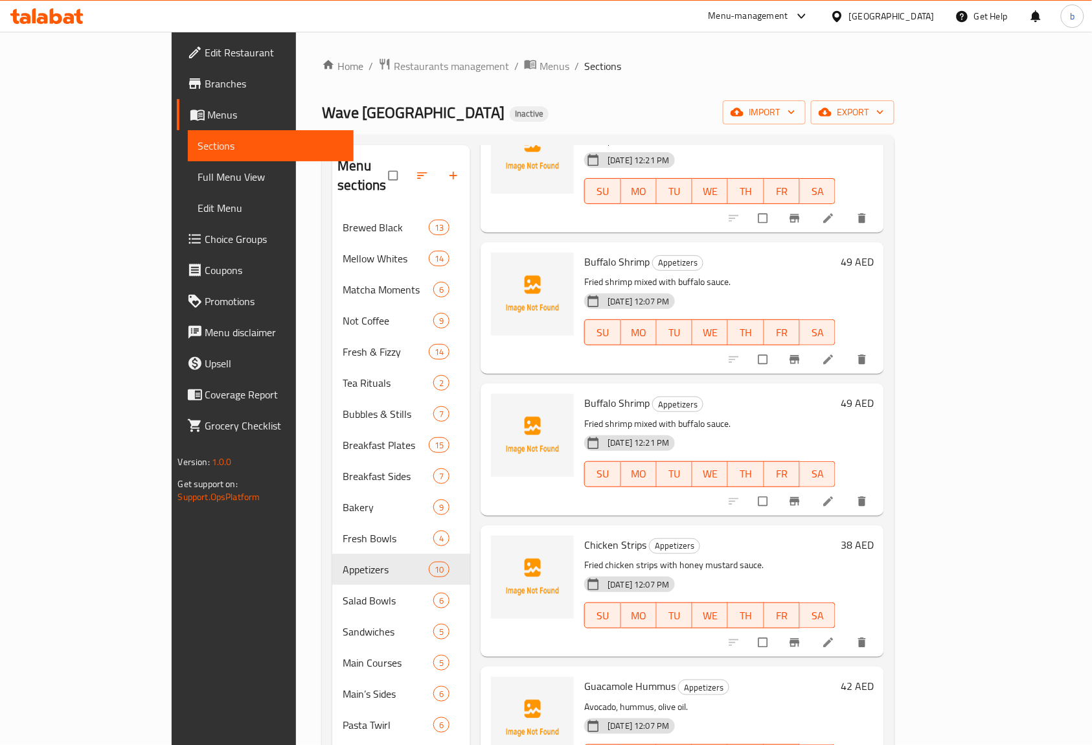
scroll to position [345, 0]
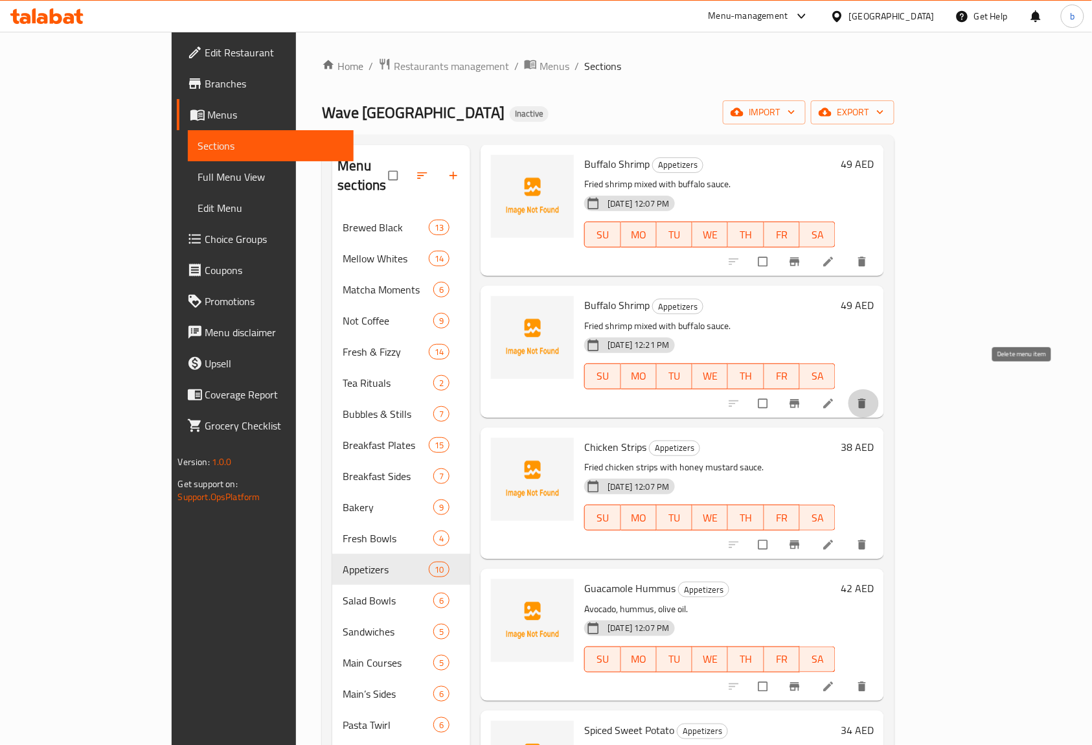
click at [871, 397] on span "delete" at bounding box center [864, 403] width 16 height 13
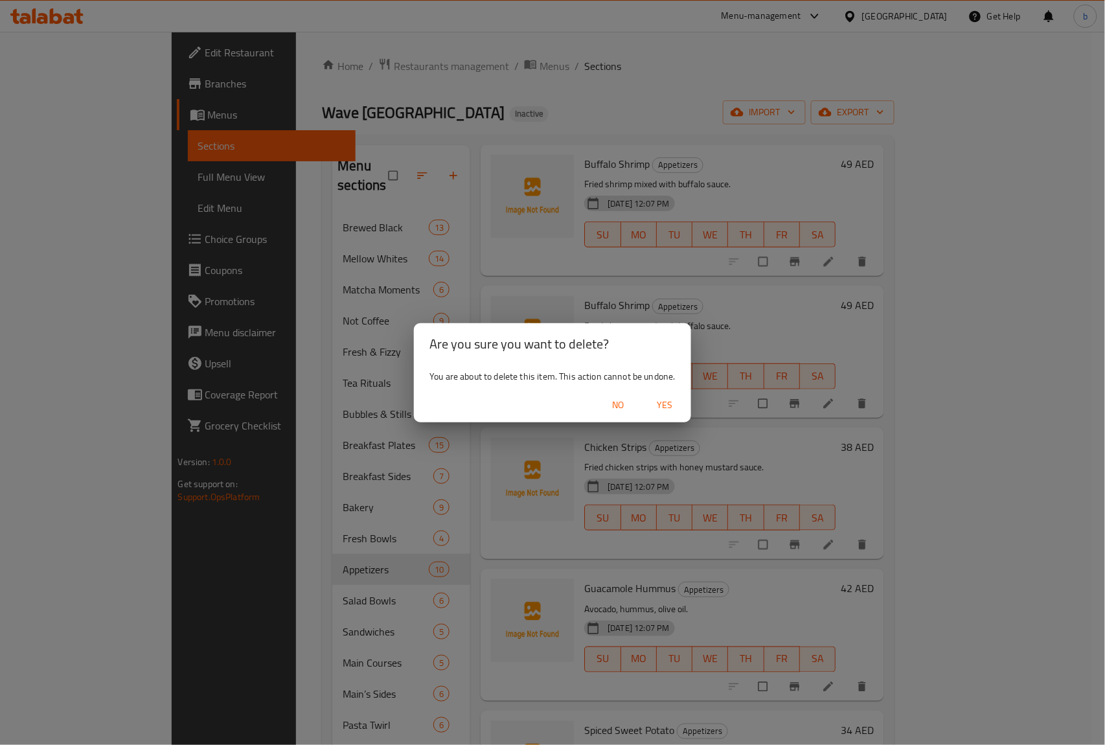
click at [664, 403] on span "Yes" at bounding box center [665, 405] width 31 height 16
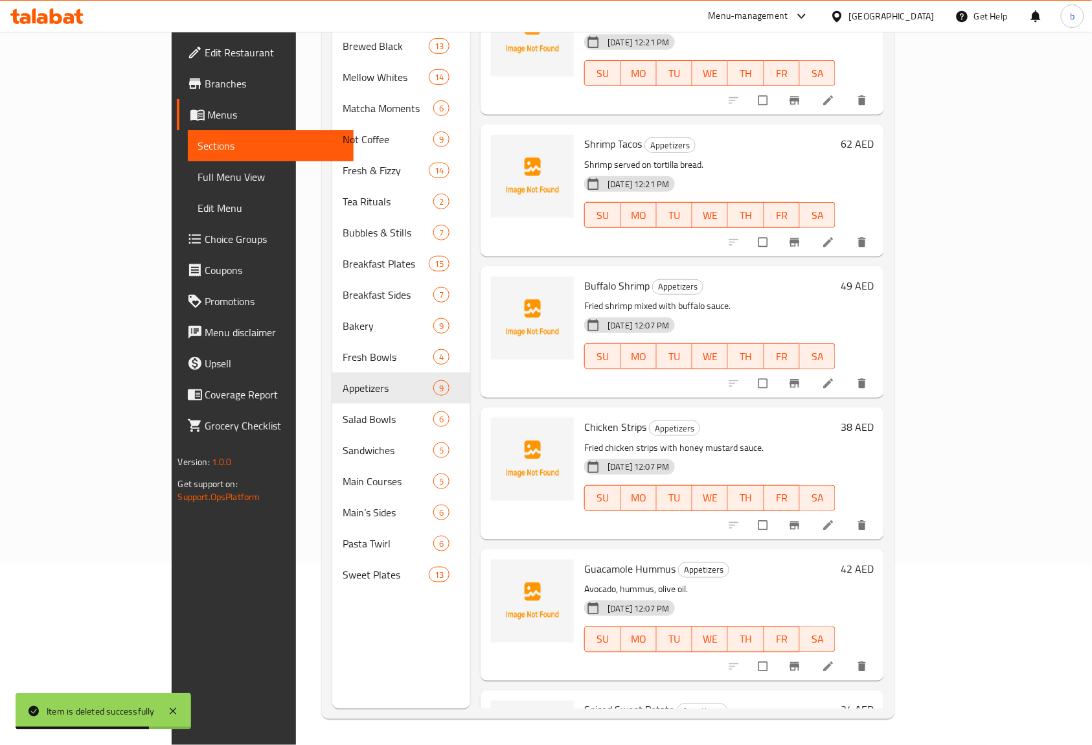
scroll to position [0, 0]
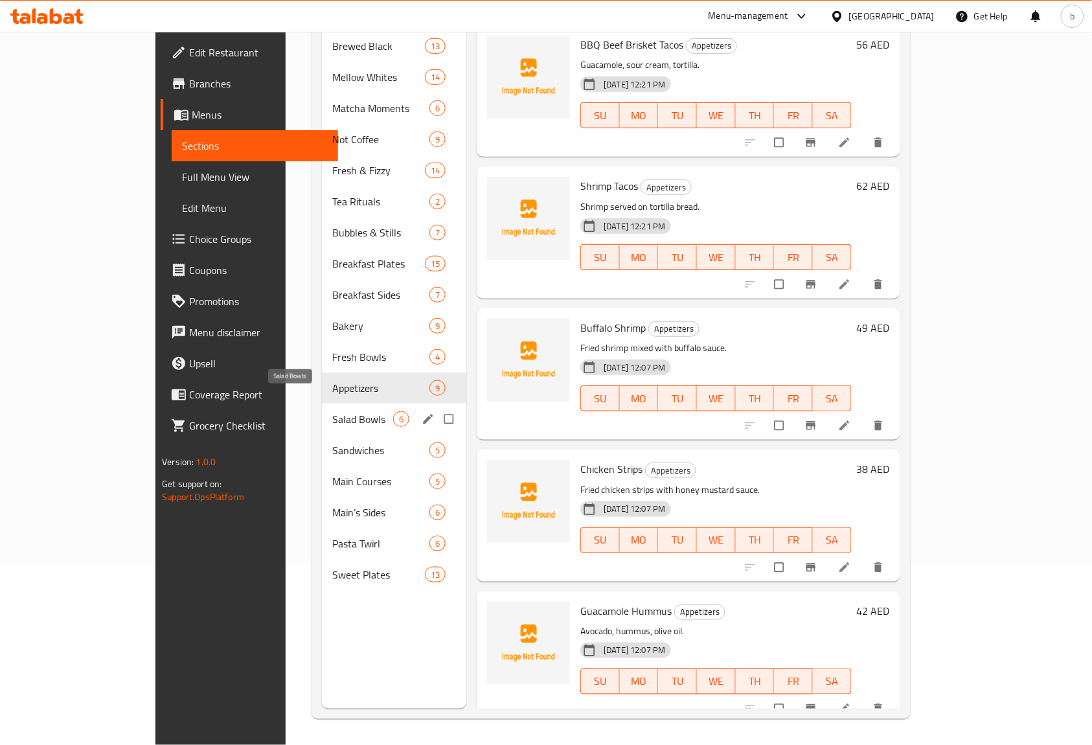
click at [332, 411] on span "Salad Bowls" at bounding box center [362, 419] width 61 height 16
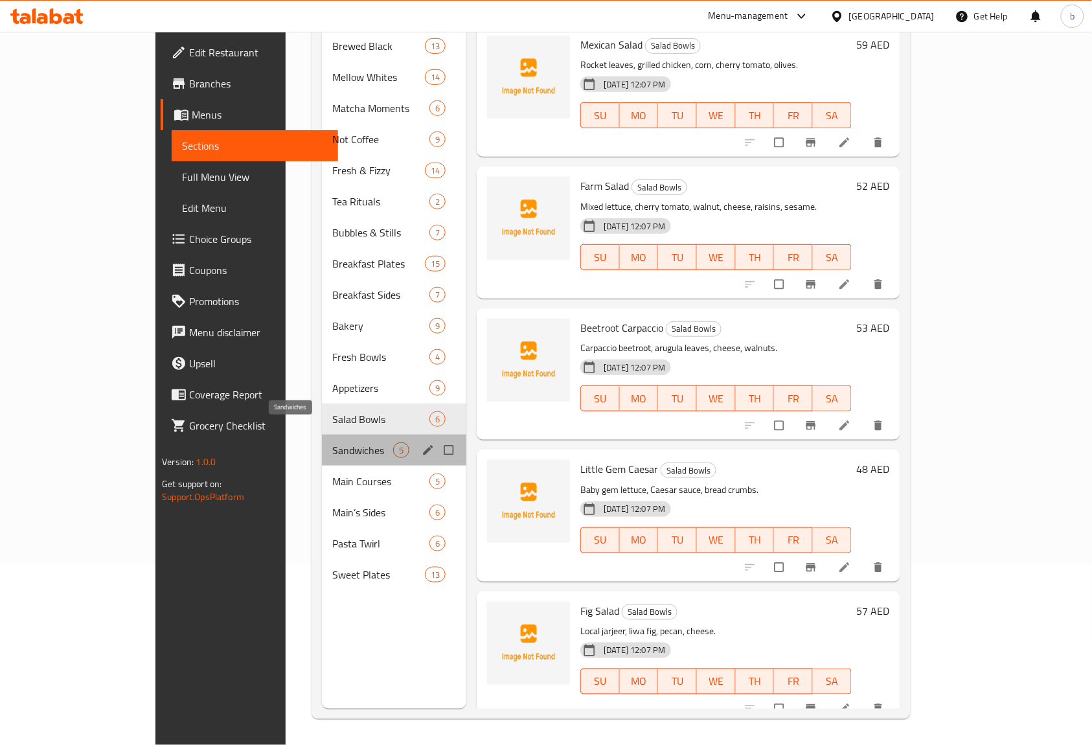
click at [332, 442] on span "Sandwiches" at bounding box center [362, 450] width 61 height 16
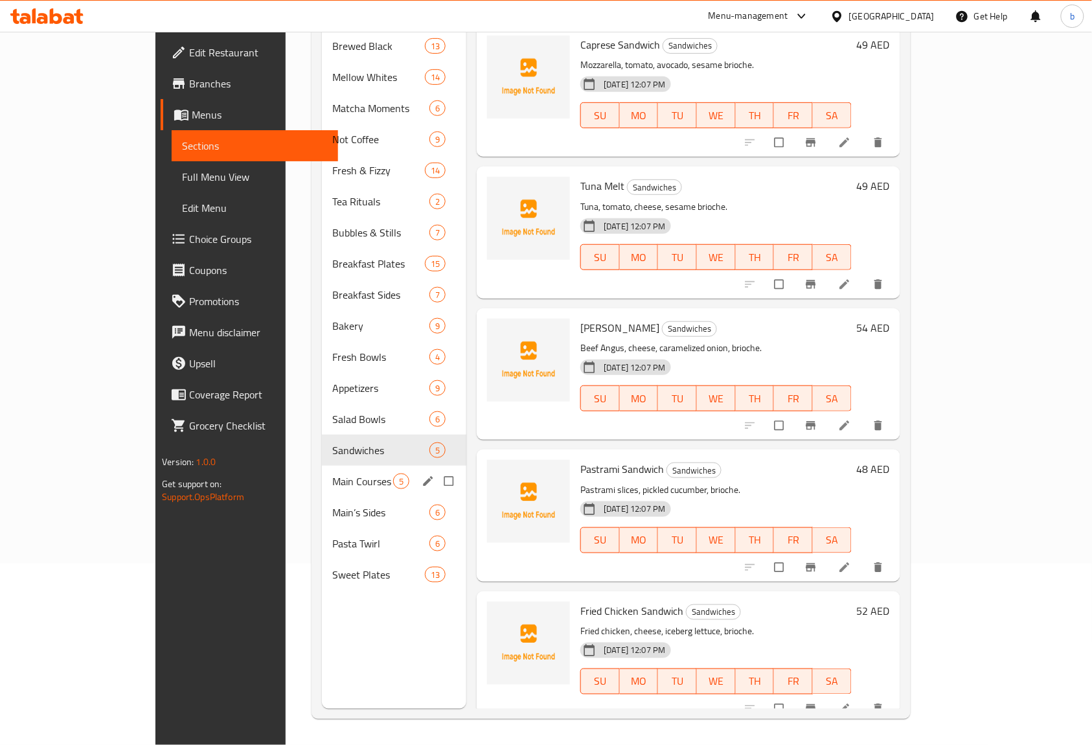
click at [333, 466] on div "Main Courses 5" at bounding box center [394, 481] width 144 height 31
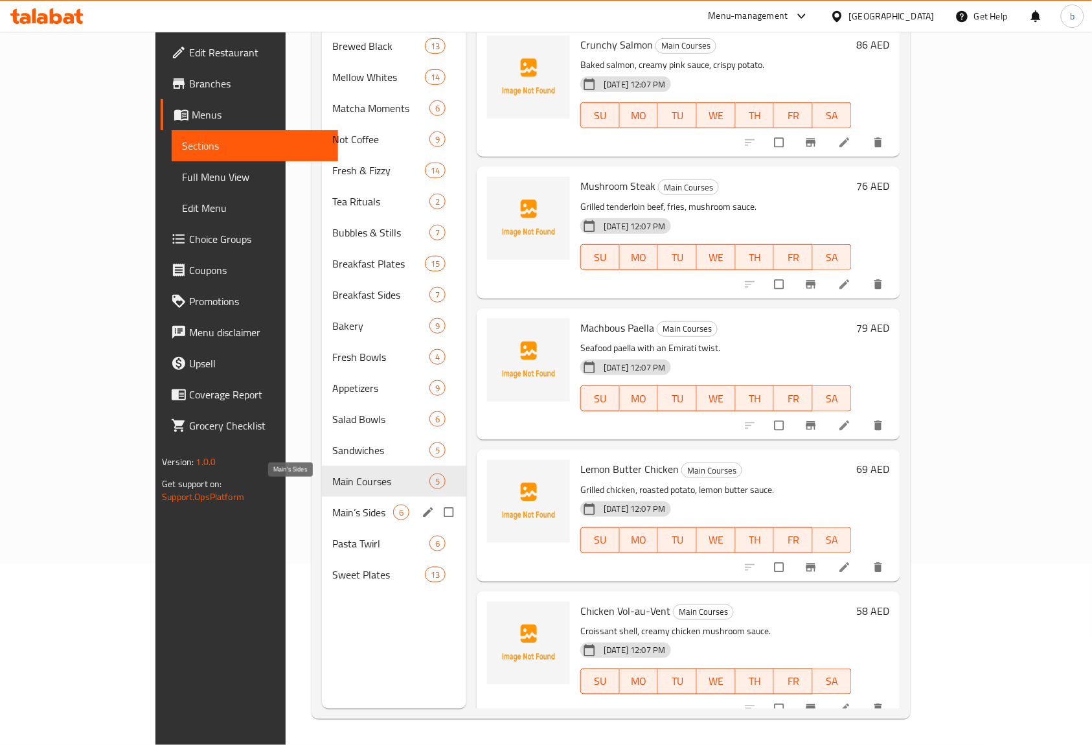
click at [332, 505] on span "Main’s Sides" at bounding box center [362, 513] width 61 height 16
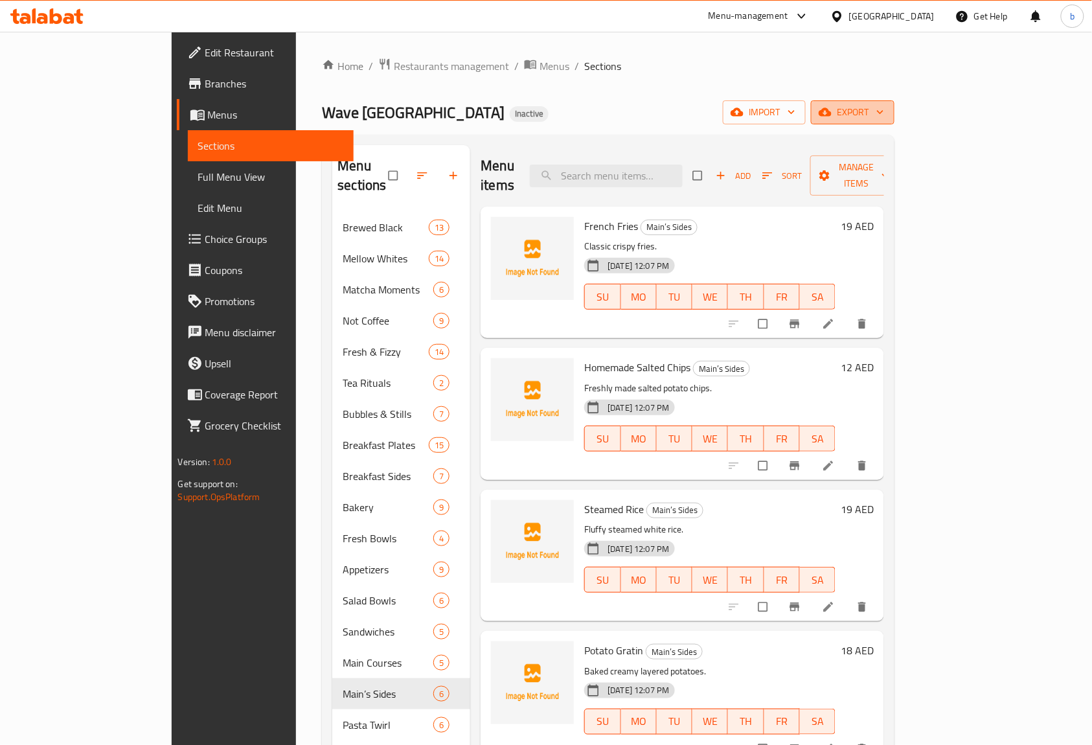
click at [884, 109] on span "export" at bounding box center [852, 112] width 63 height 16
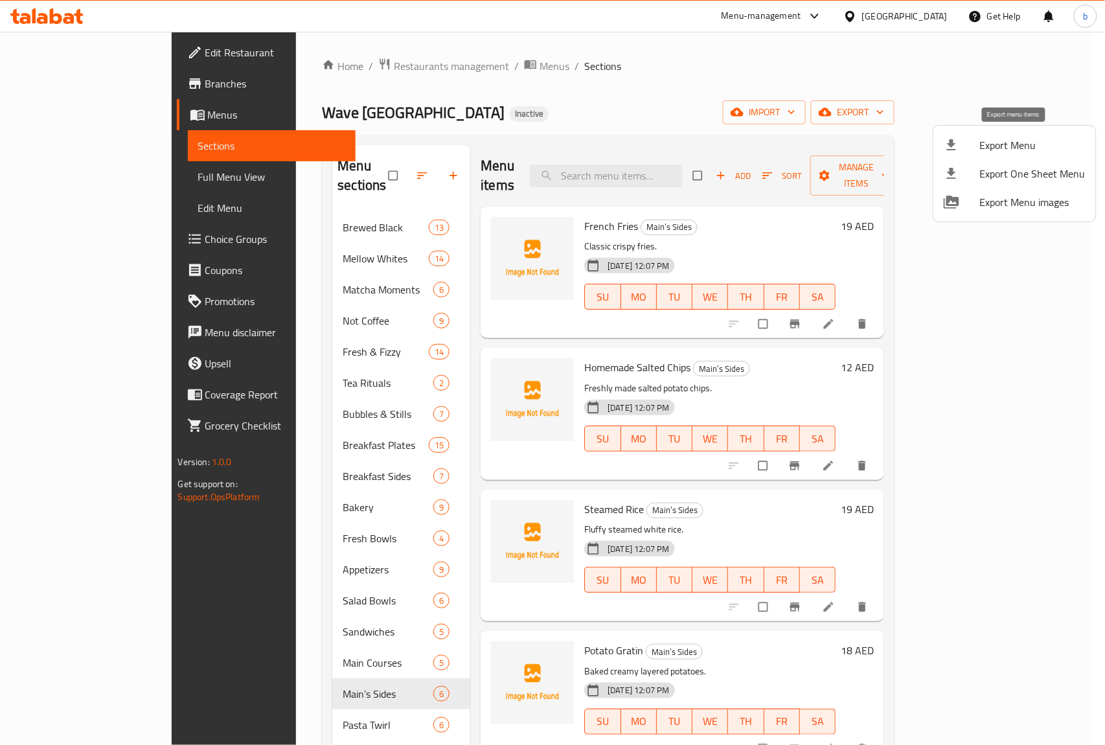
click at [1021, 150] on span "Export Menu" at bounding box center [1033, 145] width 106 height 16
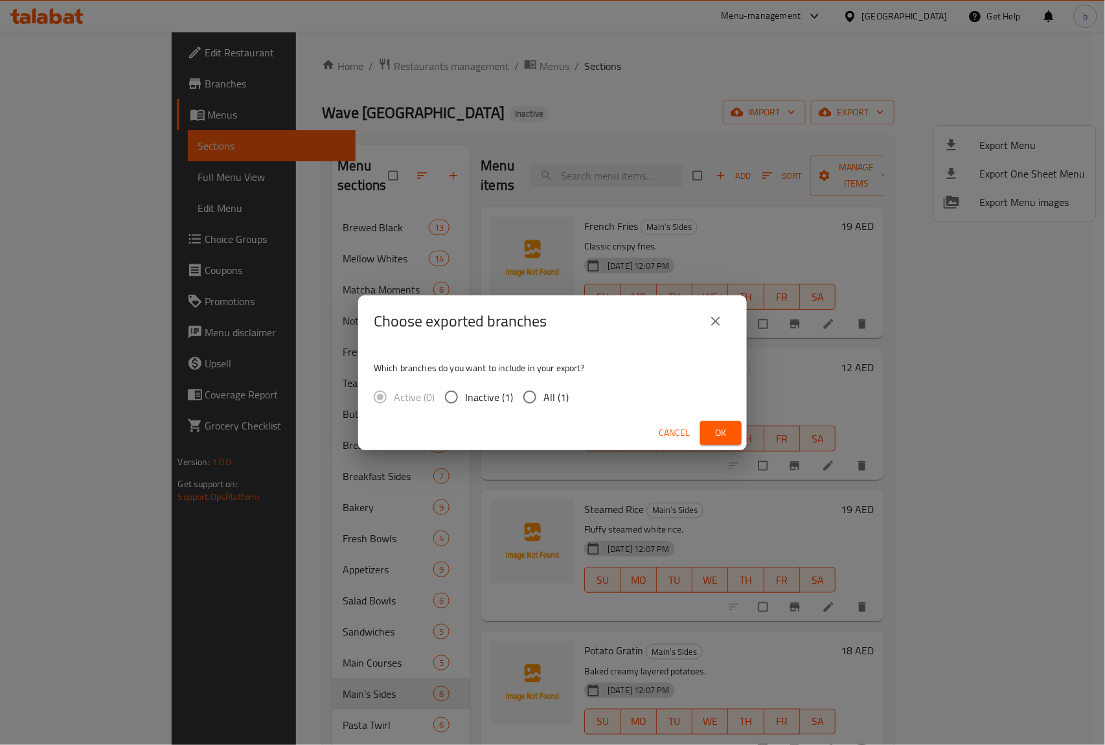
click at [530, 400] on input "All (1)" at bounding box center [529, 396] width 27 height 27
radio input "true"
click at [726, 435] on span "Ok" at bounding box center [720, 433] width 21 height 16
